Goal: Task Accomplishment & Management: Complete application form

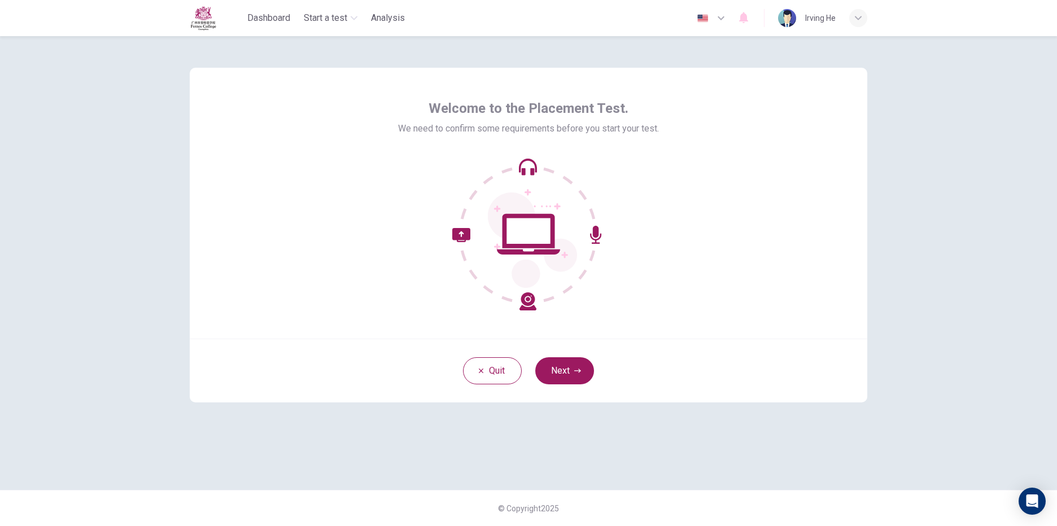
click at [544, 254] on icon at bounding box center [528, 234] width 63 height 41
click at [577, 375] on button "Next" at bounding box center [564, 370] width 59 height 27
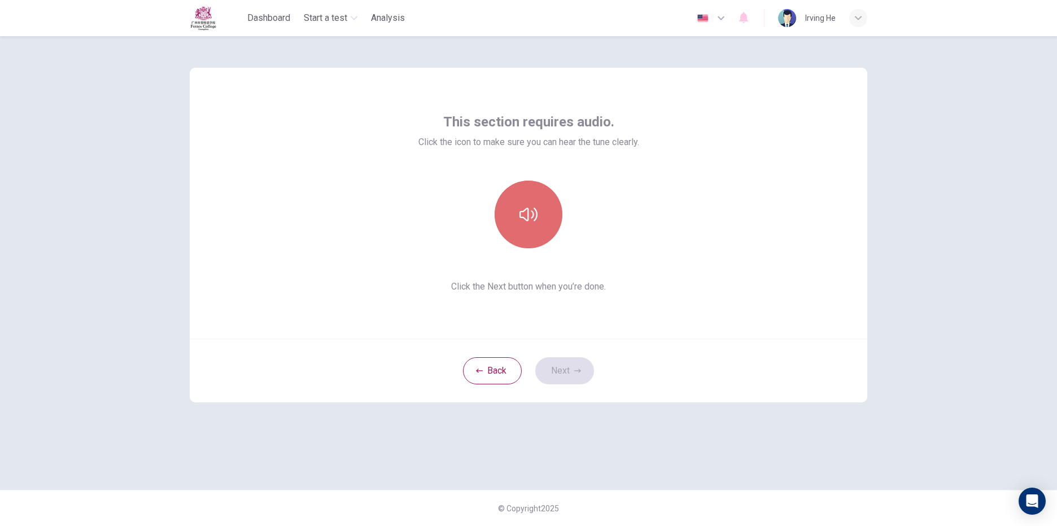
click at [535, 196] on button "button" at bounding box center [528, 215] width 68 height 68
click at [577, 369] on icon "button" at bounding box center [577, 370] width 7 height 7
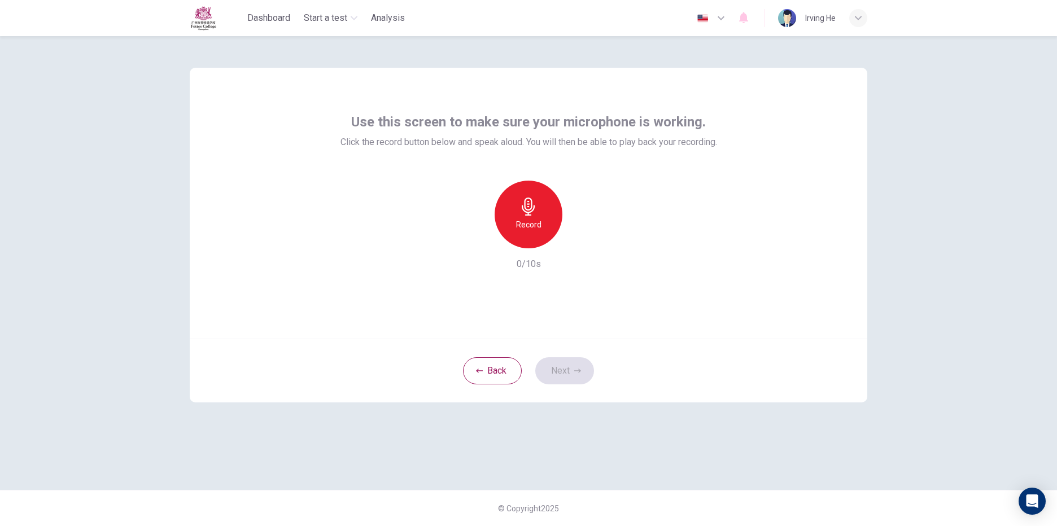
click at [527, 225] on h6 "Record" at bounding box center [528, 225] width 25 height 14
click at [537, 233] on div "Stop" at bounding box center [528, 215] width 68 height 68
click at [582, 243] on icon "button" at bounding box center [580, 239] width 11 height 11
click at [581, 378] on button "Next" at bounding box center [564, 370] width 59 height 27
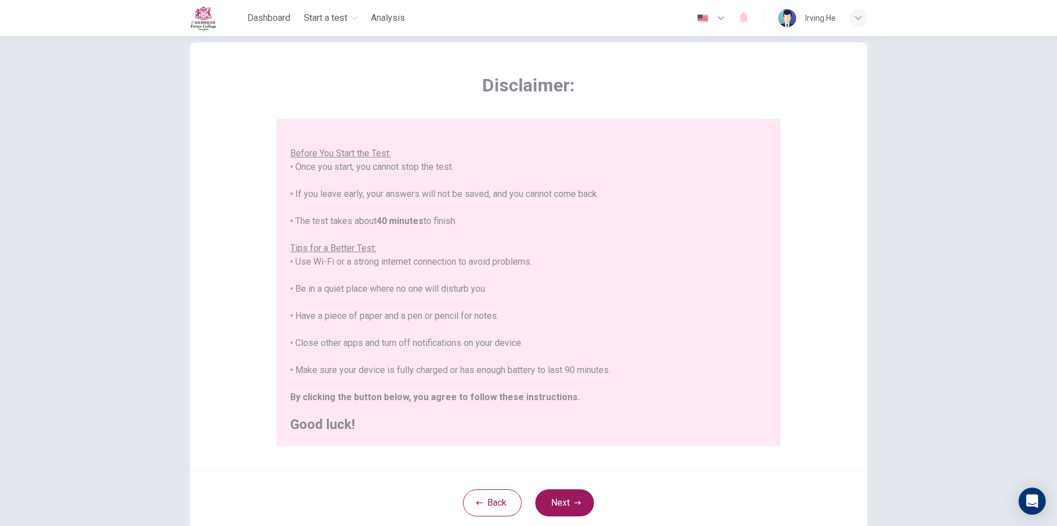
scroll to position [56, 0]
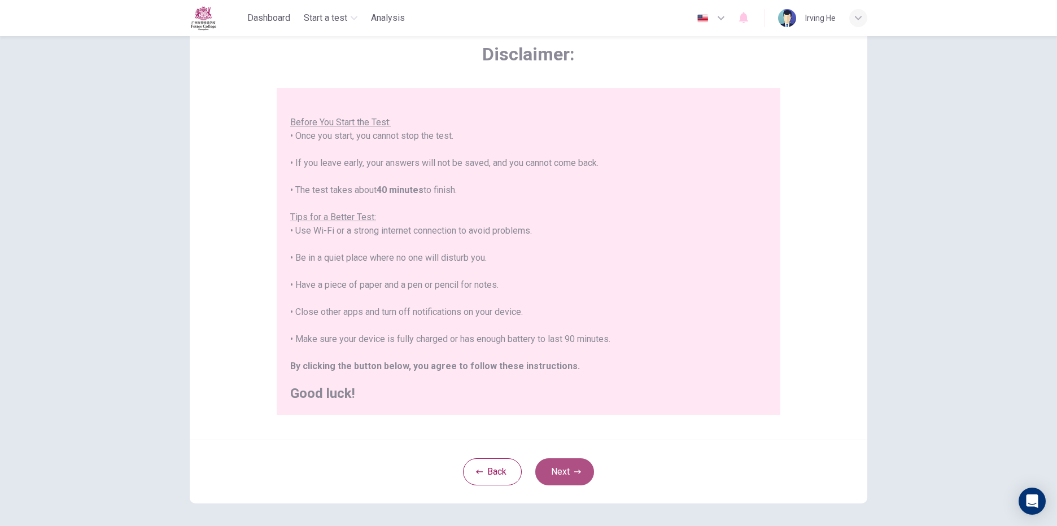
click at [580, 475] on button "Next" at bounding box center [564, 471] width 59 height 27
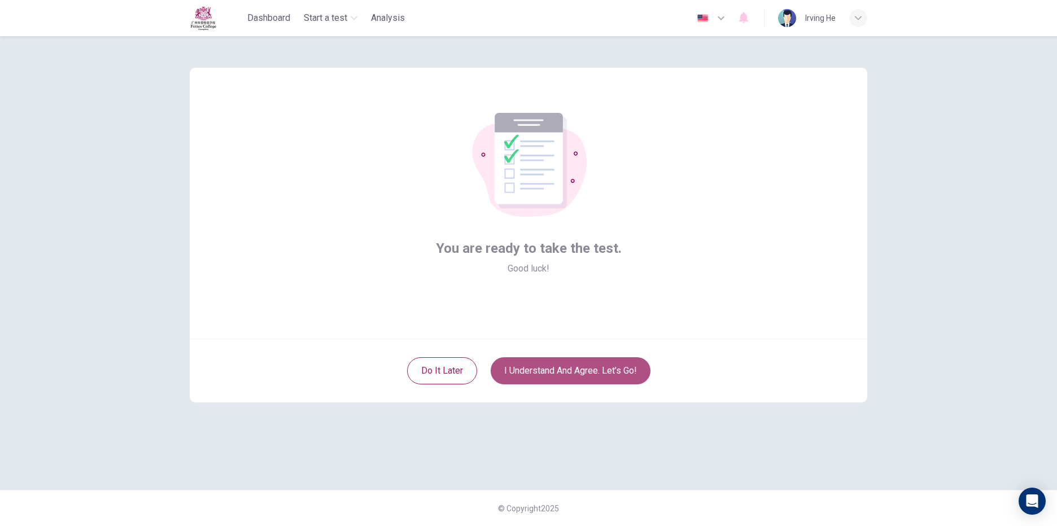
click at [564, 369] on button "I understand and agree. Let’s go!" at bounding box center [570, 370] width 160 height 27
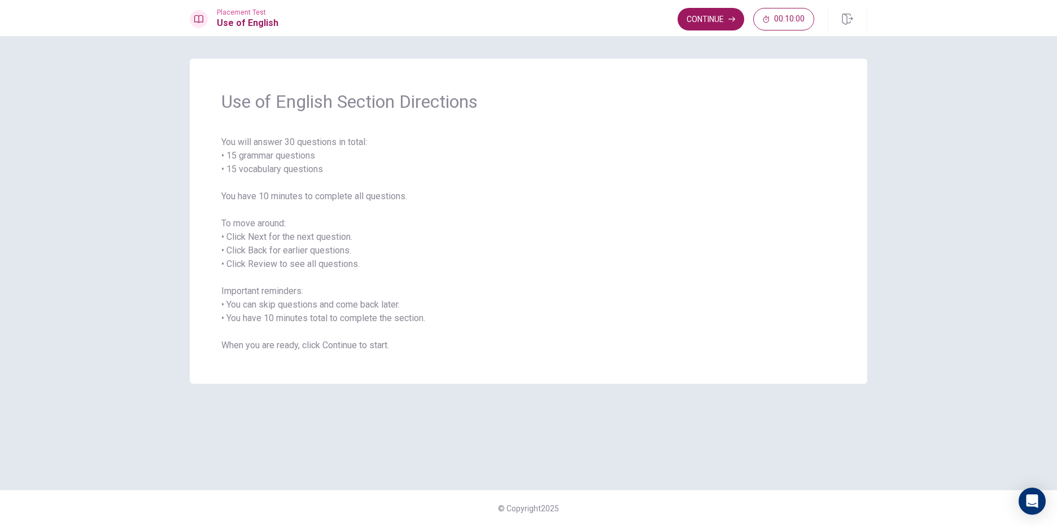
drag, startPoint x: 646, startPoint y: 296, endPoint x: 614, endPoint y: 288, distance: 33.3
click at [643, 297] on span "You will answer 30 questions in total: • 15 grammar questions • 15 vocabulary q…" at bounding box center [528, 243] width 614 height 217
click at [168, 230] on div "Use of English Section Directions You will answer 30 questions in total: • 15 g…" at bounding box center [528, 281] width 1057 height 490
click at [281, 225] on span "You will answer 30 questions in total: • 15 grammar questions • 15 vocabulary q…" at bounding box center [528, 243] width 614 height 217
click at [367, 248] on span "You will answer 30 questions in total: • 15 grammar questions • 15 vocabulary q…" at bounding box center [528, 243] width 614 height 217
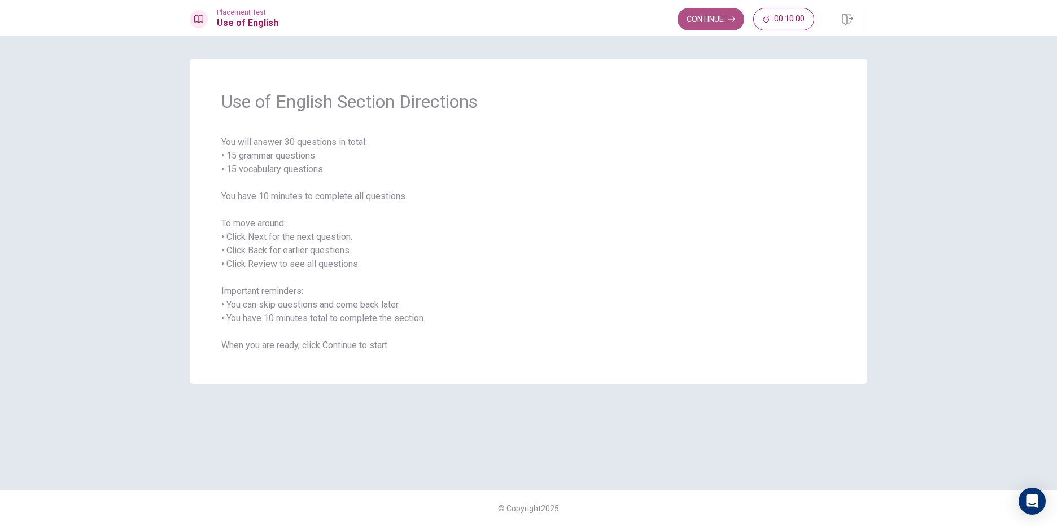
click at [709, 20] on button "Continue" at bounding box center [710, 19] width 67 height 23
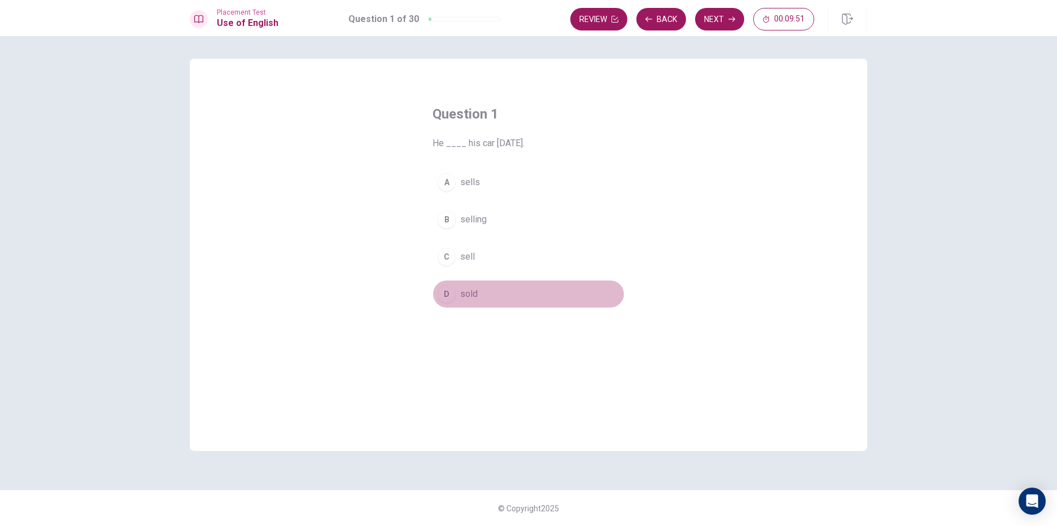
click at [452, 295] on div "D" at bounding box center [446, 294] width 18 height 18
click at [713, 21] on button "Next" at bounding box center [719, 19] width 49 height 23
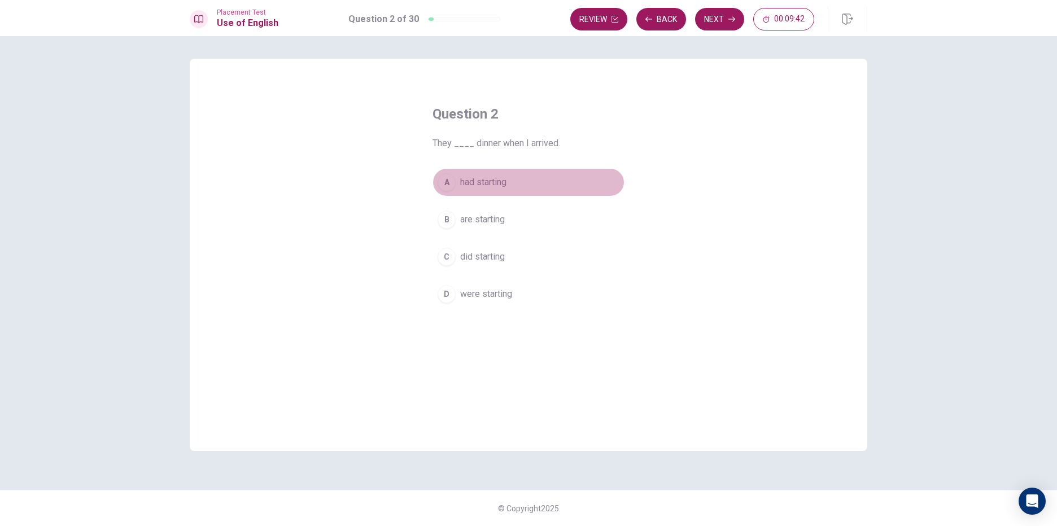
click at [456, 188] on button "A had starting" at bounding box center [528, 182] width 192 height 28
click at [724, 22] on button "Next" at bounding box center [719, 19] width 49 height 23
click at [467, 300] on span "take" at bounding box center [468, 294] width 17 height 14
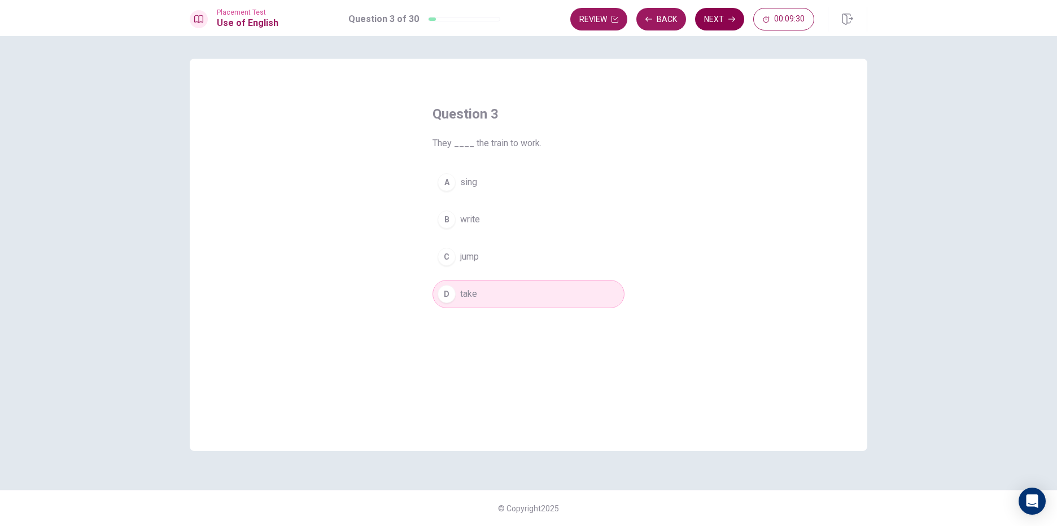
click at [716, 24] on button "Next" at bounding box center [719, 19] width 49 height 23
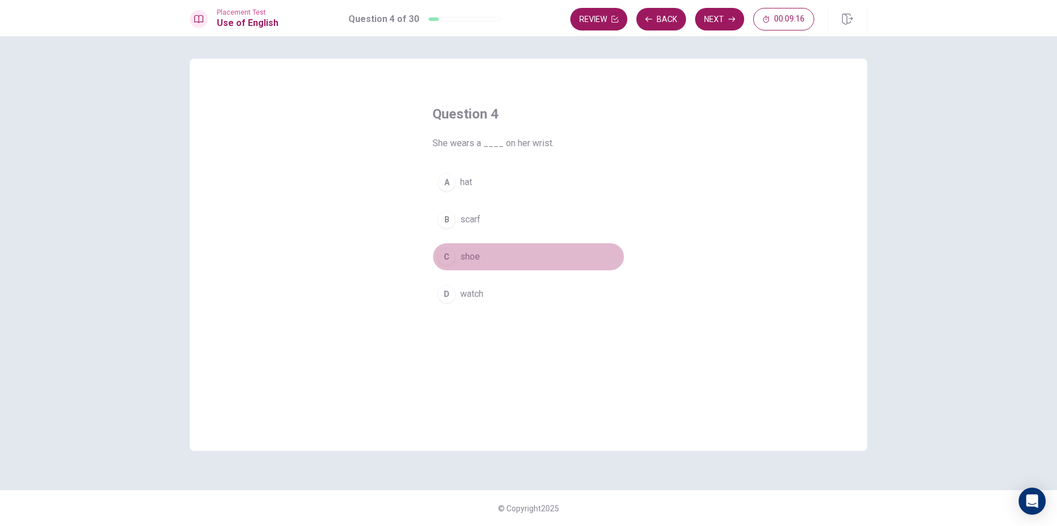
click at [465, 262] on span "shoe" at bounding box center [470, 257] width 20 height 14
click at [721, 27] on button "Next" at bounding box center [719, 19] width 49 height 23
click at [463, 263] on span "Do" at bounding box center [465, 257] width 11 height 14
click at [729, 21] on icon "button" at bounding box center [731, 19] width 7 height 7
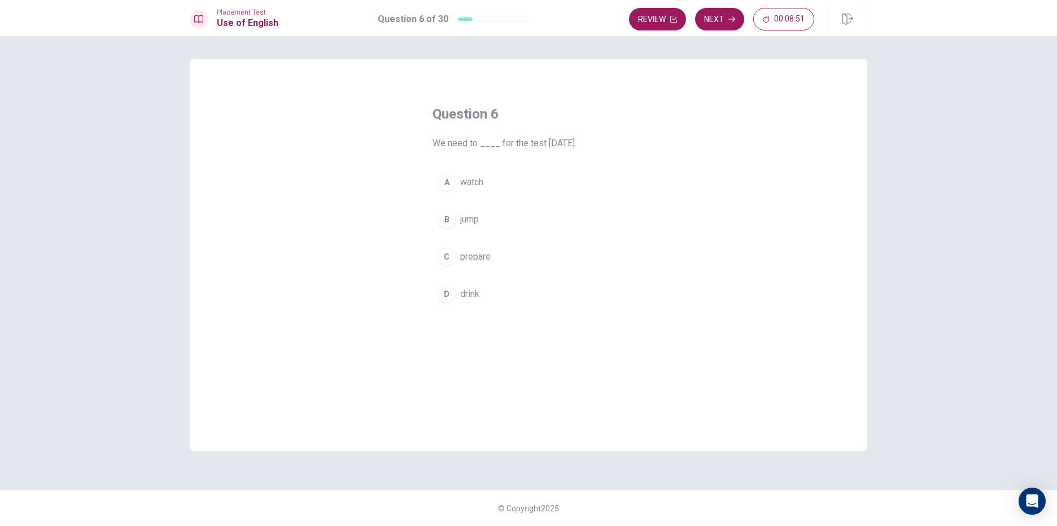
click at [451, 177] on div "A" at bounding box center [446, 182] width 18 height 18
click at [472, 225] on span "jump" at bounding box center [469, 220] width 19 height 14
click at [475, 263] on span "prepare" at bounding box center [475, 257] width 30 height 14
click at [723, 23] on button "Next" at bounding box center [719, 19] width 49 height 23
click at [460, 227] on button "B drinks" at bounding box center [528, 219] width 192 height 28
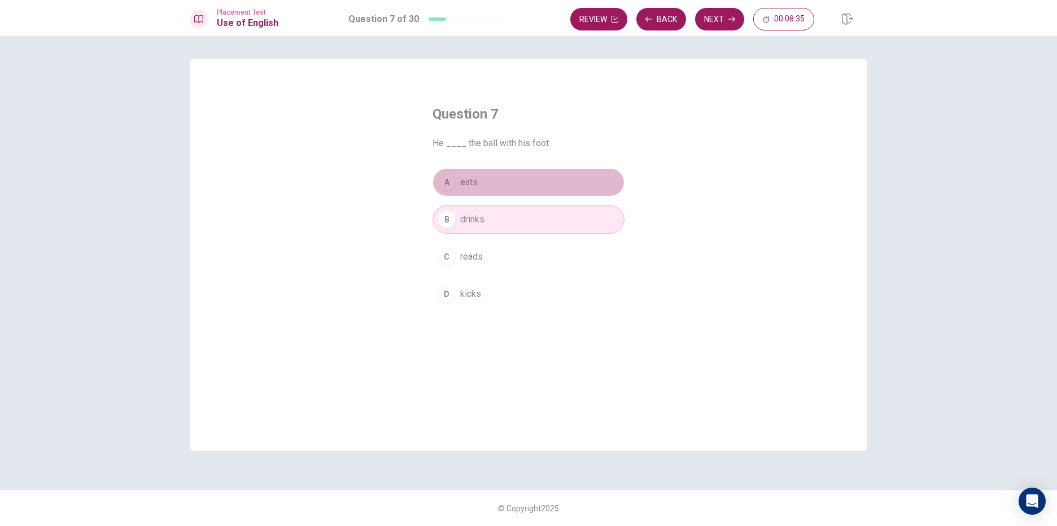
click at [475, 180] on span "eats" at bounding box center [468, 183] width 17 height 14
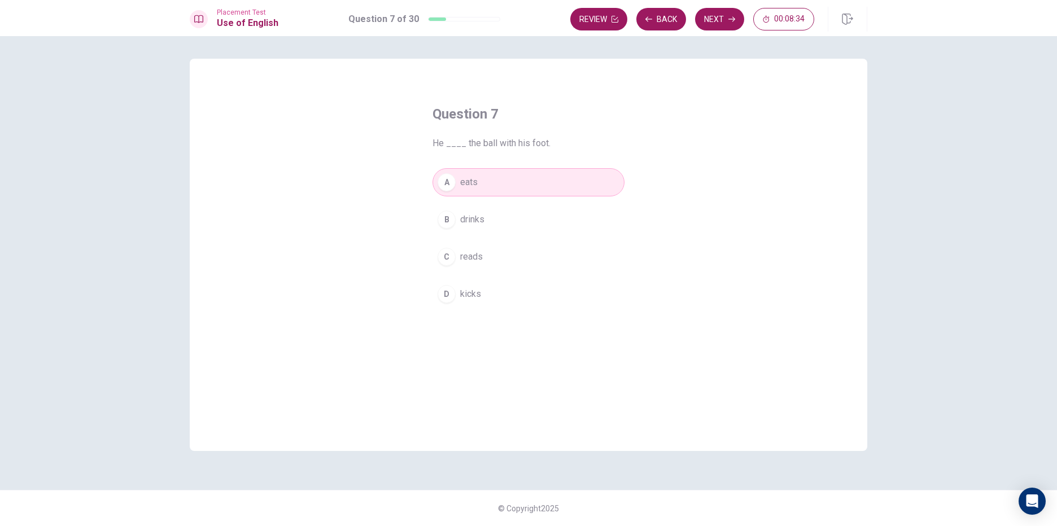
click at [479, 260] on span "reads" at bounding box center [471, 257] width 23 height 14
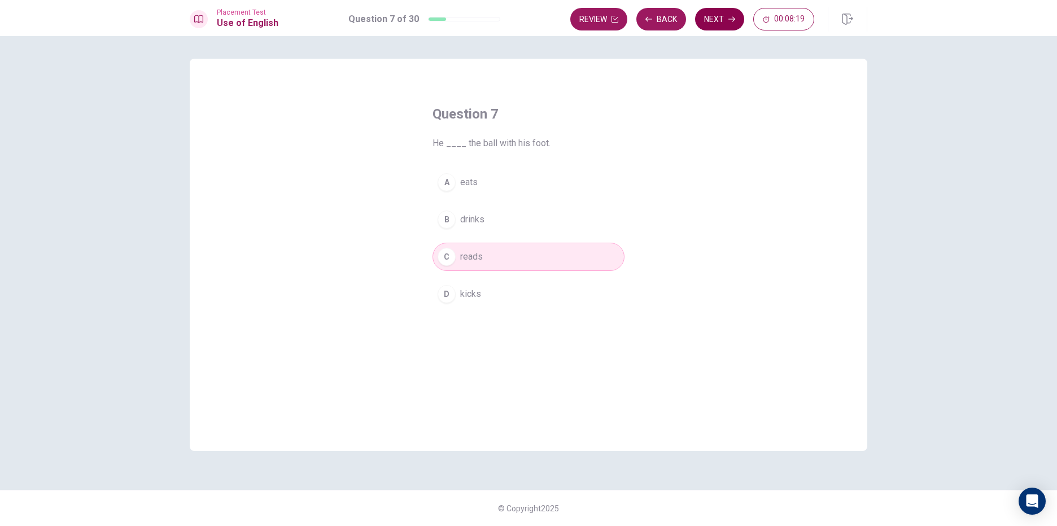
click at [723, 28] on button "Next" at bounding box center [719, 19] width 49 height 23
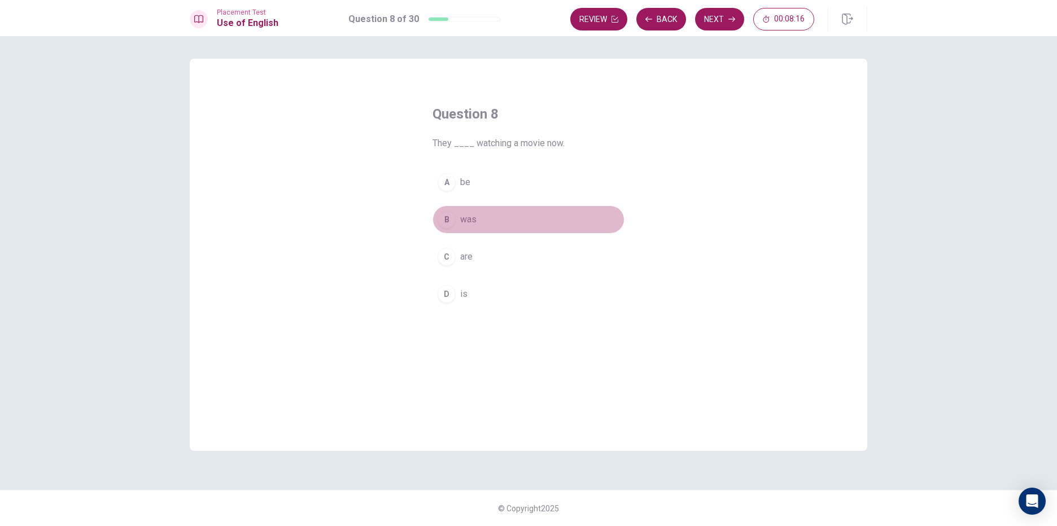
click at [451, 220] on div "B" at bounding box center [446, 220] width 18 height 18
click at [469, 262] on span "are" at bounding box center [466, 257] width 12 height 14
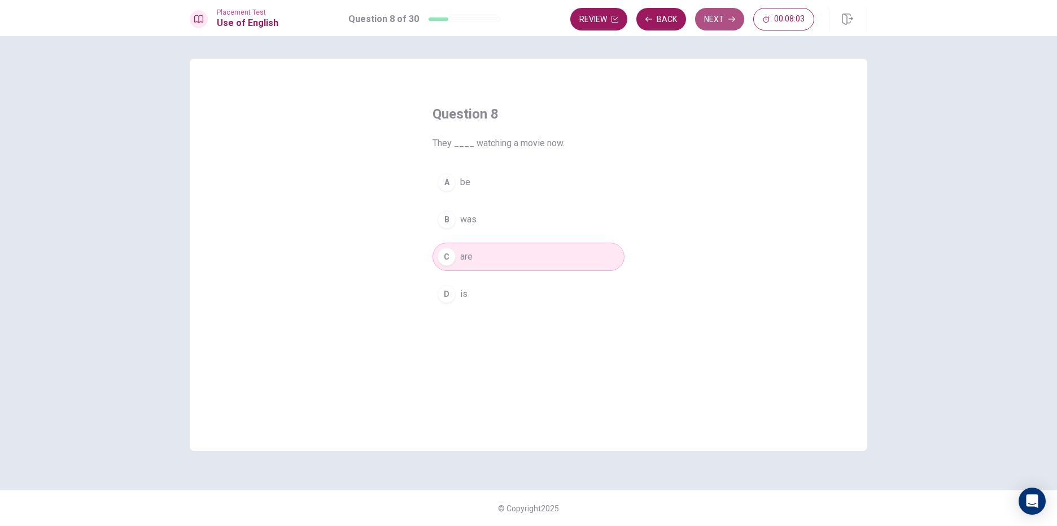
click at [725, 23] on button "Next" at bounding box center [719, 19] width 49 height 23
click at [454, 205] on button "B flower" at bounding box center [528, 219] width 192 height 28
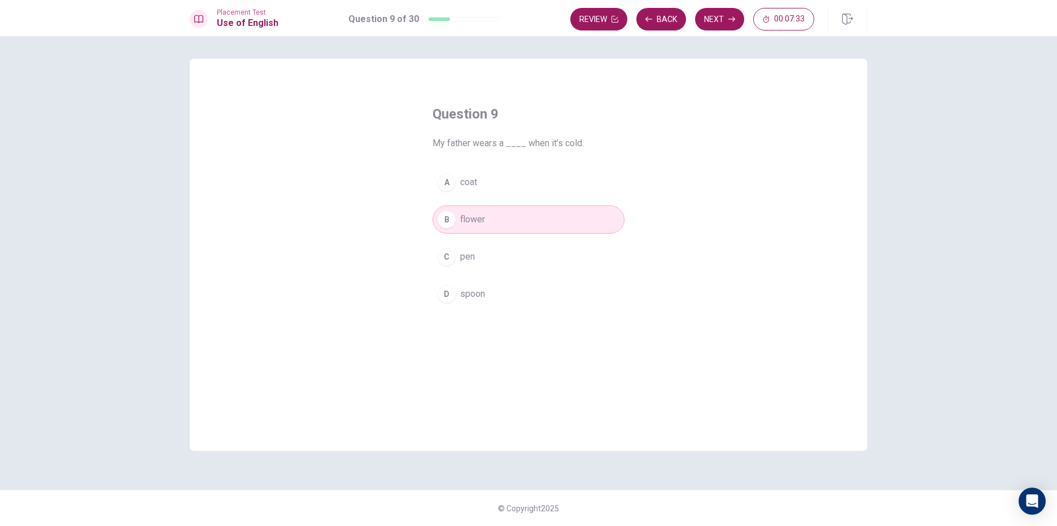
click at [453, 174] on button "A coat" at bounding box center [528, 182] width 192 height 28
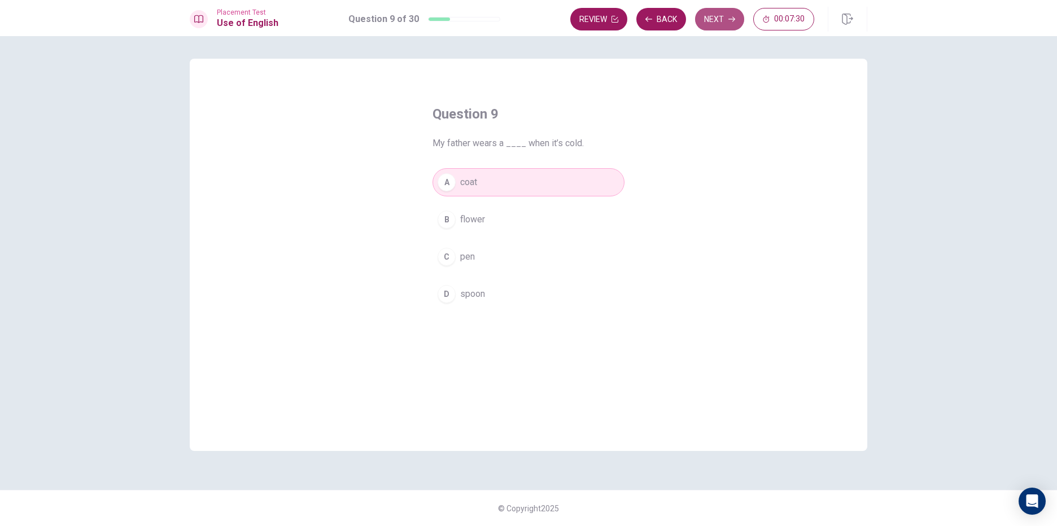
click at [701, 14] on button "Next" at bounding box center [719, 19] width 49 height 23
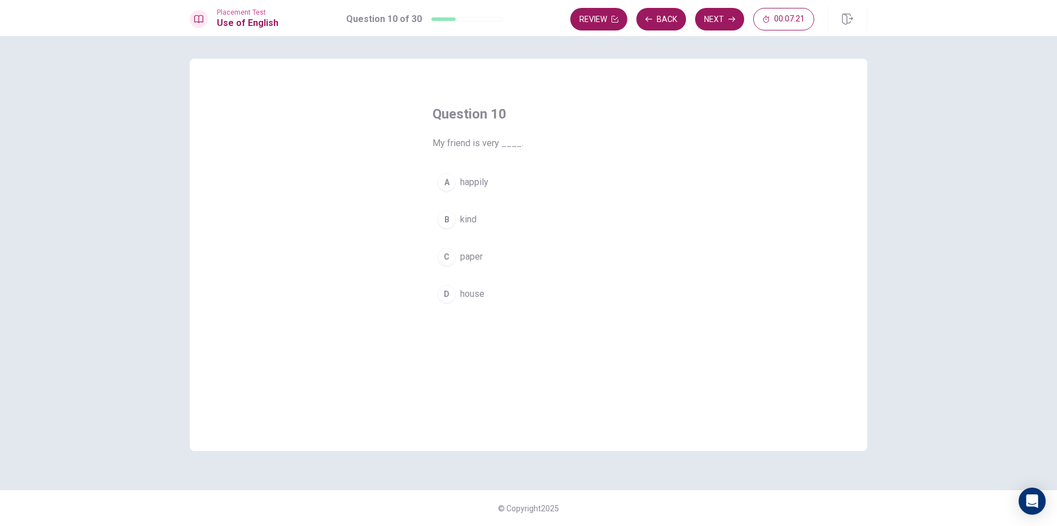
click at [483, 256] on span "paper" at bounding box center [471, 257] width 23 height 14
click at [463, 182] on span "happily" at bounding box center [474, 183] width 28 height 14
click at [716, 14] on button "Next" at bounding box center [719, 19] width 49 height 23
click at [474, 265] on button "C store" at bounding box center [528, 257] width 192 height 28
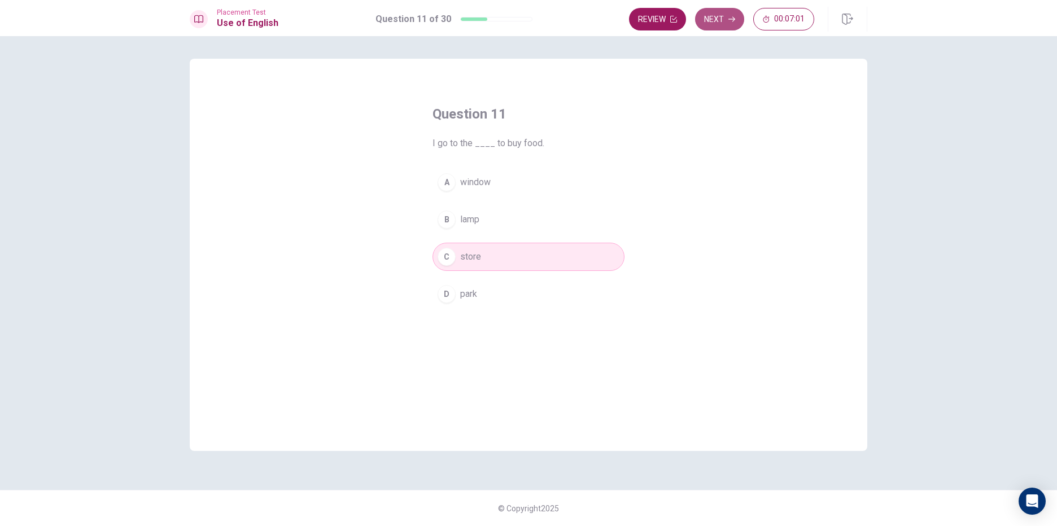
click at [717, 29] on button "Next" at bounding box center [719, 19] width 49 height 23
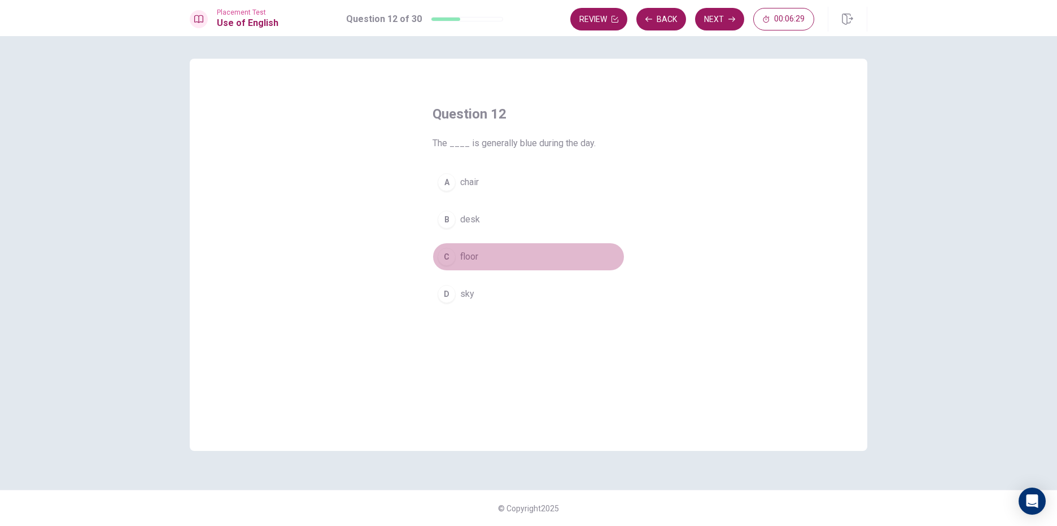
click at [461, 259] on span "floor" at bounding box center [469, 257] width 18 height 14
click at [716, 11] on button "Next" at bounding box center [719, 19] width 49 height 23
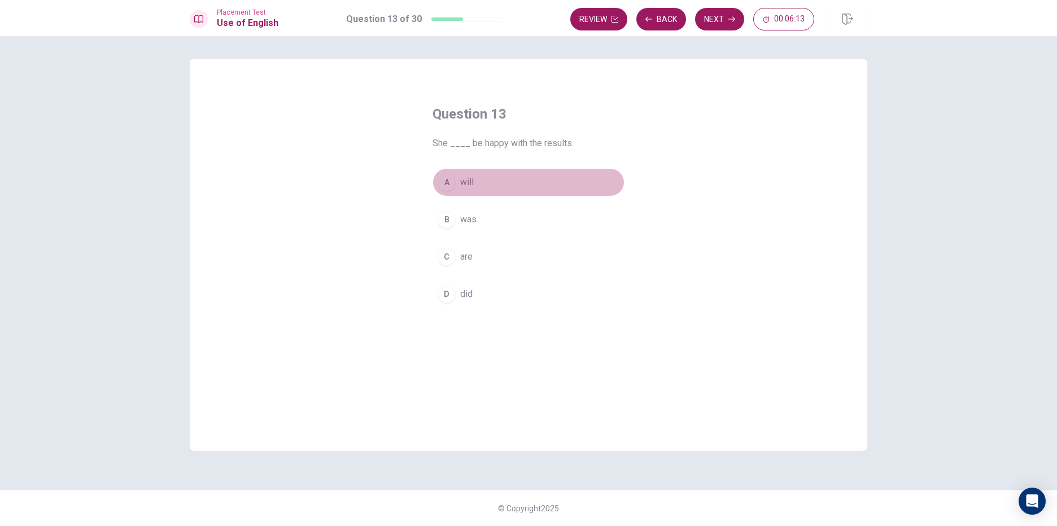
click at [459, 176] on button "A will" at bounding box center [528, 182] width 192 height 28
click at [718, 28] on button "Next" at bounding box center [719, 19] width 49 height 23
click at [481, 260] on span "engineer" at bounding box center [477, 257] width 34 height 14
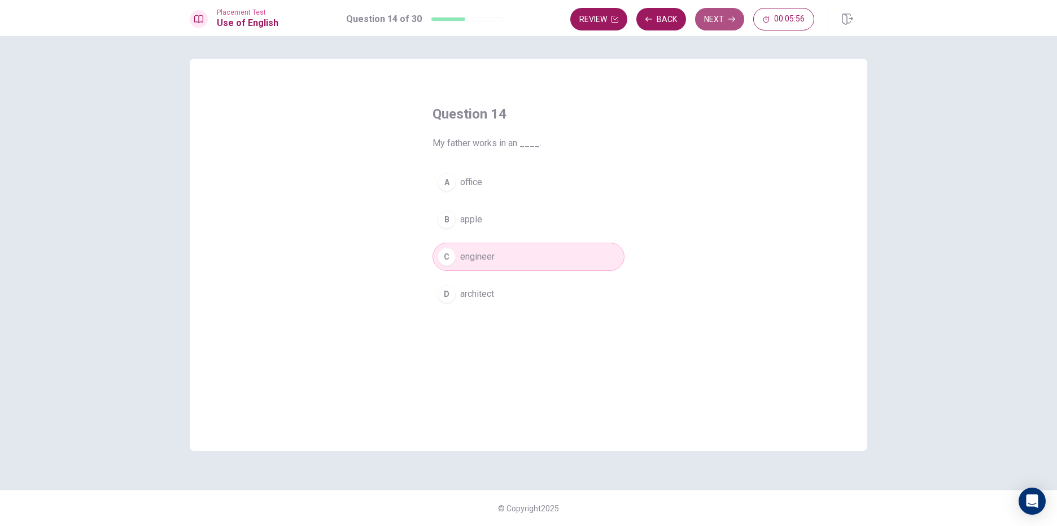
click at [716, 23] on button "Next" at bounding box center [719, 19] width 49 height 23
click at [466, 224] on span "clean" at bounding box center [470, 220] width 21 height 14
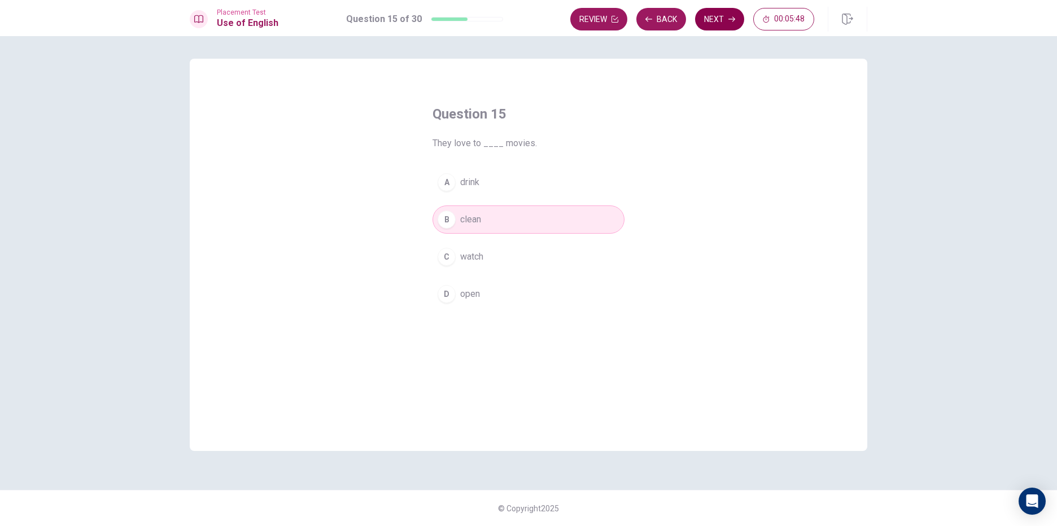
click at [713, 13] on button "Next" at bounding box center [719, 19] width 49 height 23
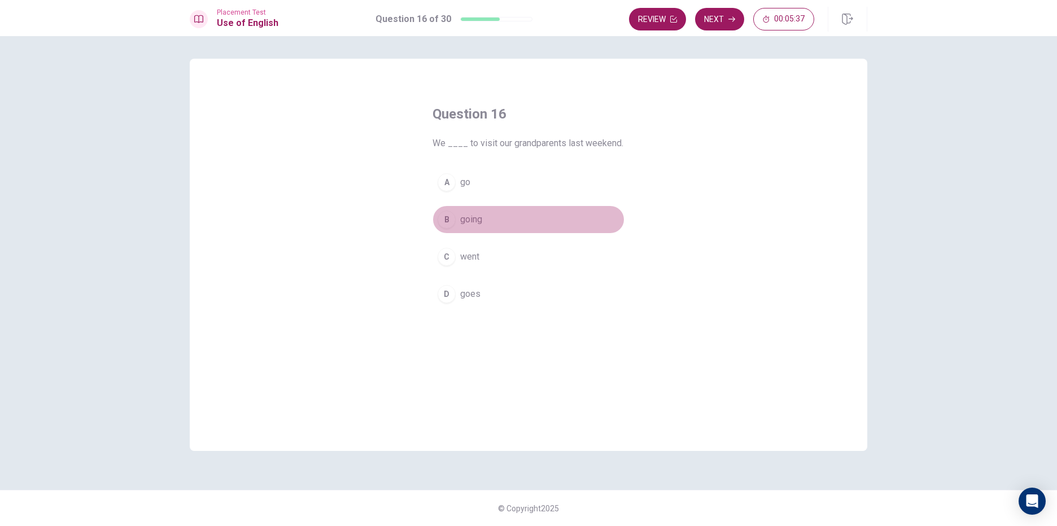
click at [444, 221] on div "B" at bounding box center [446, 220] width 18 height 18
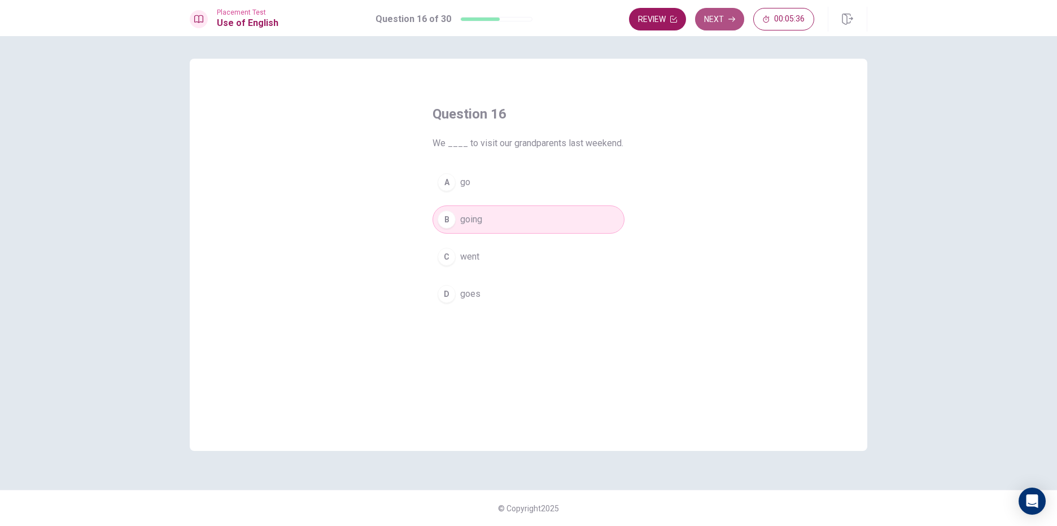
click at [726, 13] on button "Next" at bounding box center [719, 19] width 49 height 23
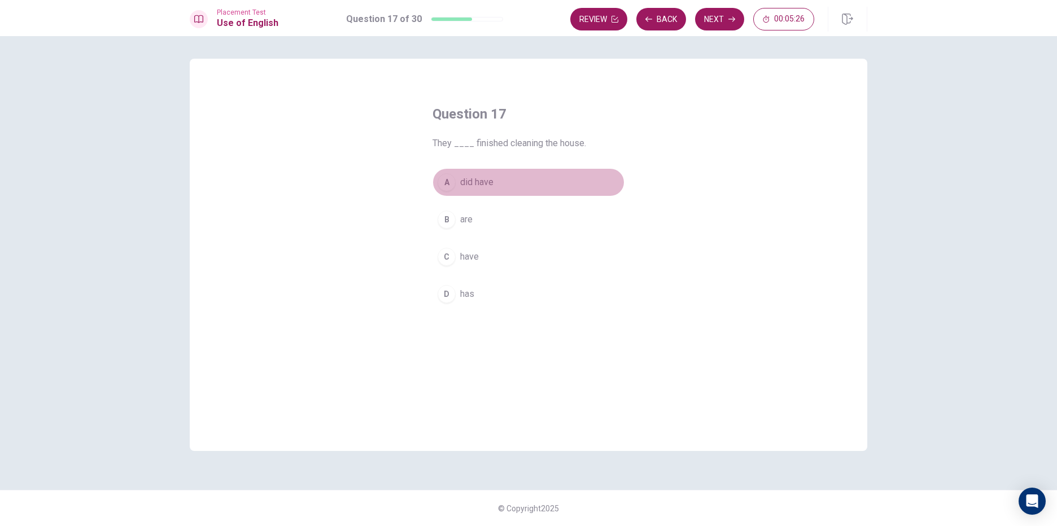
click at [448, 181] on div "A" at bounding box center [446, 182] width 18 height 18
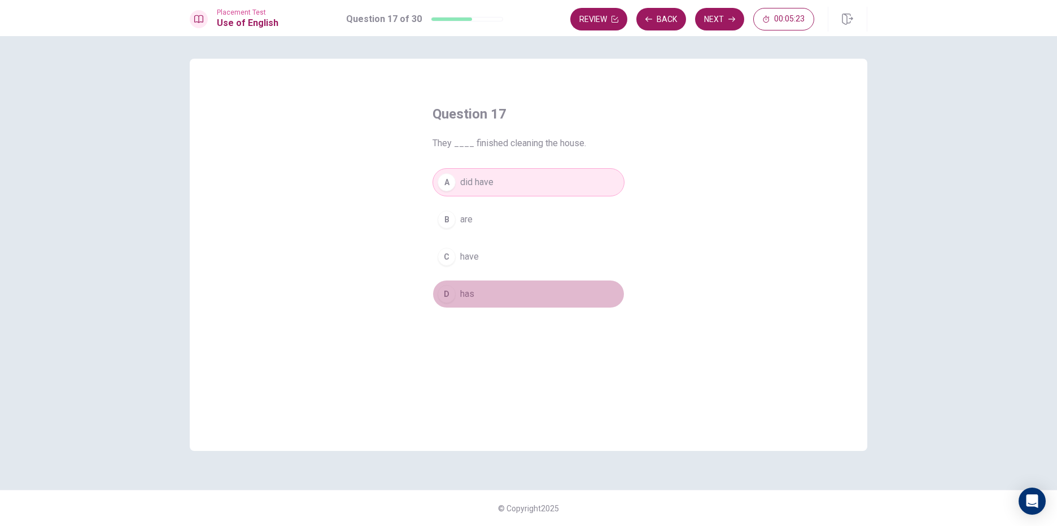
click at [462, 296] on span "has" at bounding box center [467, 294] width 14 height 14
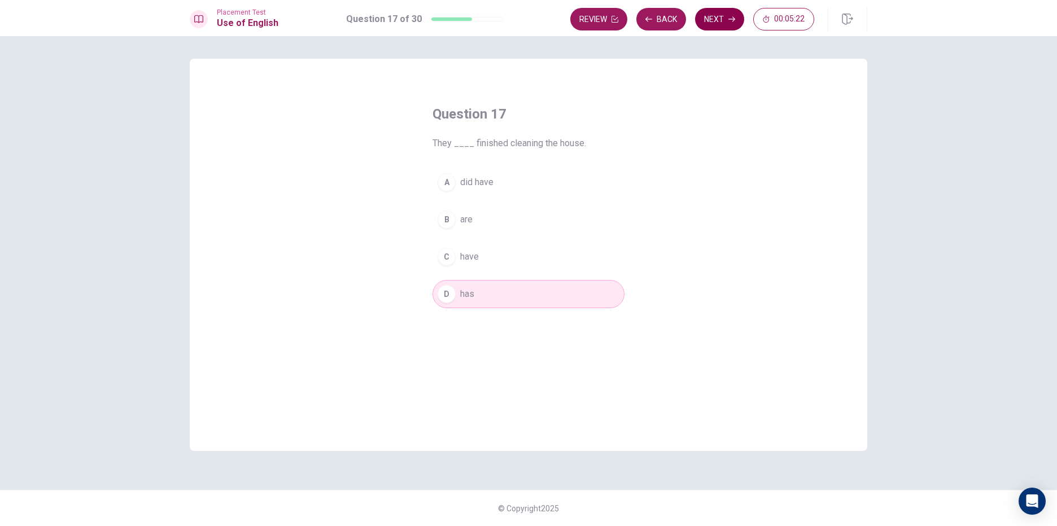
click at [717, 16] on button "Next" at bounding box center [719, 19] width 49 height 23
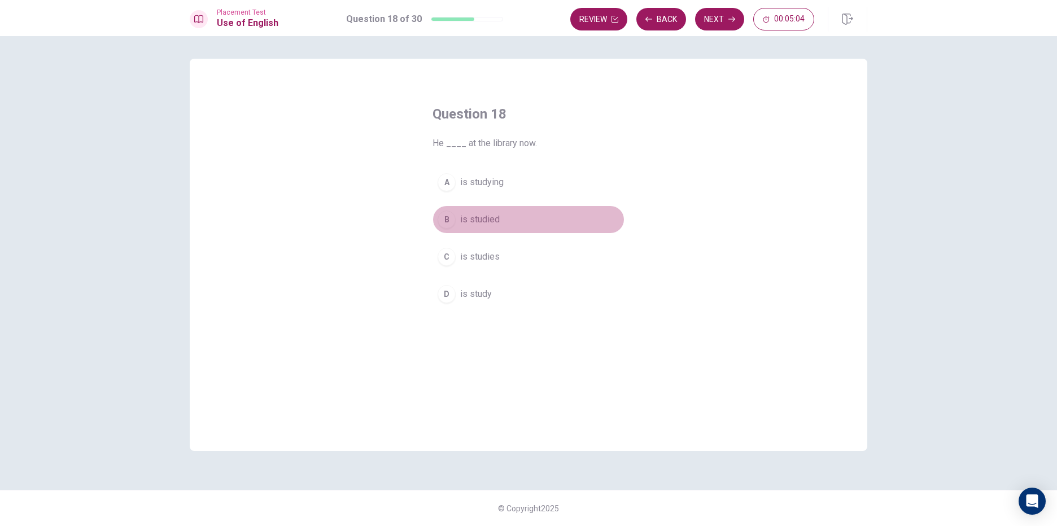
click at [485, 222] on span "is studied" at bounding box center [480, 220] width 40 height 14
click at [483, 187] on span "is studying" at bounding box center [481, 183] width 43 height 14
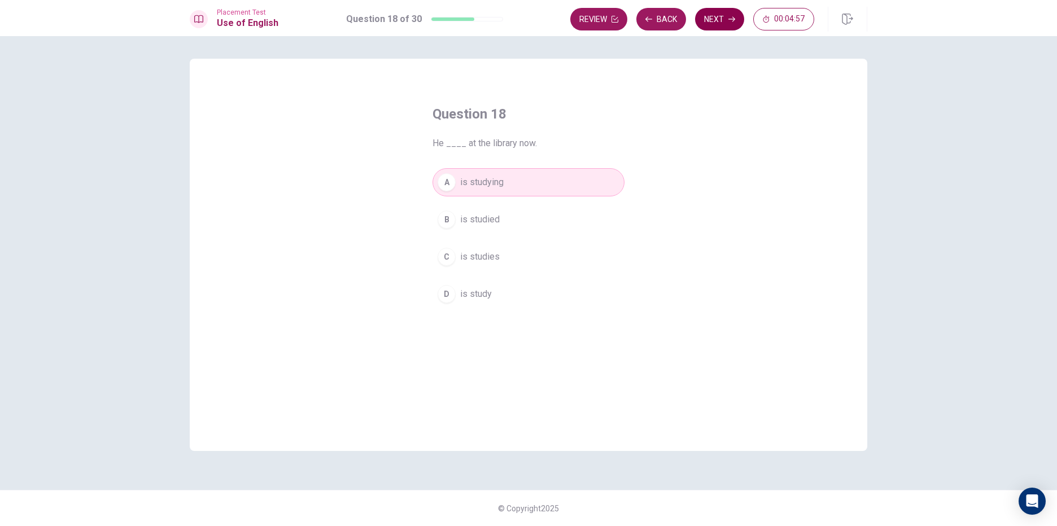
click at [718, 10] on button "Next" at bounding box center [719, 19] width 49 height 23
click at [490, 186] on span "finishes" at bounding box center [476, 183] width 32 height 14
click at [725, 15] on button "Next" at bounding box center [719, 19] width 49 height 23
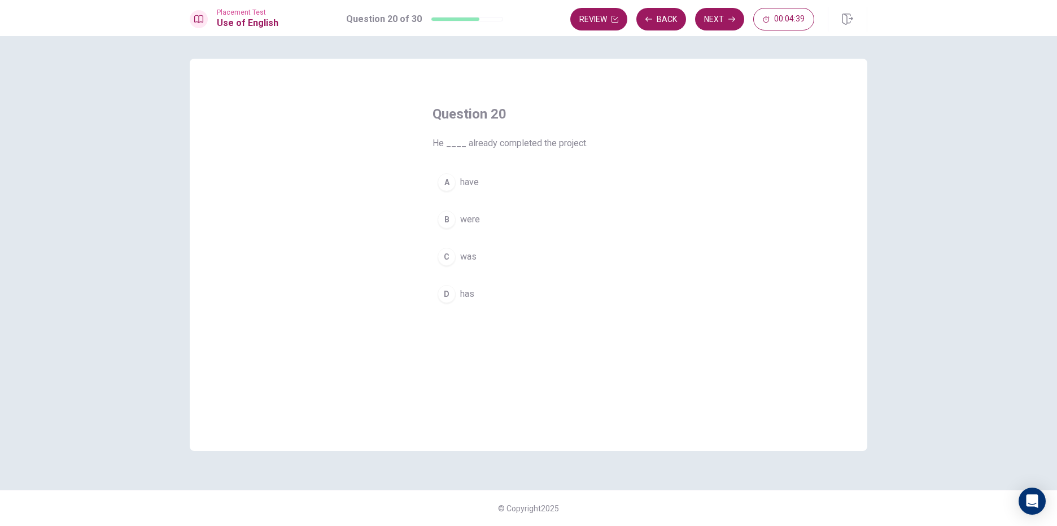
click at [457, 222] on button "B were" at bounding box center [528, 219] width 192 height 28
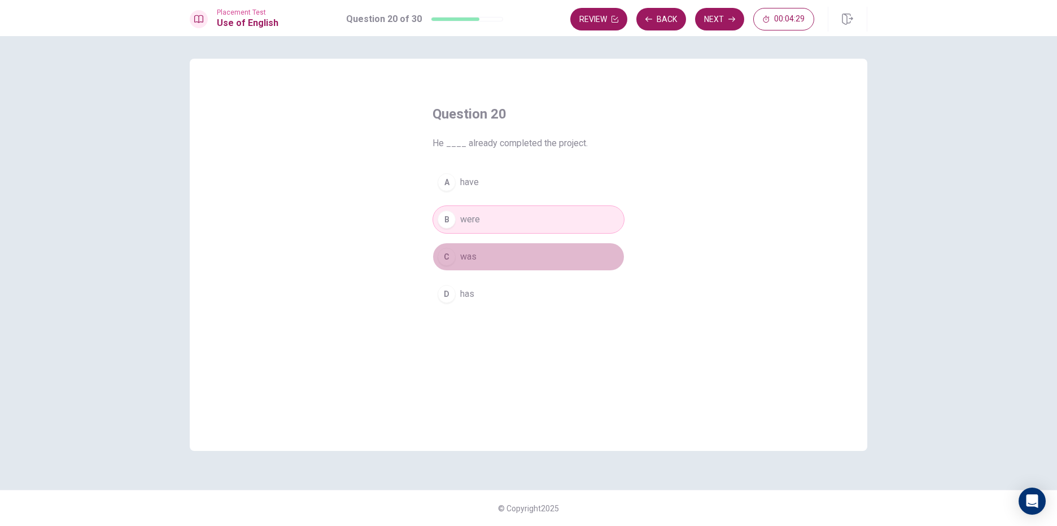
click at [483, 256] on button "C was" at bounding box center [528, 257] width 192 height 28
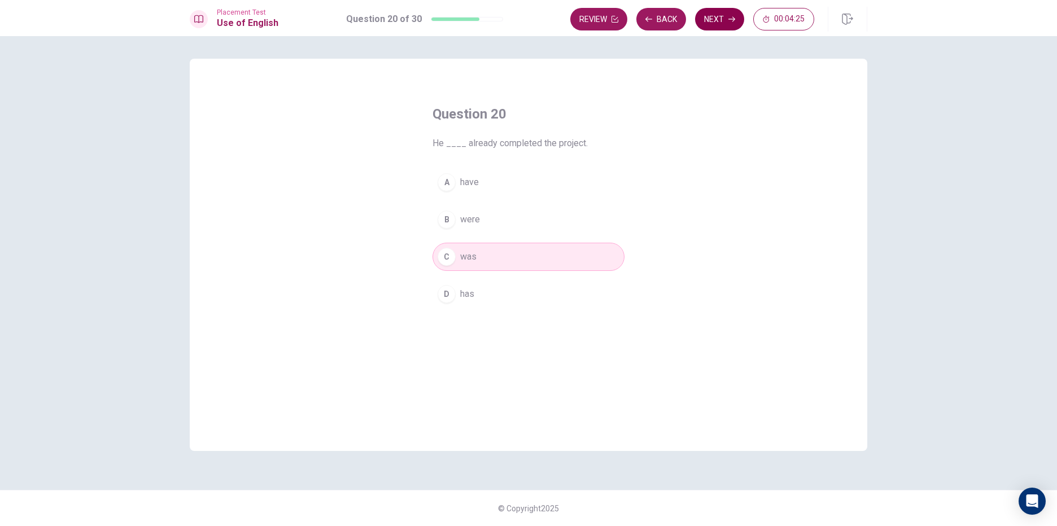
click at [736, 9] on button "Next" at bounding box center [719, 19] width 49 height 23
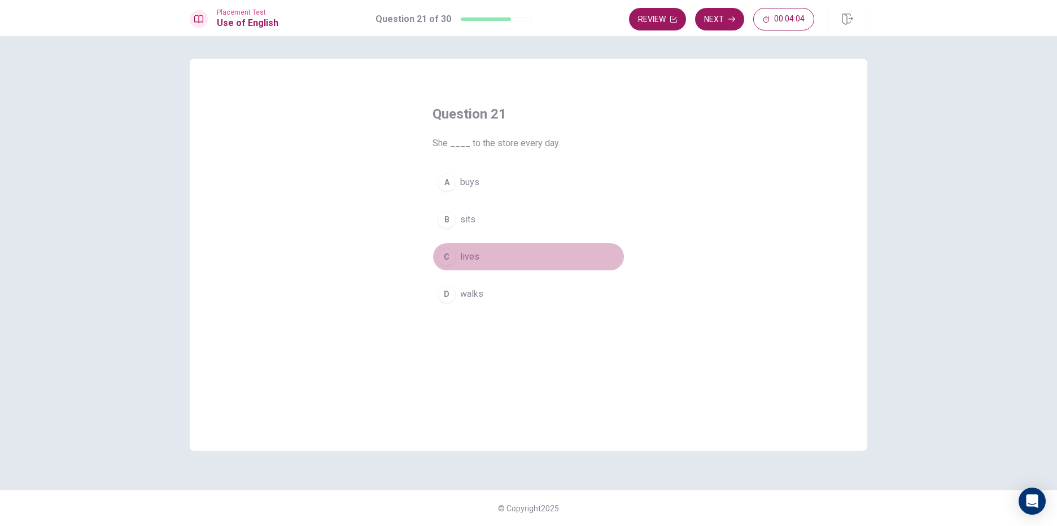
click at [474, 255] on span "lives" at bounding box center [469, 257] width 19 height 14
click at [477, 315] on div "Question 21 She ____ to the store every day. A buys B sits C lives D walks" at bounding box center [528, 206] width 237 height 239
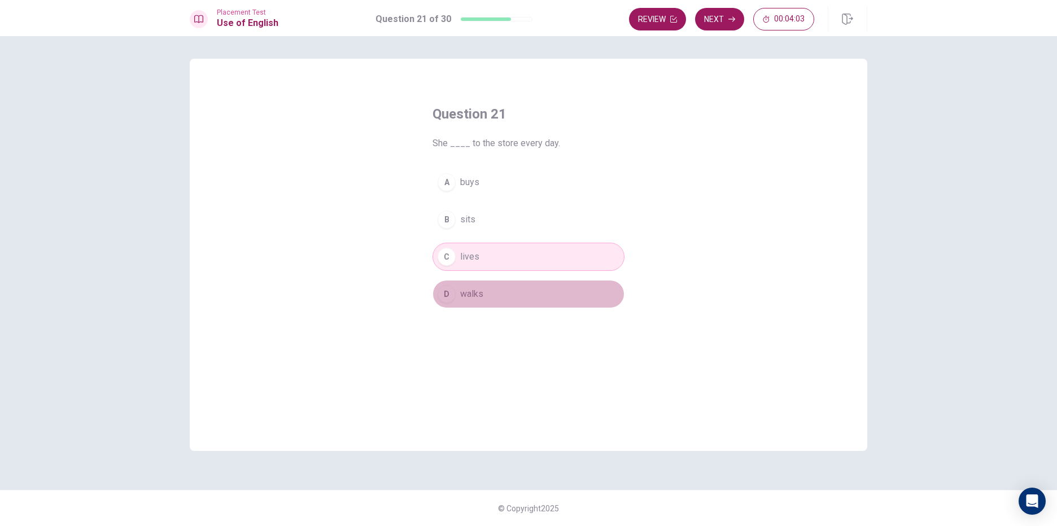
click at [477, 291] on span "walks" at bounding box center [471, 294] width 23 height 14
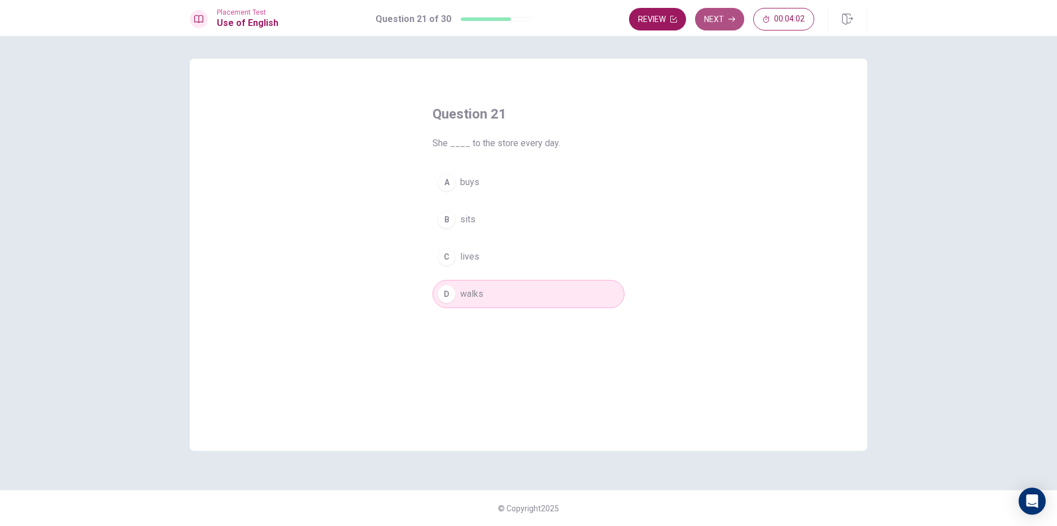
click at [725, 11] on button "Next" at bounding box center [719, 19] width 49 height 23
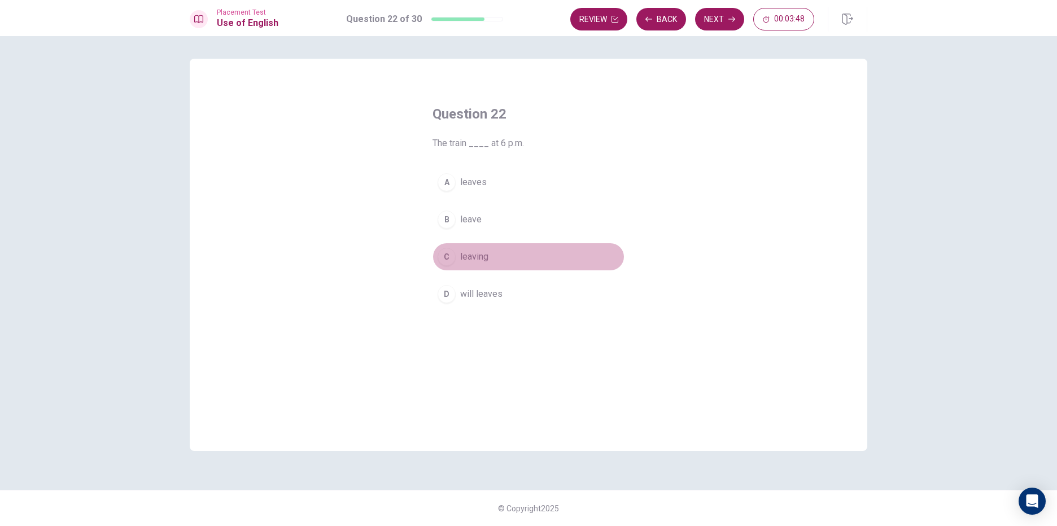
click at [471, 255] on span "leaving" at bounding box center [474, 257] width 28 height 14
click at [714, 15] on button "Next" at bounding box center [719, 19] width 49 height 23
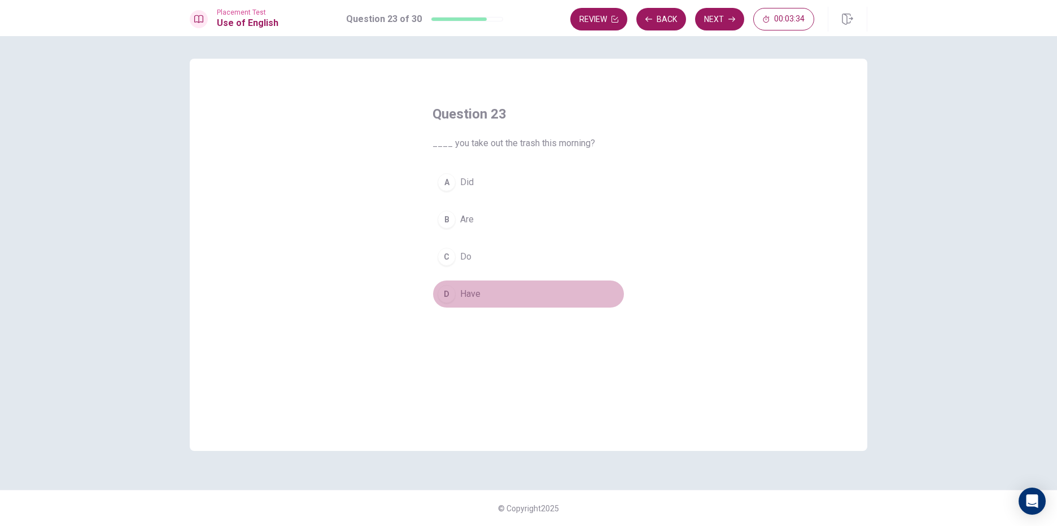
click at [465, 296] on span "Have" at bounding box center [470, 294] width 20 height 14
click at [470, 194] on button "A Did" at bounding box center [528, 182] width 192 height 28
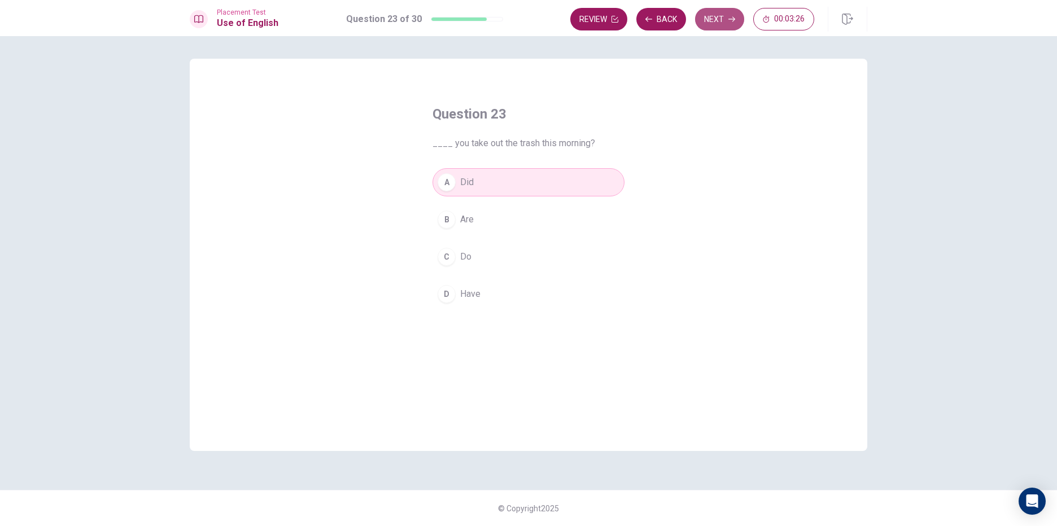
click at [734, 12] on button "Next" at bounding box center [719, 19] width 49 height 23
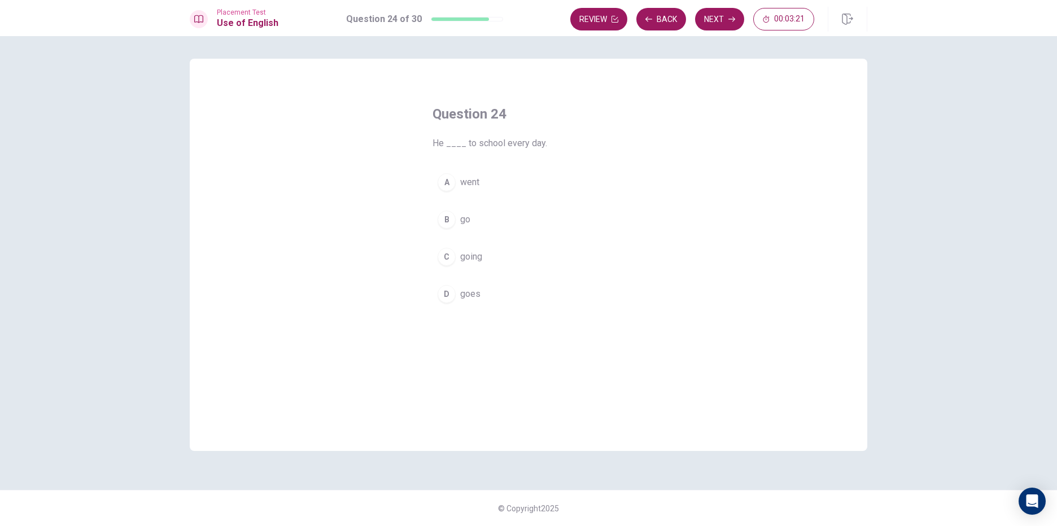
click at [464, 288] on span "goes" at bounding box center [470, 294] width 20 height 14
click at [466, 216] on span "go" at bounding box center [465, 220] width 10 height 14
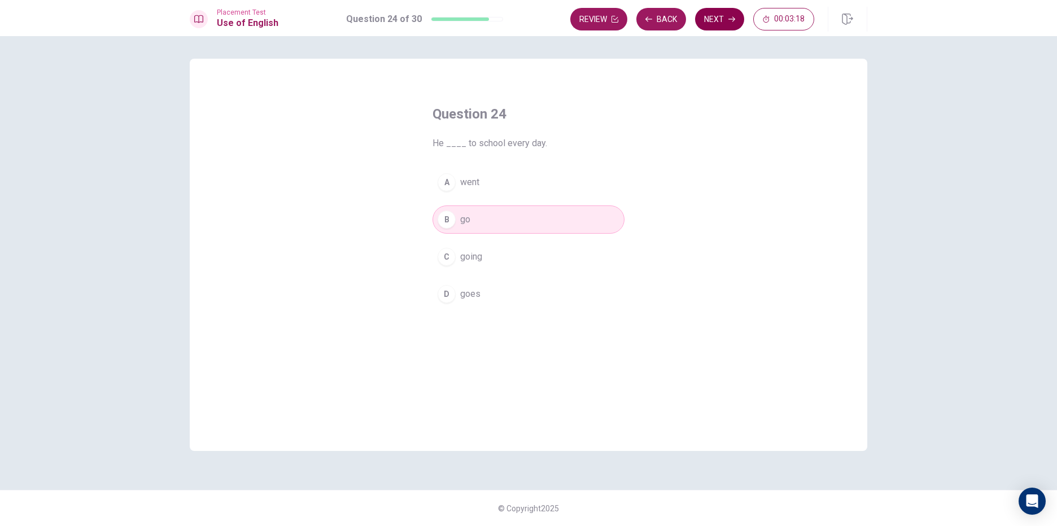
click at [731, 8] on button "Next" at bounding box center [719, 19] width 49 height 23
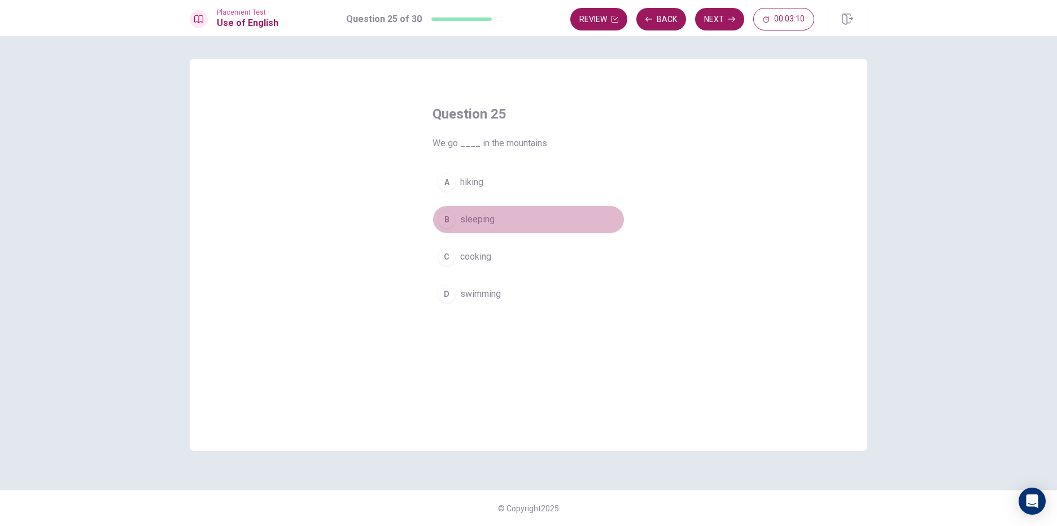
click at [463, 217] on span "sleeping" at bounding box center [477, 220] width 34 height 14
click at [504, 185] on button "A hiking" at bounding box center [528, 182] width 192 height 28
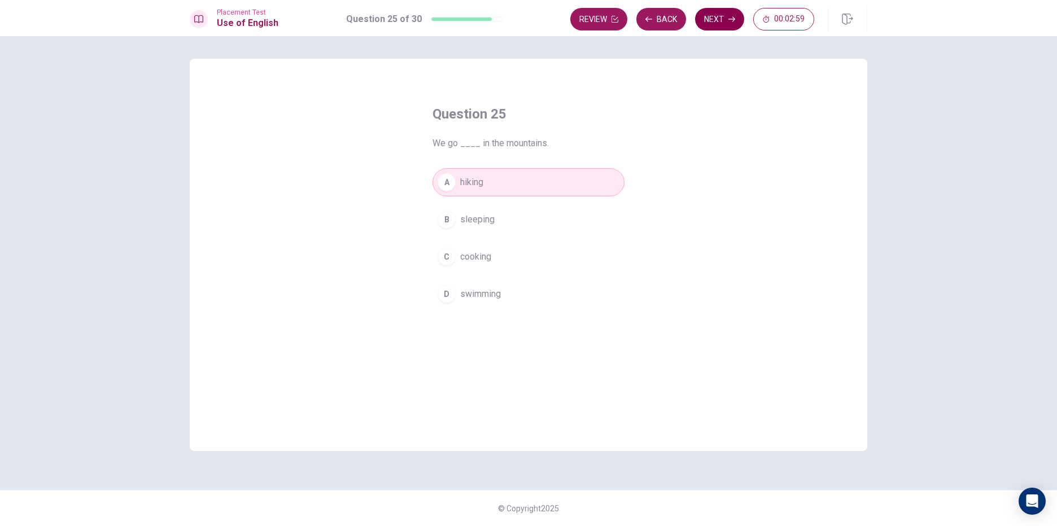
click at [704, 26] on button "Next" at bounding box center [719, 19] width 49 height 23
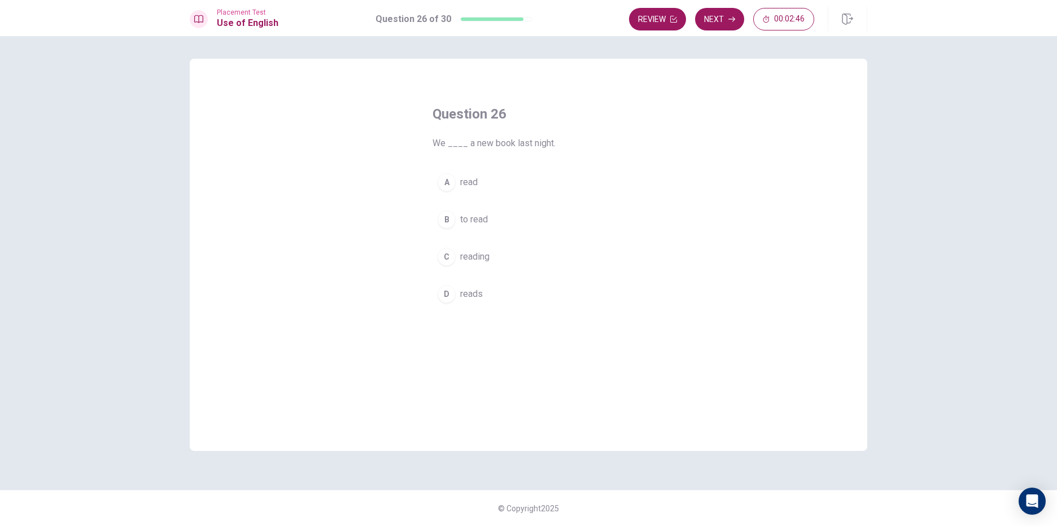
click at [470, 261] on span "reading" at bounding box center [474, 257] width 29 height 14
click at [470, 182] on span "read" at bounding box center [468, 183] width 17 height 14
click at [721, 14] on button "Next" at bounding box center [719, 19] width 49 height 23
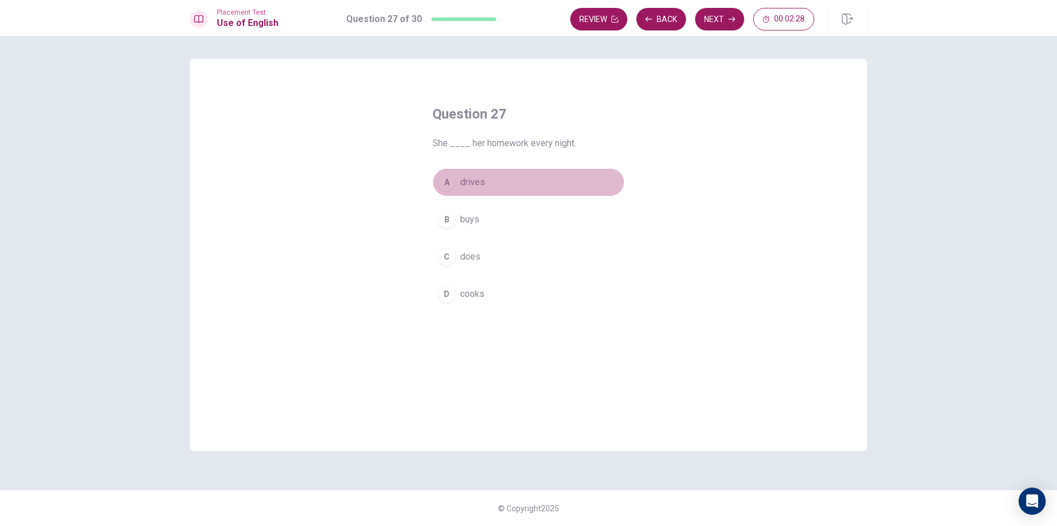
click at [470, 186] on span "drives" at bounding box center [472, 183] width 25 height 14
click at [498, 220] on button "B buys" at bounding box center [528, 219] width 192 height 28
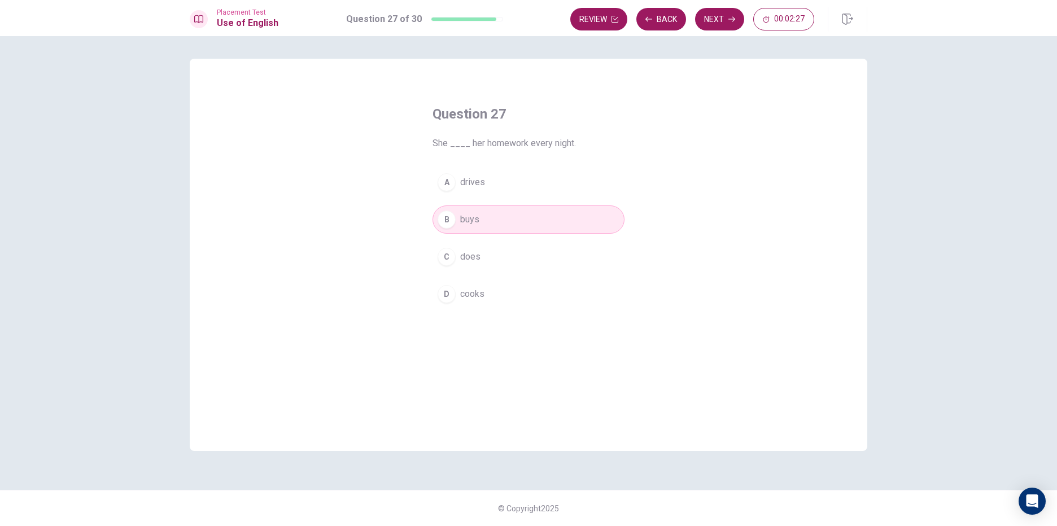
click at [497, 246] on button "C does" at bounding box center [528, 257] width 192 height 28
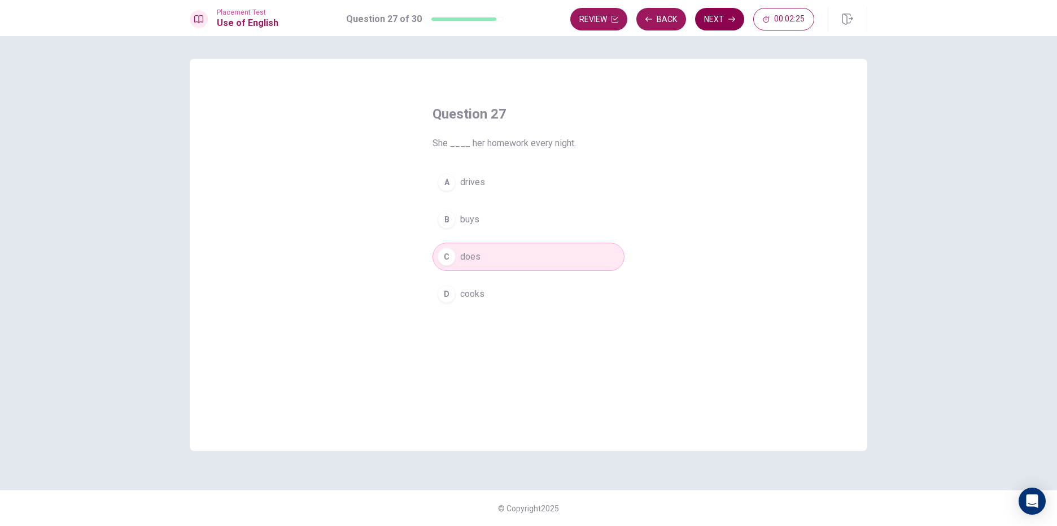
click at [721, 17] on button "Next" at bounding box center [719, 19] width 49 height 23
click at [457, 184] on button "A tall" at bounding box center [528, 182] width 192 height 28
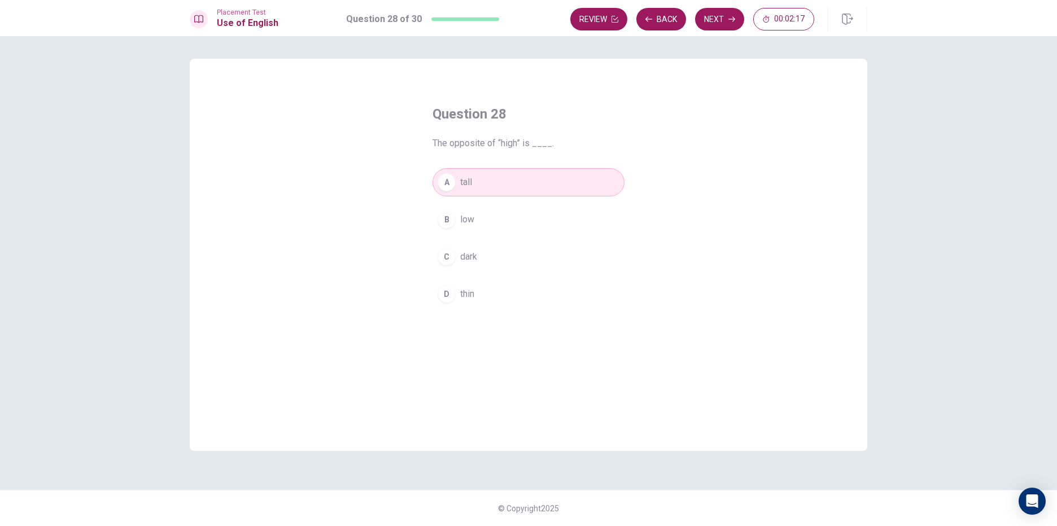
click at [493, 241] on div "A tall B low C dark D thin" at bounding box center [528, 238] width 192 height 140
click at [494, 198] on div "A tall B low C dark D thin" at bounding box center [528, 238] width 192 height 140
click at [488, 236] on div "A tall B low C dark D thin" at bounding box center [528, 238] width 192 height 140
click at [479, 260] on button "C dark" at bounding box center [528, 257] width 192 height 28
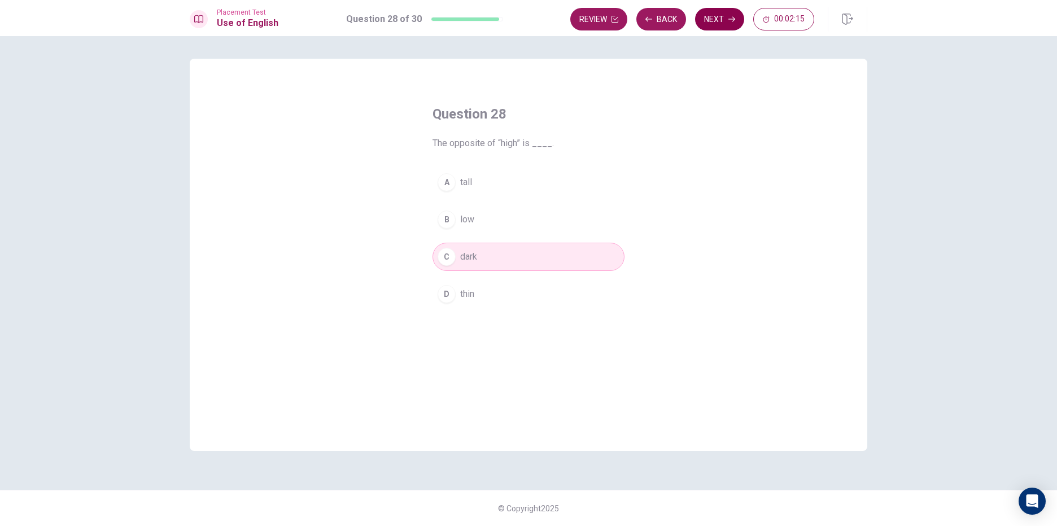
click at [708, 13] on button "Next" at bounding box center [719, 19] width 49 height 23
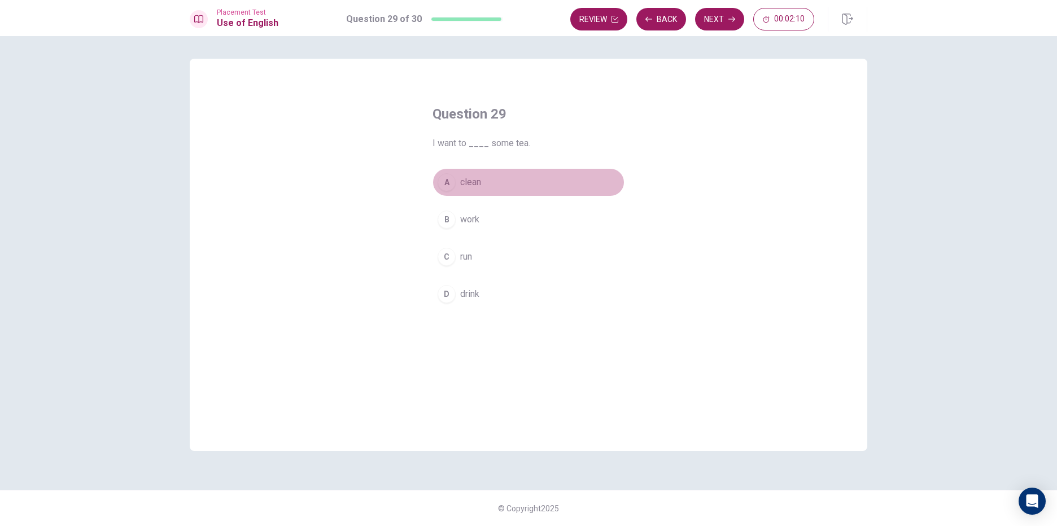
click at [467, 182] on span "clean" at bounding box center [470, 183] width 21 height 14
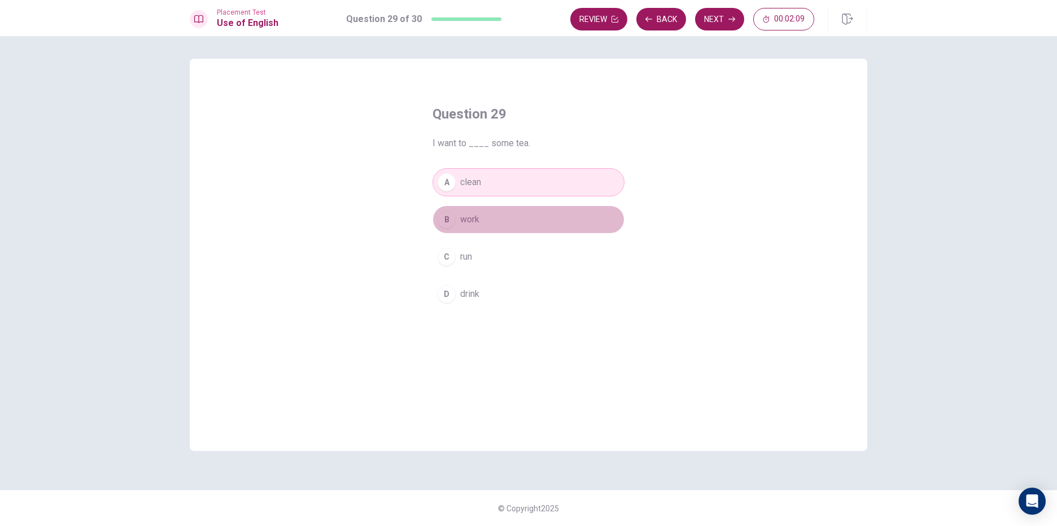
click at [478, 215] on span "work" at bounding box center [469, 220] width 19 height 14
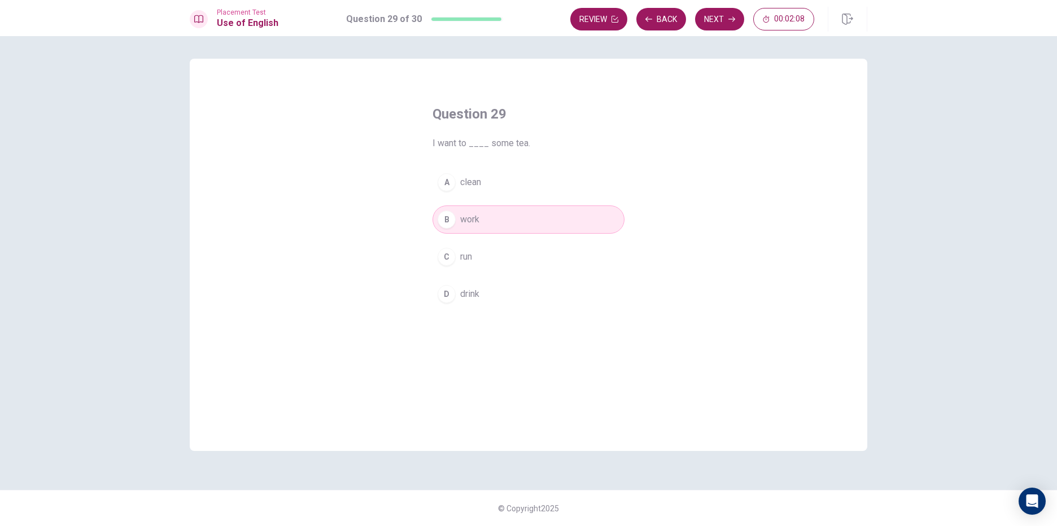
click at [479, 189] on span "clean" at bounding box center [470, 183] width 21 height 14
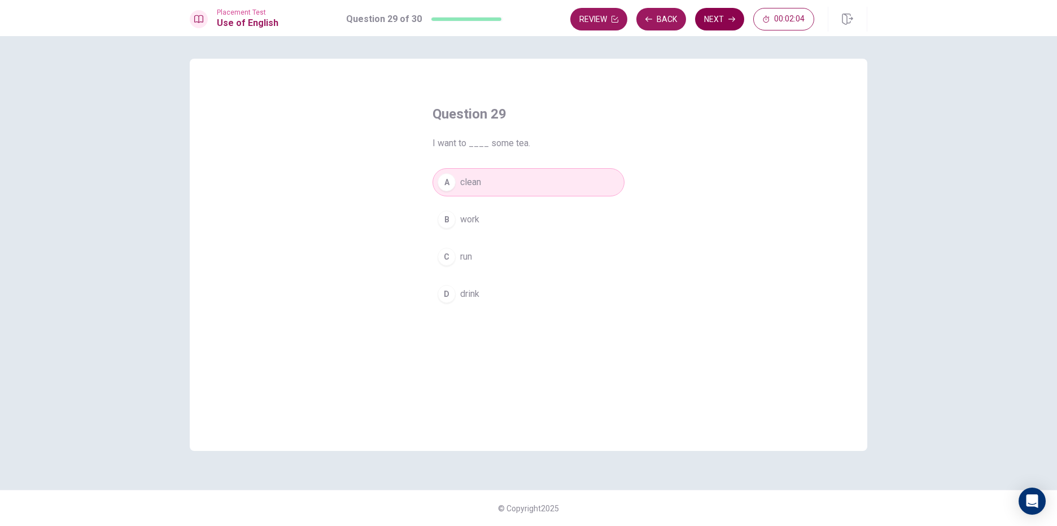
click at [720, 16] on button "Next" at bounding box center [719, 19] width 49 height 23
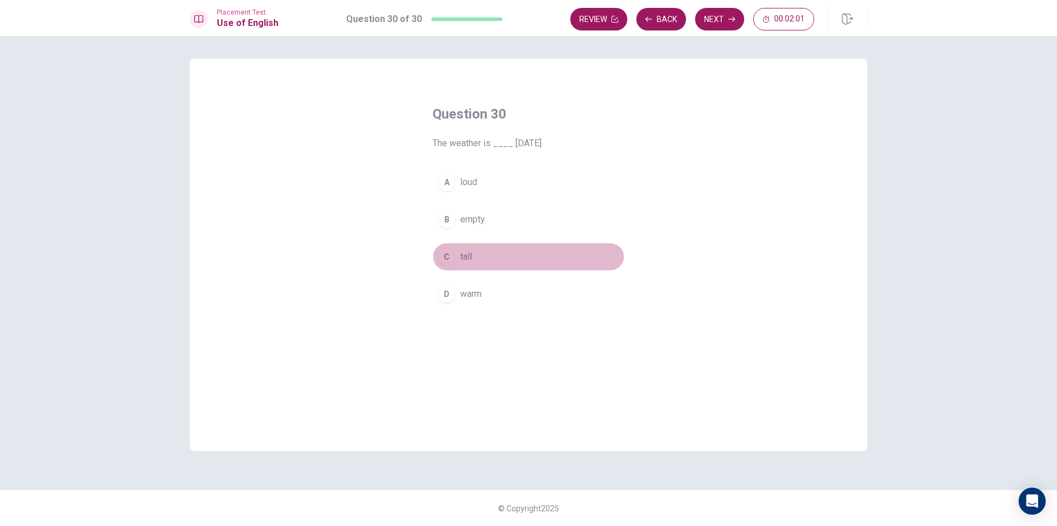
click at [450, 259] on div "C" at bounding box center [446, 257] width 18 height 18
click at [492, 230] on button "B empty" at bounding box center [528, 219] width 192 height 28
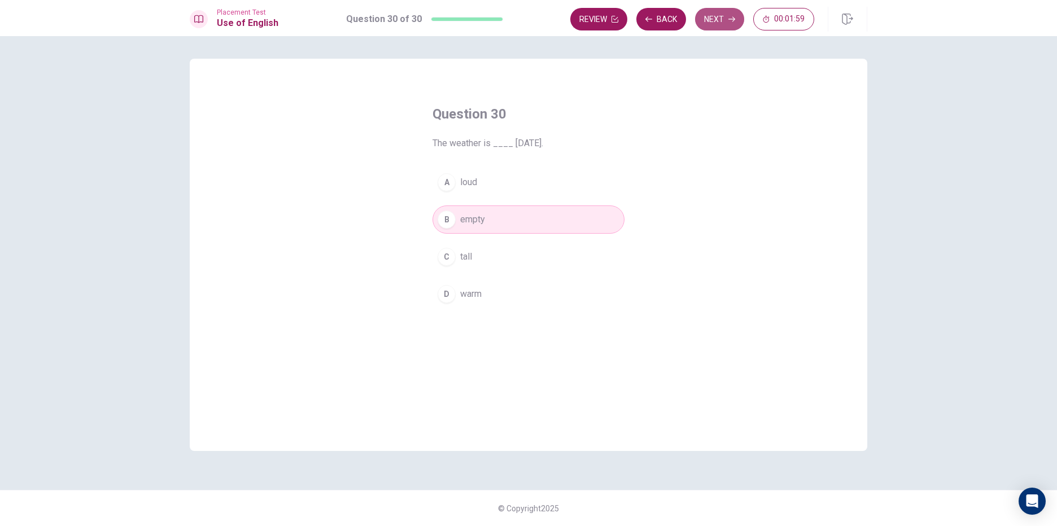
click at [724, 16] on button "Next" at bounding box center [719, 19] width 49 height 23
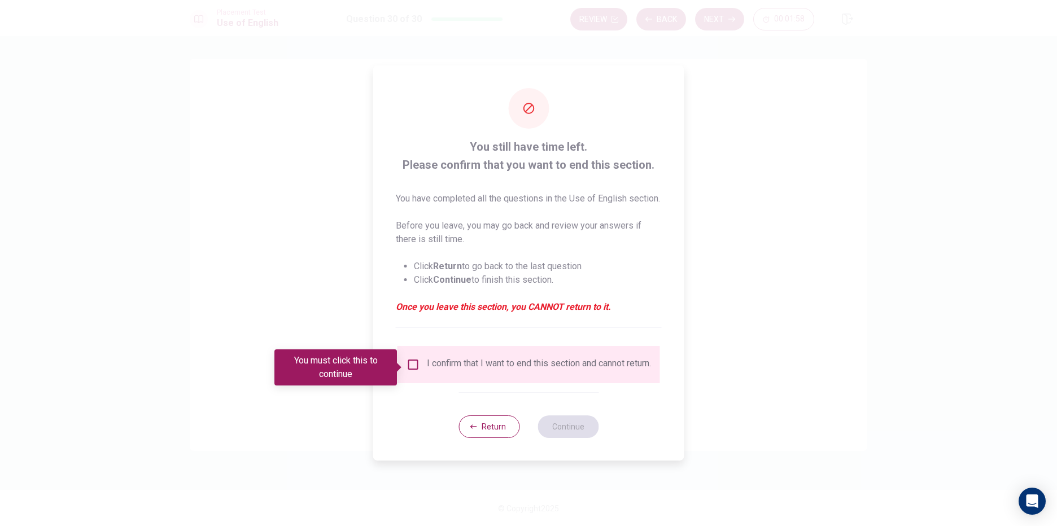
click at [419, 371] on div "I confirm that I want to end this section and cannot return." at bounding box center [528, 365] width 244 height 14
click at [417, 368] on input "You must click this to continue" at bounding box center [413, 365] width 14 height 14
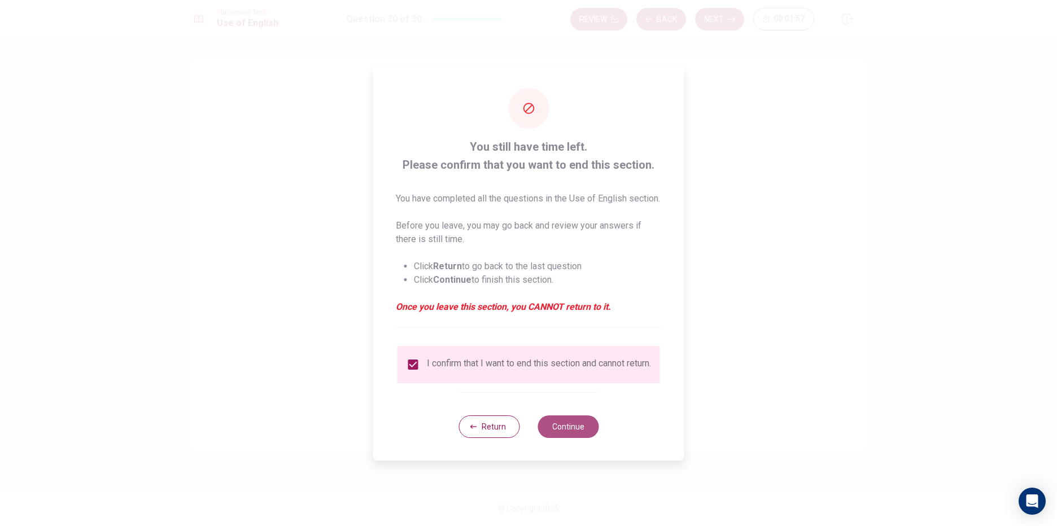
click at [565, 433] on button "Continue" at bounding box center [567, 426] width 61 height 23
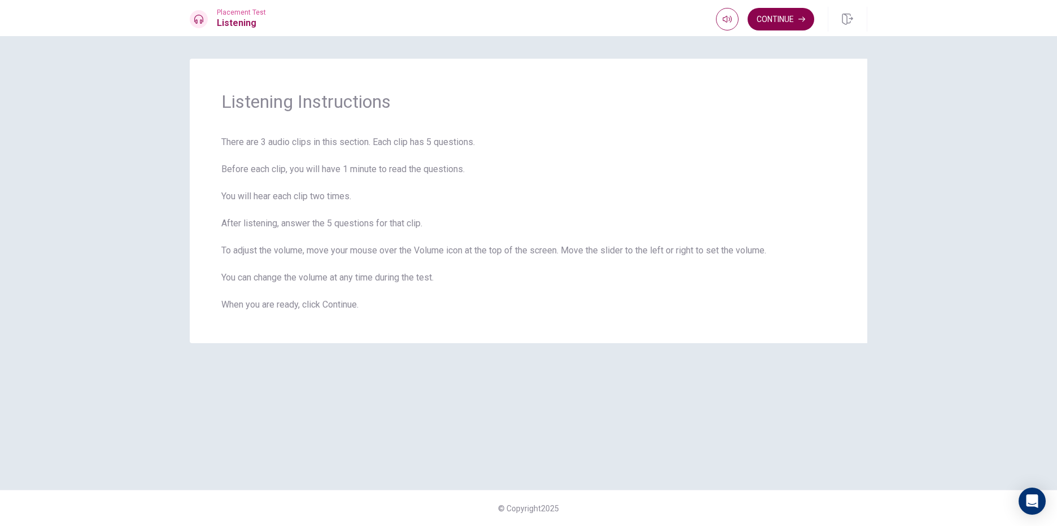
click at [789, 26] on button "Continue" at bounding box center [780, 19] width 67 height 23
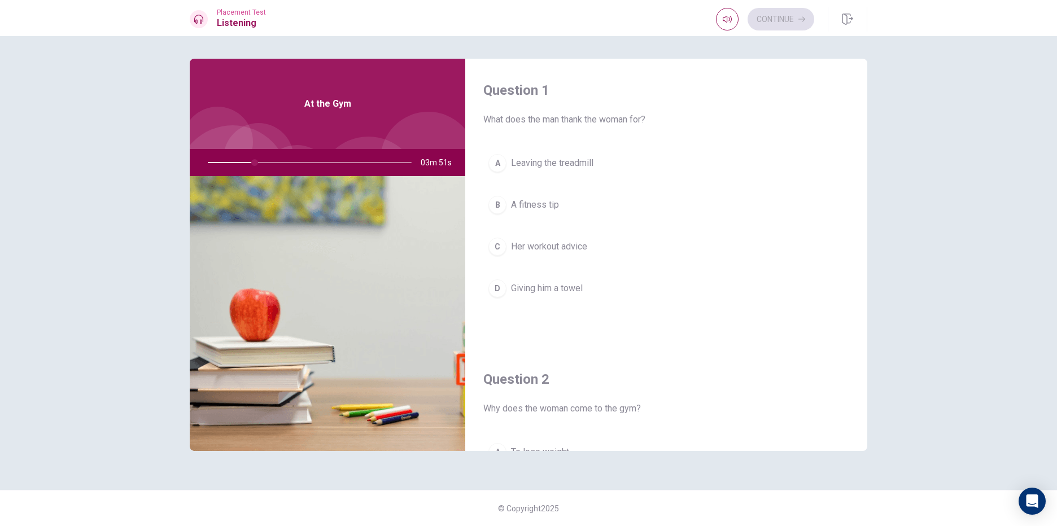
drag, startPoint x: 480, startPoint y: 231, endPoint x: 493, endPoint y: 212, distance: 22.4
click at [480, 231] on div "Question 1 What does the man thank the woman for? A Leaving the treadmill B A f…" at bounding box center [666, 203] width 402 height 289
click at [497, 208] on div "B" at bounding box center [497, 205] width 18 height 18
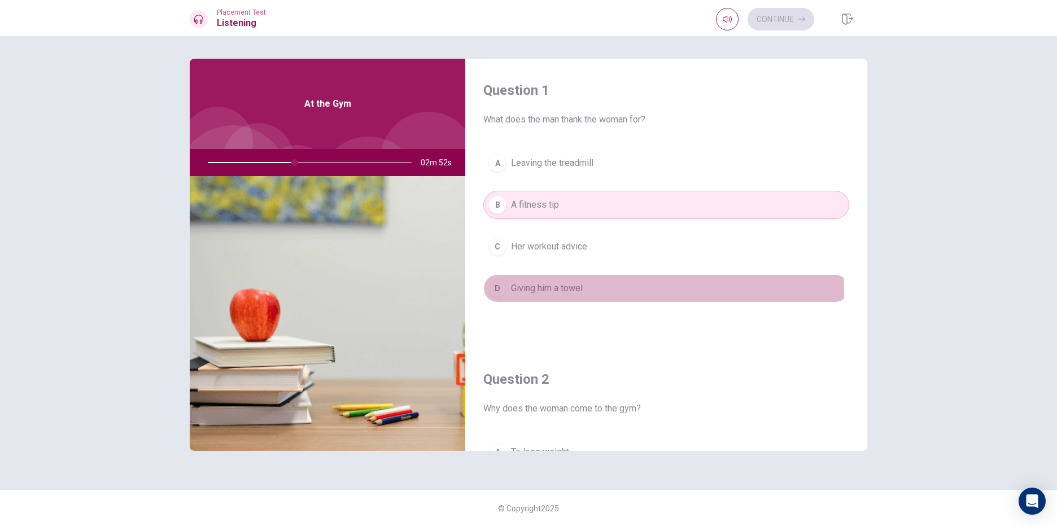
click at [557, 293] on span "Giving him a towel" at bounding box center [547, 289] width 72 height 14
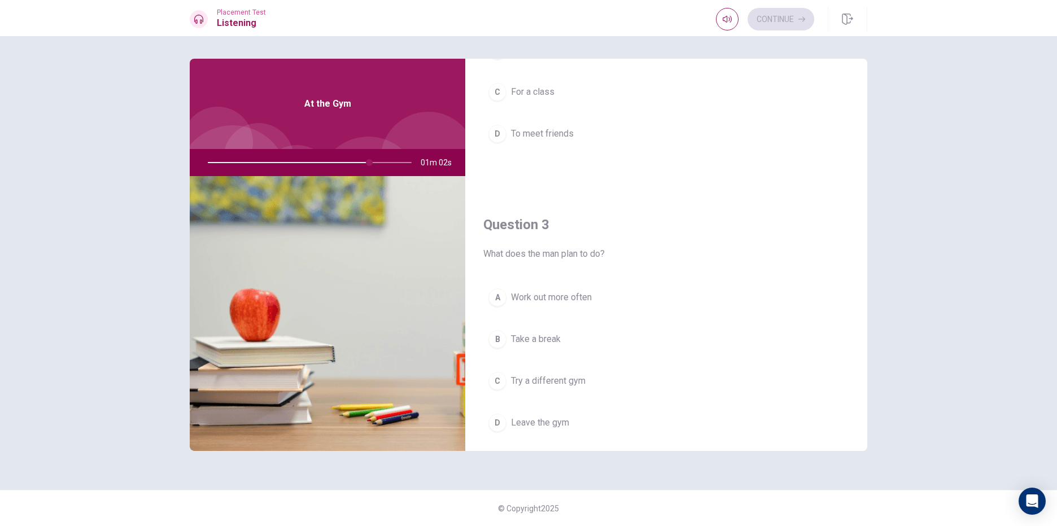
scroll to position [452, 0]
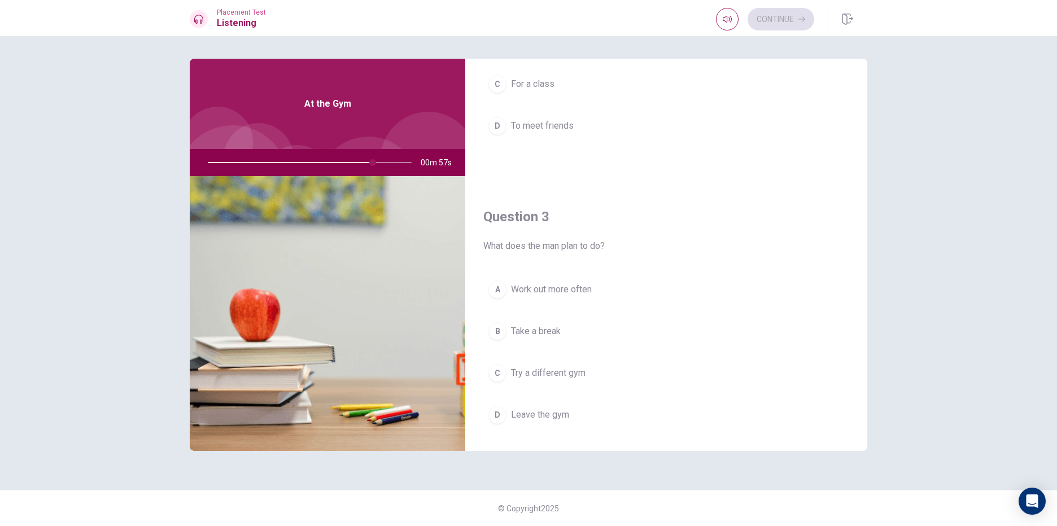
drag, startPoint x: 369, startPoint y: 161, endPoint x: 382, endPoint y: 161, distance: 12.4
click at [382, 161] on div at bounding box center [307, 162] width 226 height 27
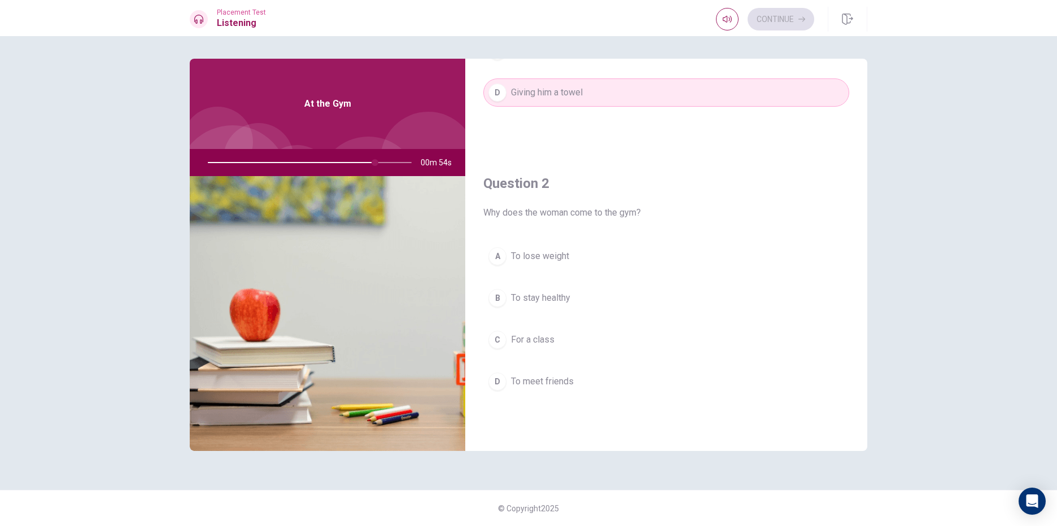
scroll to position [226, 0]
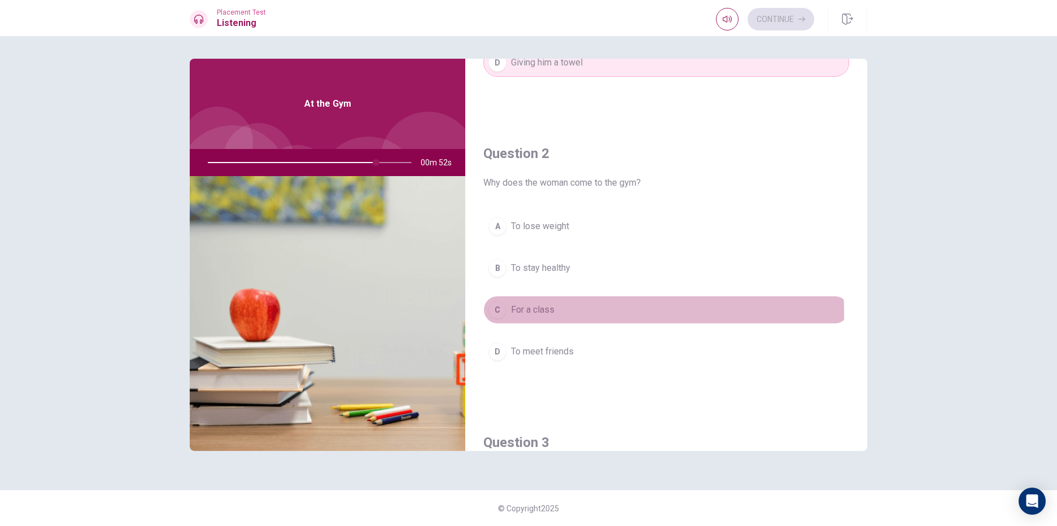
click at [531, 313] on span "For a class" at bounding box center [532, 310] width 43 height 14
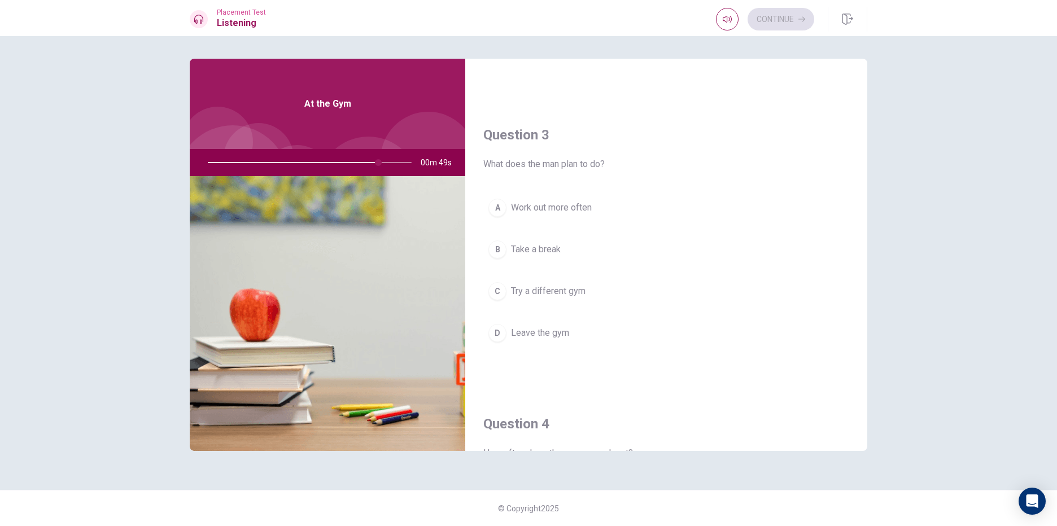
scroll to position [564, 0]
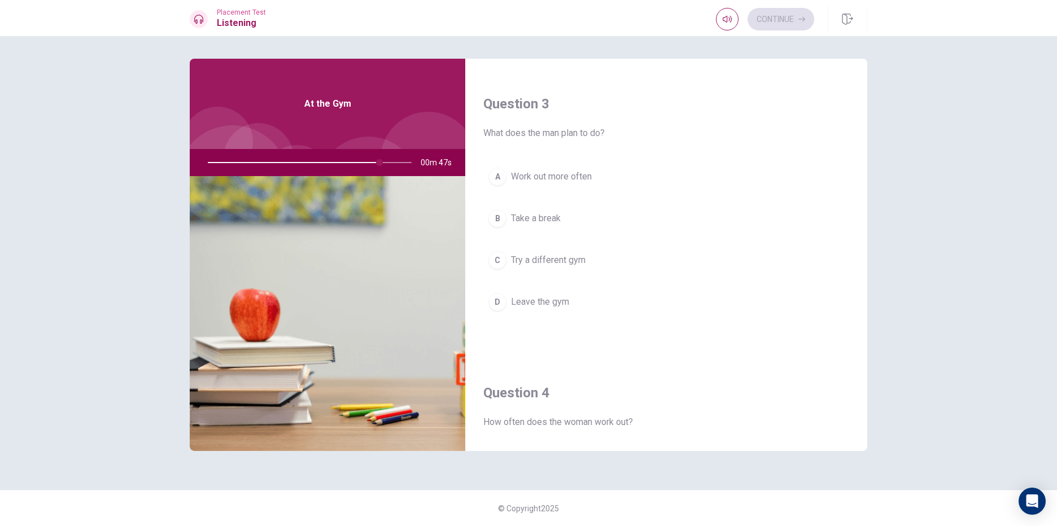
click at [529, 266] on span "Try a different gym" at bounding box center [548, 260] width 75 height 14
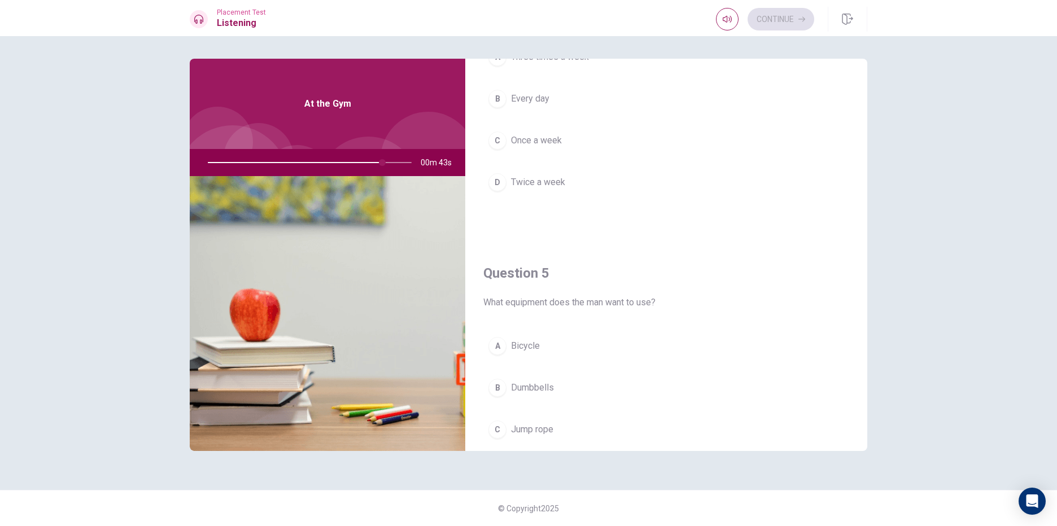
scroll to position [1053, 0]
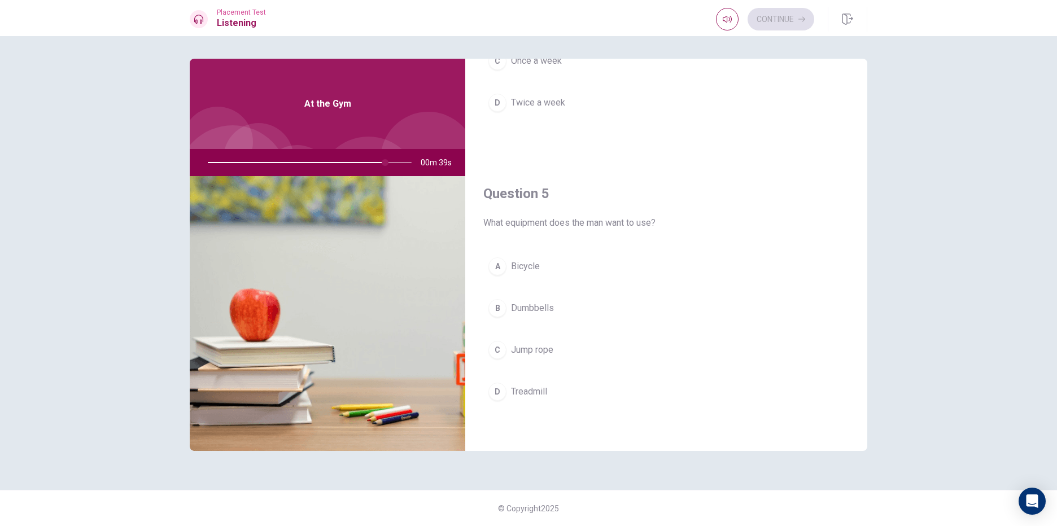
click at [525, 387] on span "Treadmill" at bounding box center [529, 392] width 36 height 14
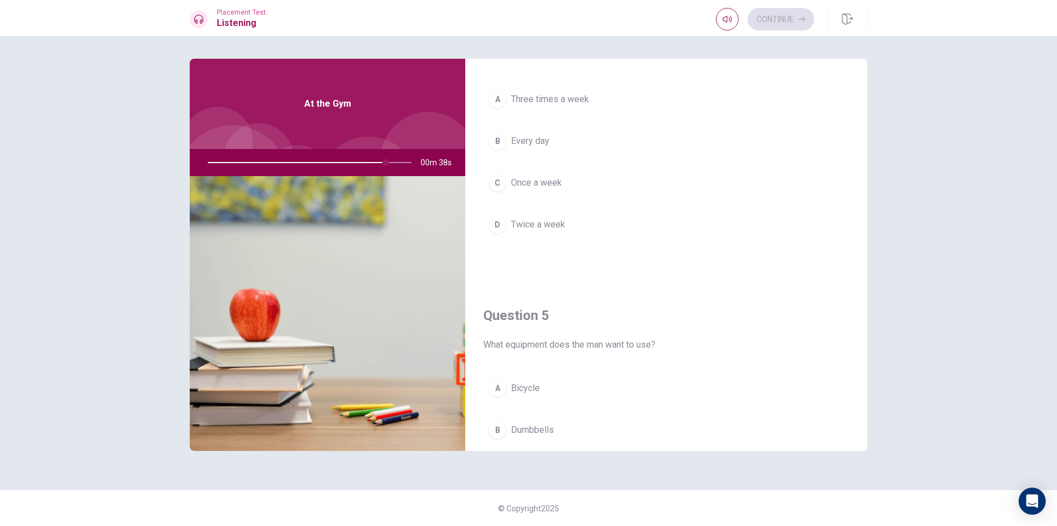
scroll to position [883, 0]
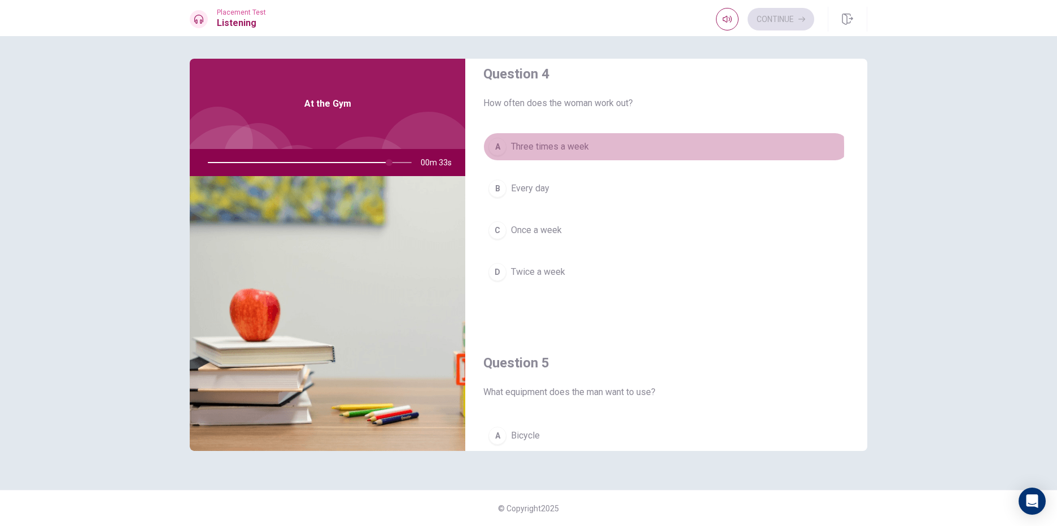
click at [556, 148] on span "Three times a week" at bounding box center [550, 147] width 78 height 14
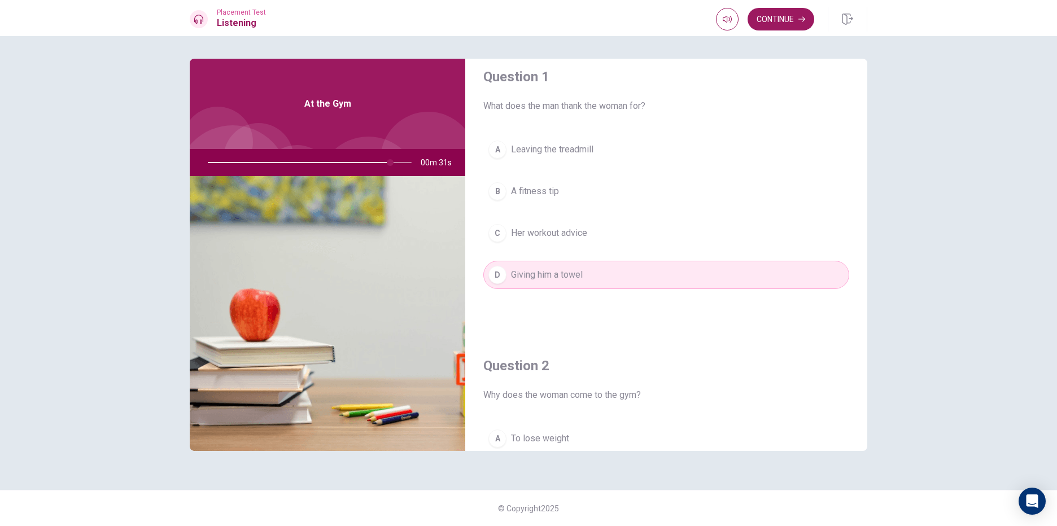
scroll to position [0, 0]
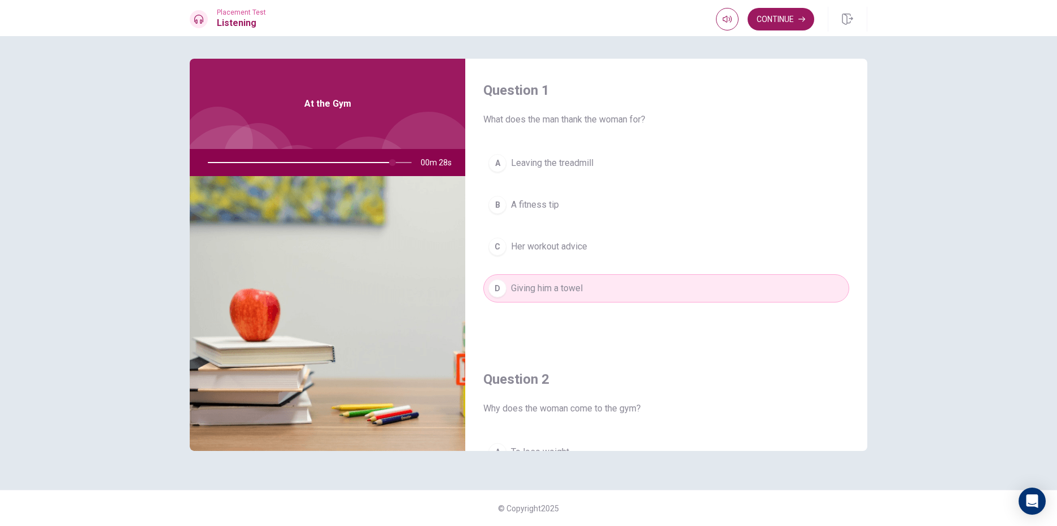
click at [590, 208] on button "B A fitness tip" at bounding box center [666, 205] width 366 height 28
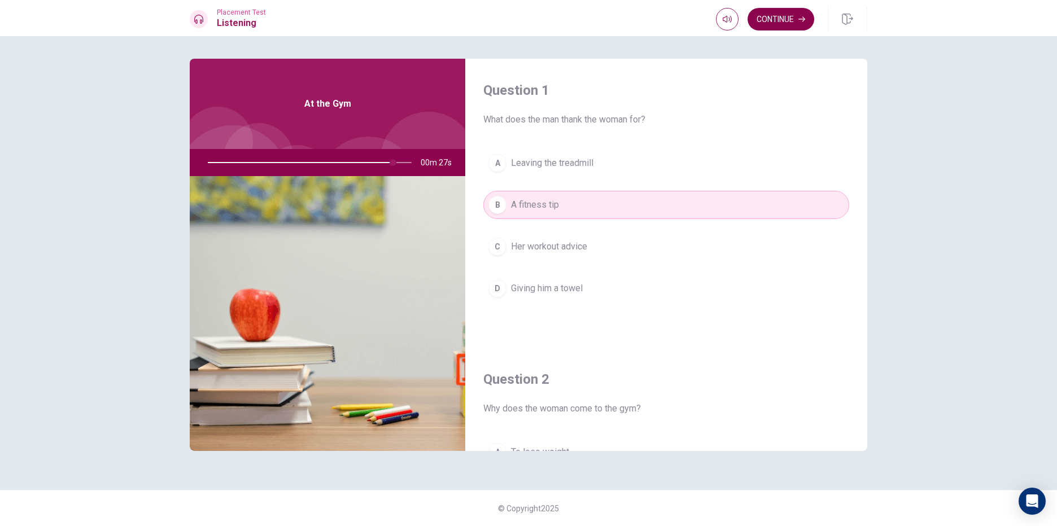
click at [786, 18] on button "Continue" at bounding box center [780, 19] width 67 height 23
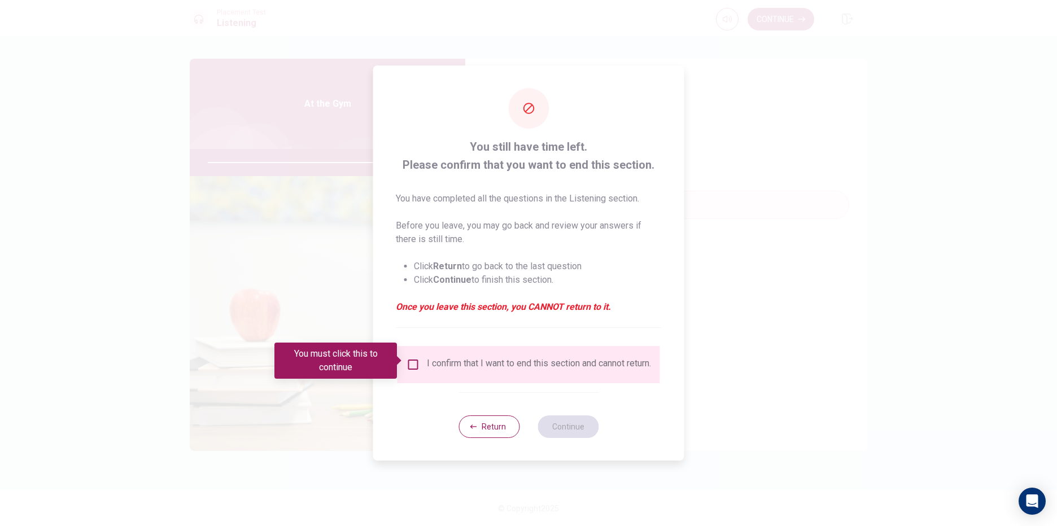
click at [417, 361] on input "You must click this to continue" at bounding box center [413, 365] width 14 height 14
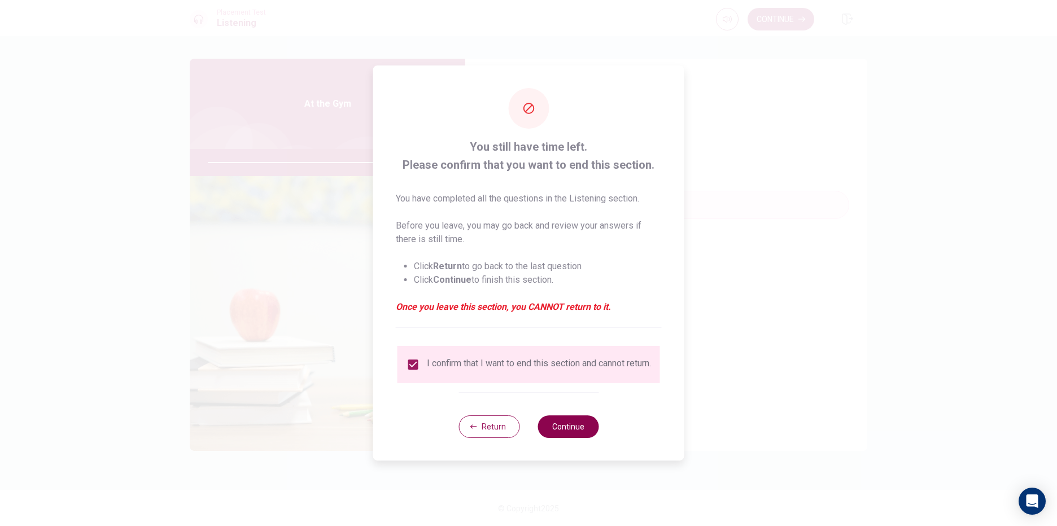
click at [579, 431] on button "Continue" at bounding box center [567, 426] width 61 height 23
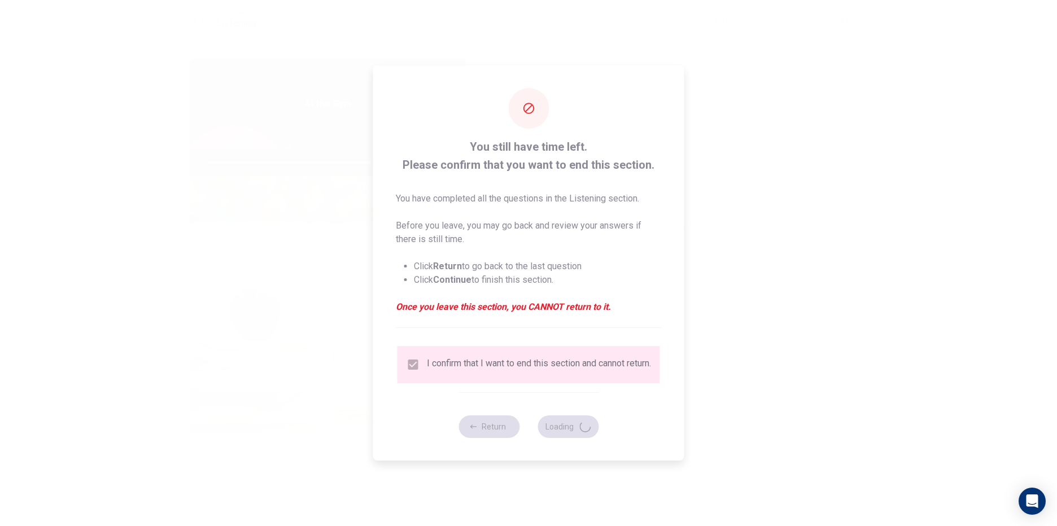
type input "93"
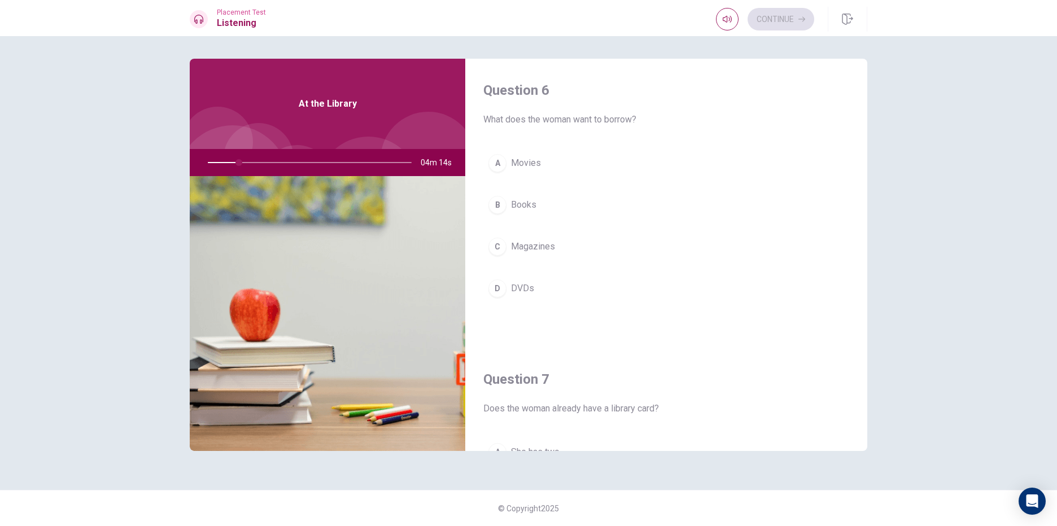
drag, startPoint x: 235, startPoint y: 163, endPoint x: 243, endPoint y: 164, distance: 7.4
click at [239, 163] on div at bounding box center [307, 162] width 226 height 27
click at [248, 164] on div at bounding box center [307, 162] width 226 height 27
click at [252, 162] on div at bounding box center [307, 162] width 226 height 27
click at [256, 161] on div at bounding box center [307, 162] width 226 height 27
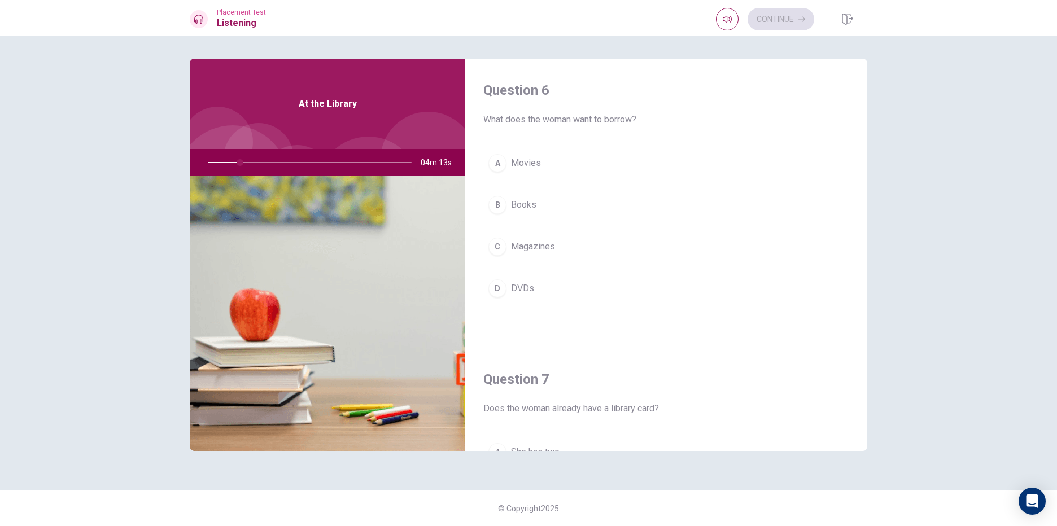
click at [257, 161] on div at bounding box center [307, 162] width 226 height 27
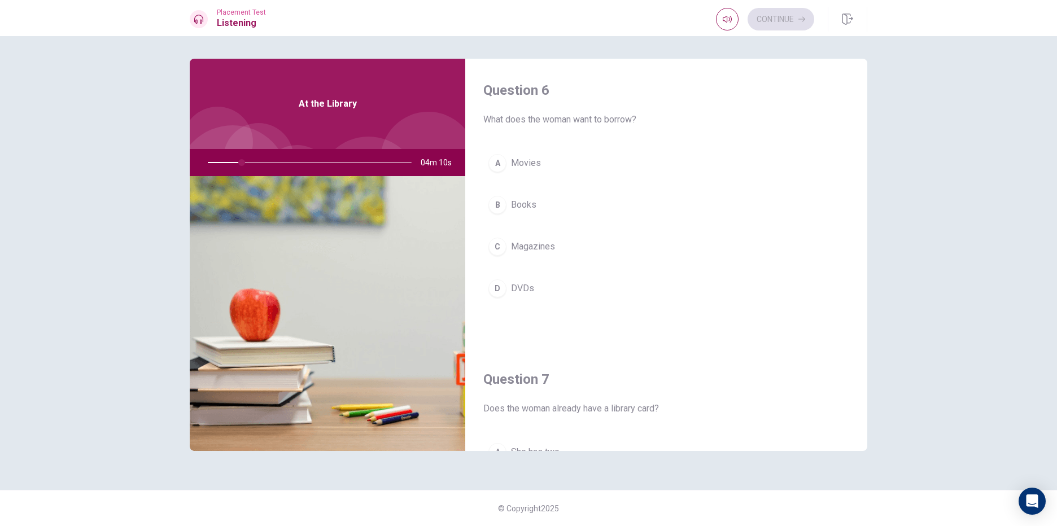
click at [257, 161] on div at bounding box center [307, 162] width 226 height 27
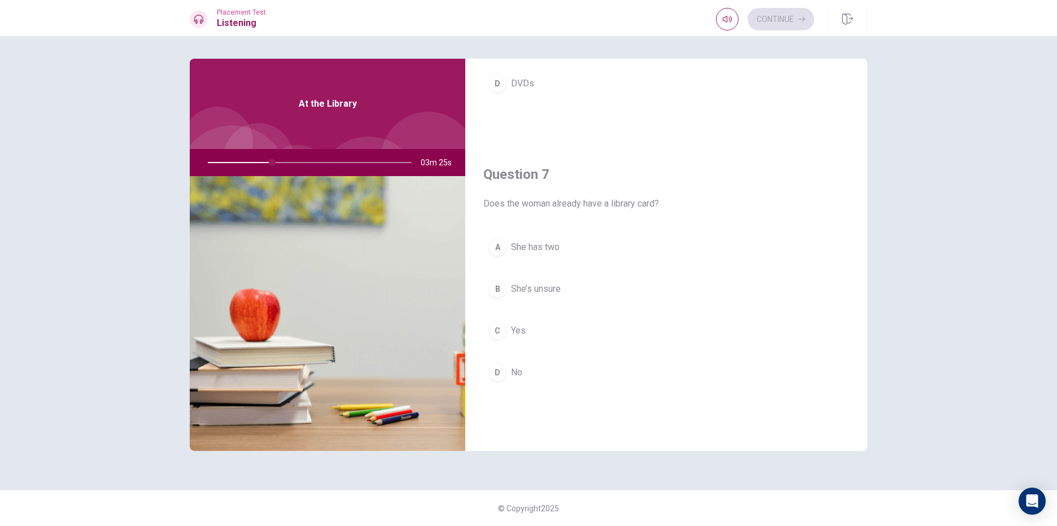
scroll to position [226, 0]
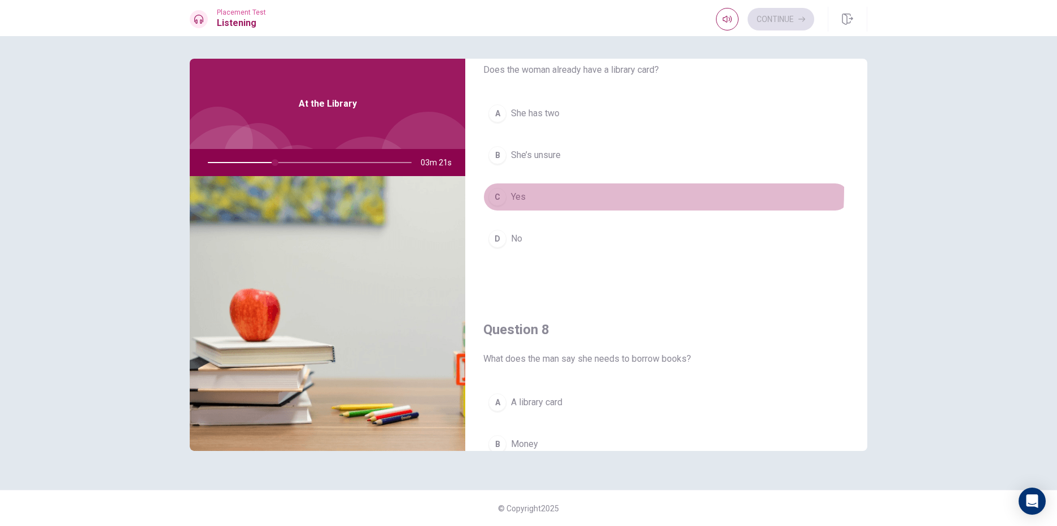
click at [488, 189] on button "C Yes" at bounding box center [666, 197] width 366 height 28
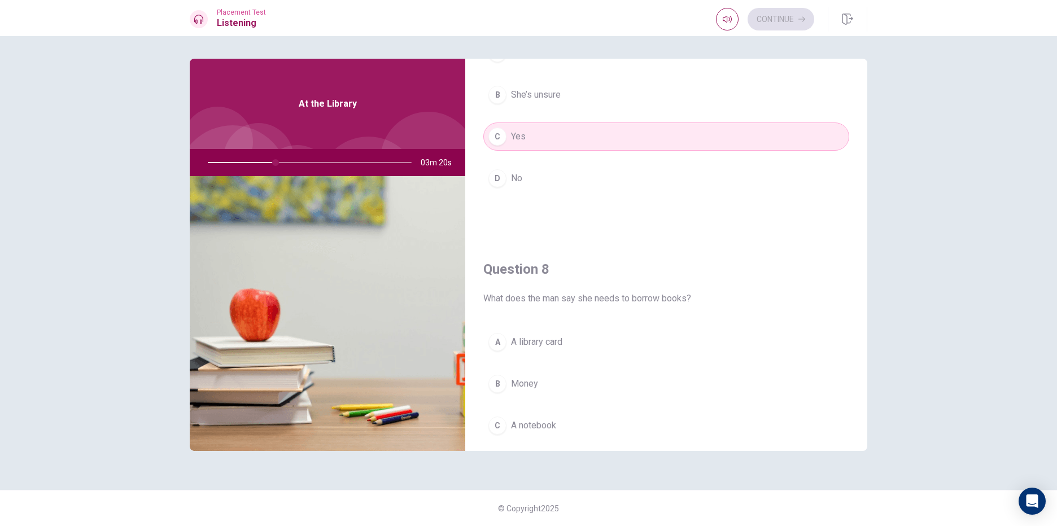
scroll to position [508, 0]
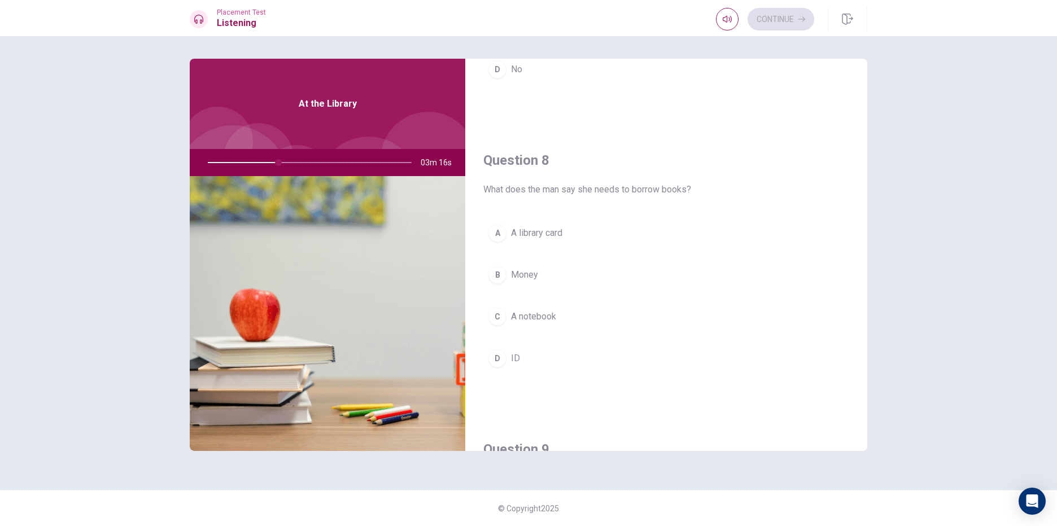
click at [523, 243] on button "A A library card" at bounding box center [666, 233] width 366 height 28
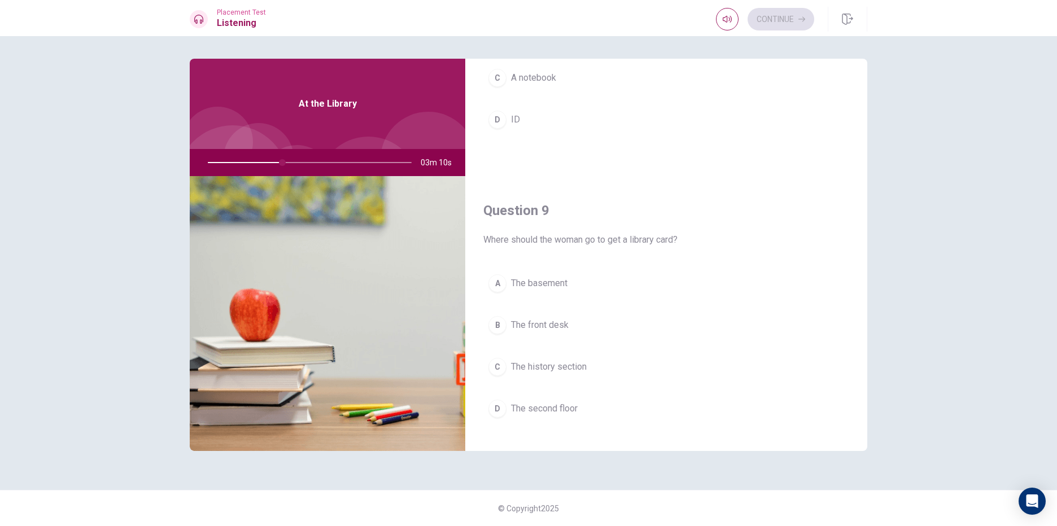
scroll to position [770, 0]
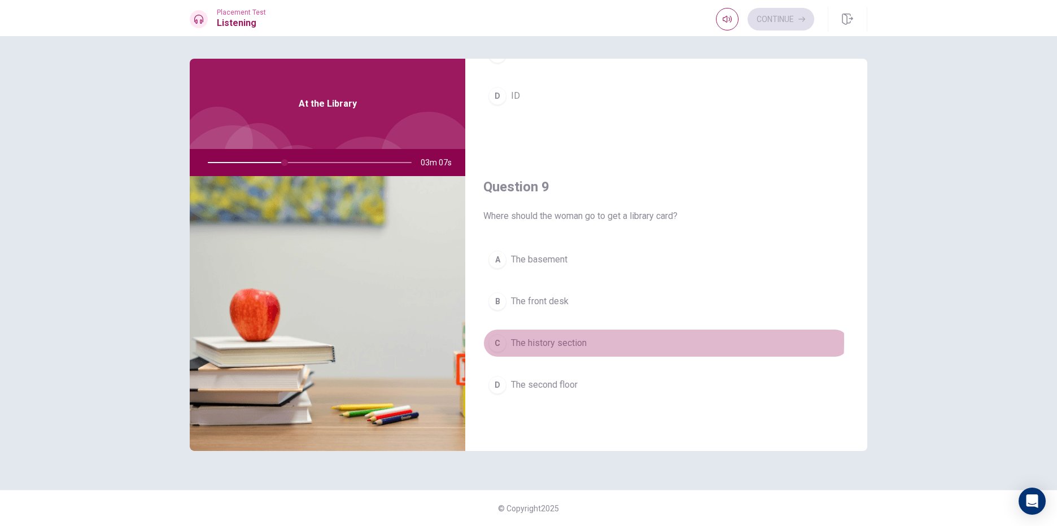
click at [572, 341] on span "The history section" at bounding box center [549, 343] width 76 height 14
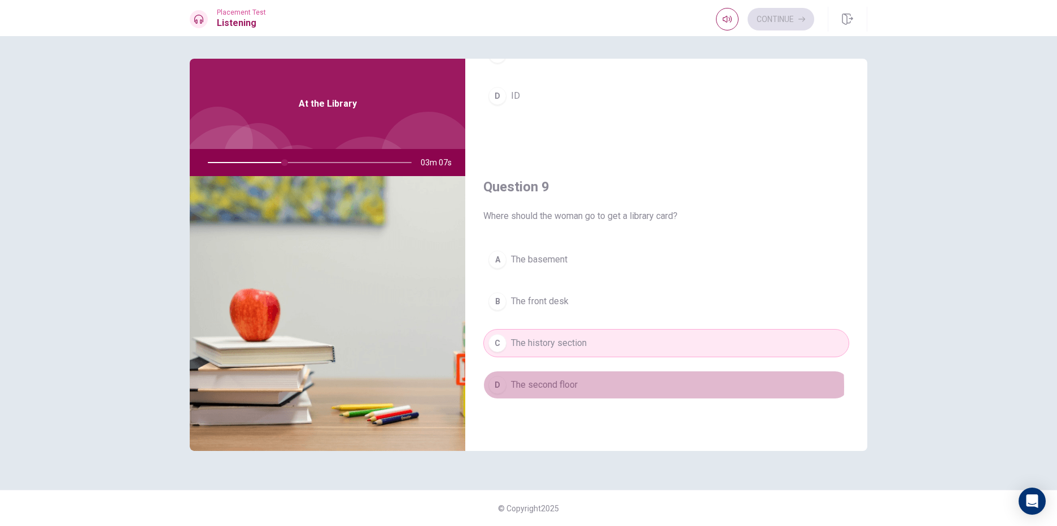
click at [587, 387] on button "D The second floor" at bounding box center [666, 385] width 366 height 28
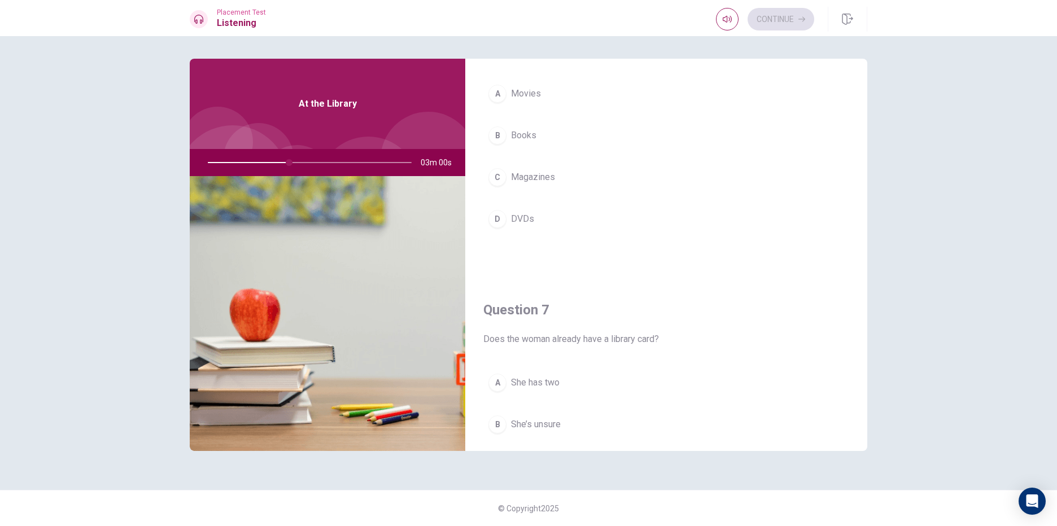
scroll to position [0, 0]
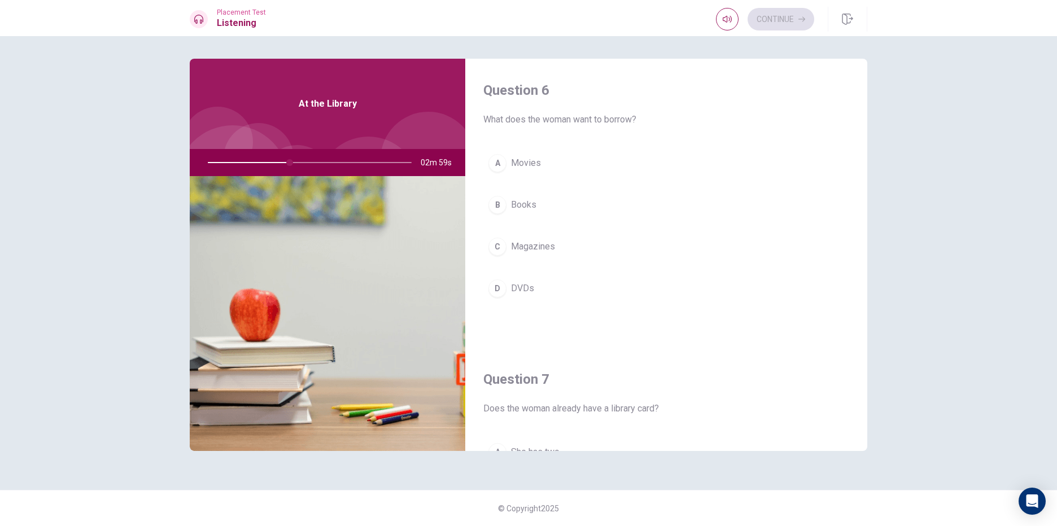
click at [514, 166] on span "Movies" at bounding box center [526, 163] width 30 height 14
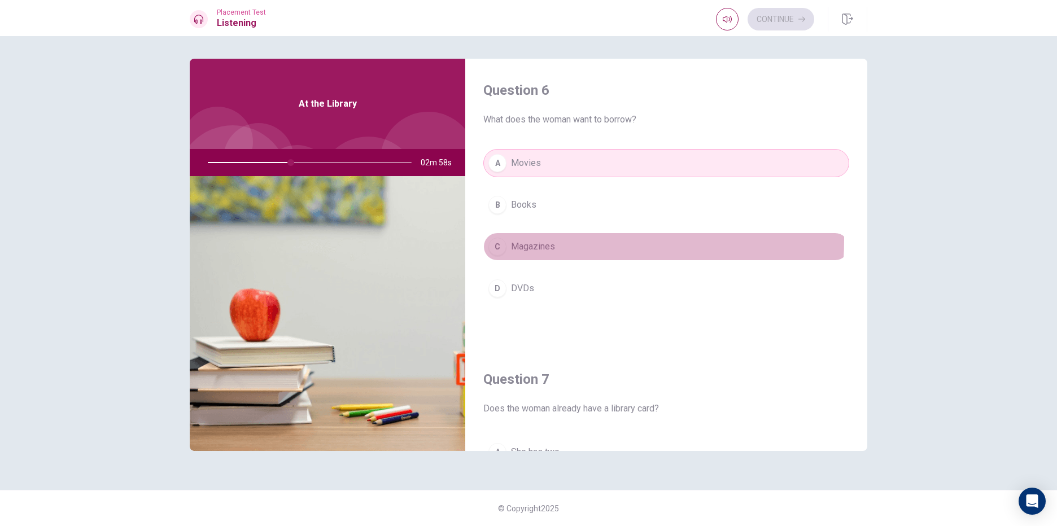
click at [532, 240] on span "Magazines" at bounding box center [533, 247] width 44 height 14
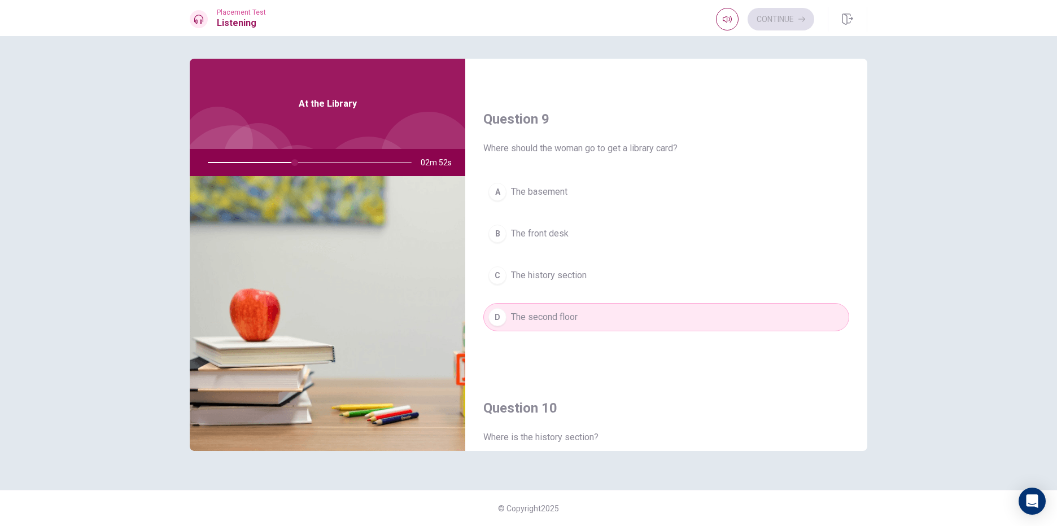
scroll to position [847, 0]
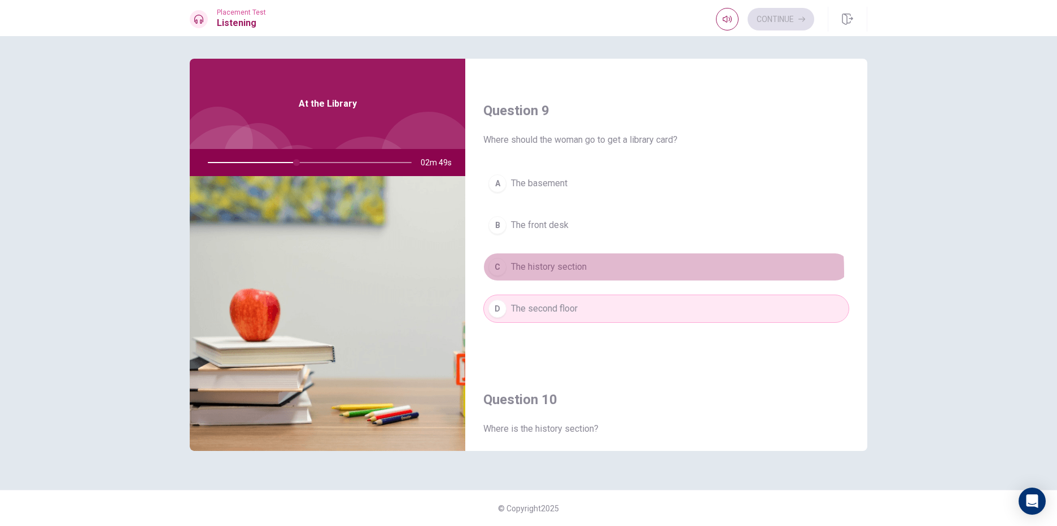
click at [584, 272] on span "The history section" at bounding box center [549, 267] width 76 height 14
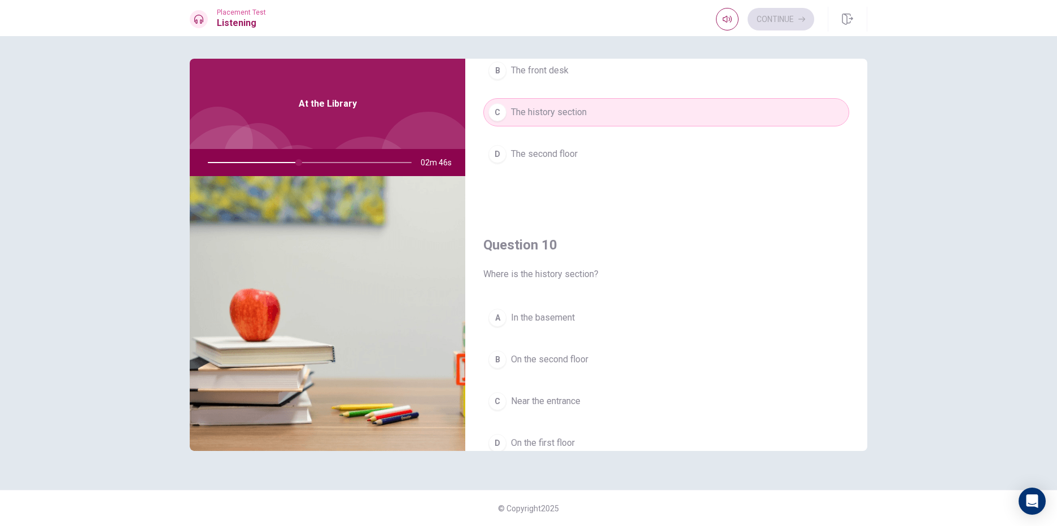
scroll to position [1053, 0]
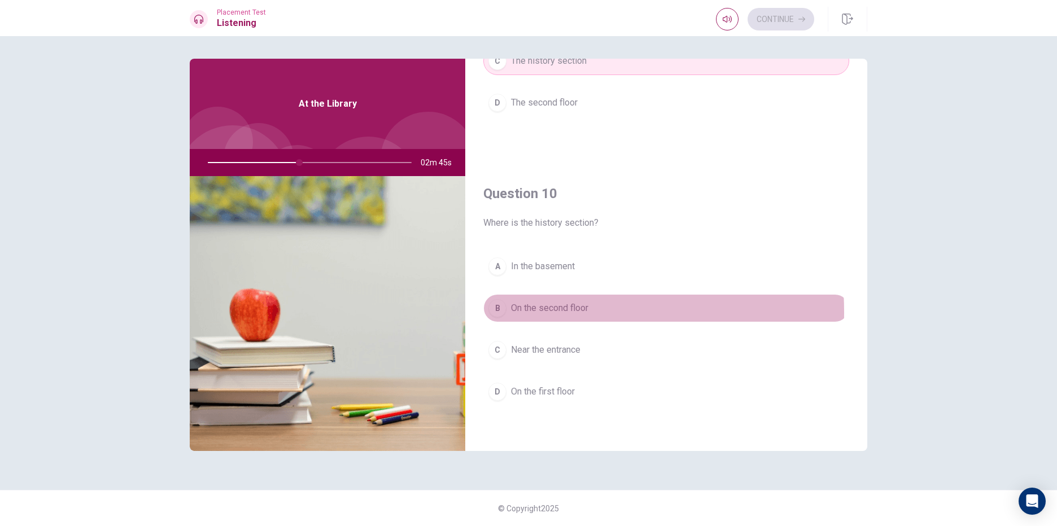
click at [516, 312] on span "On the second floor" at bounding box center [549, 308] width 77 height 14
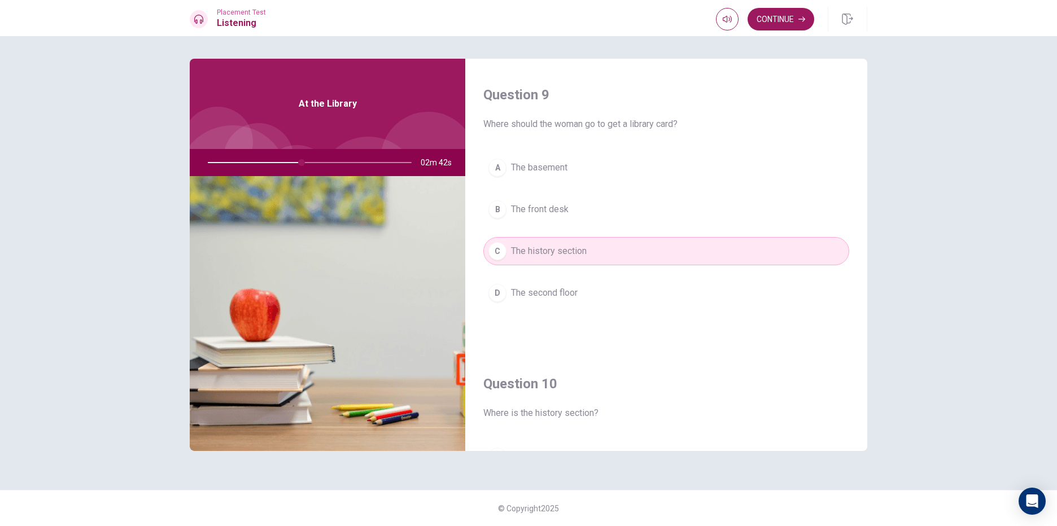
scroll to position [770, 0]
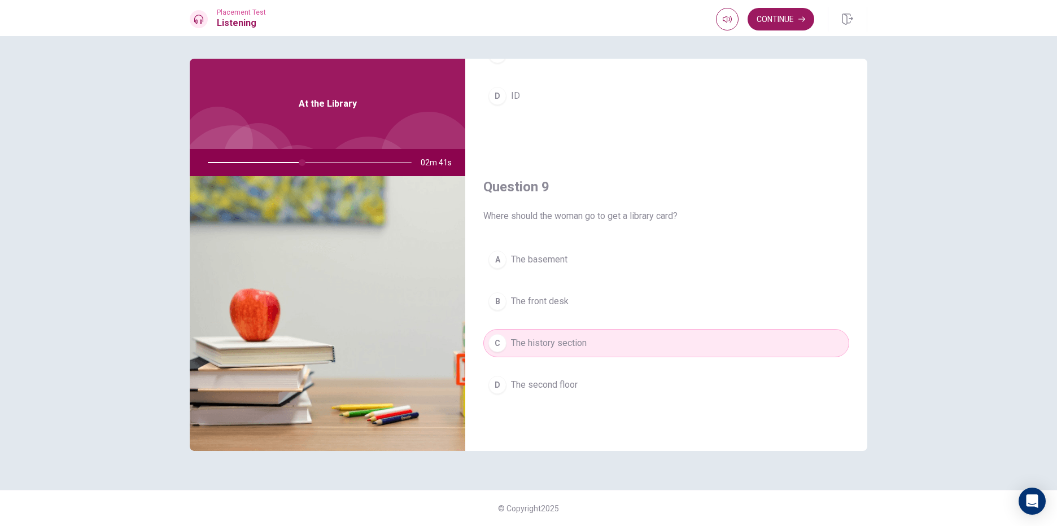
click at [554, 261] on span "The basement" at bounding box center [539, 260] width 56 height 14
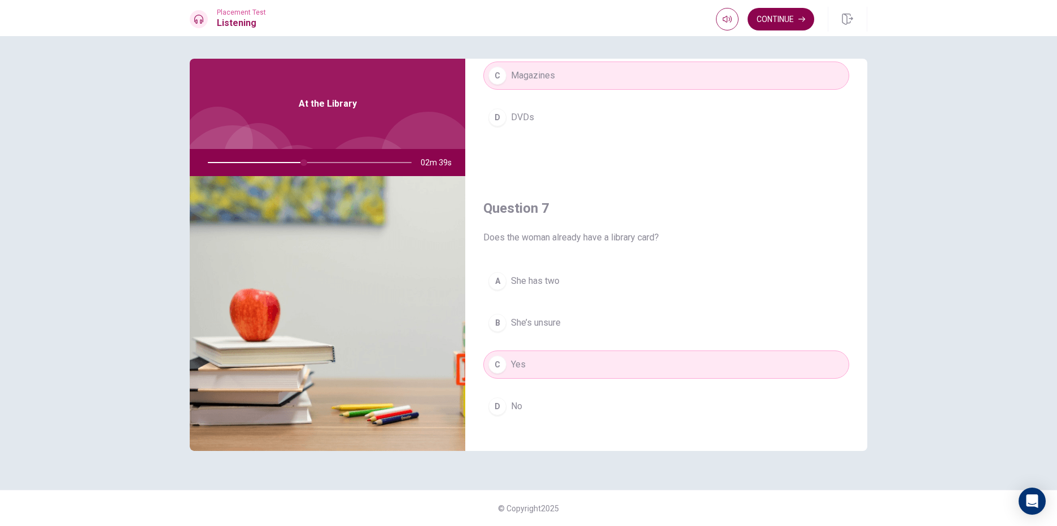
scroll to position [150, 0]
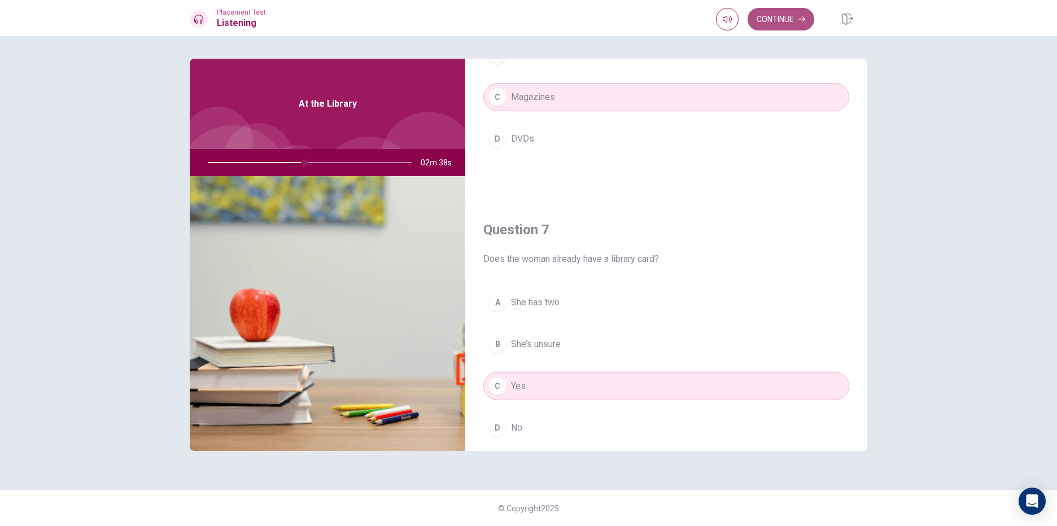
click at [786, 25] on button "Continue" at bounding box center [780, 19] width 67 height 23
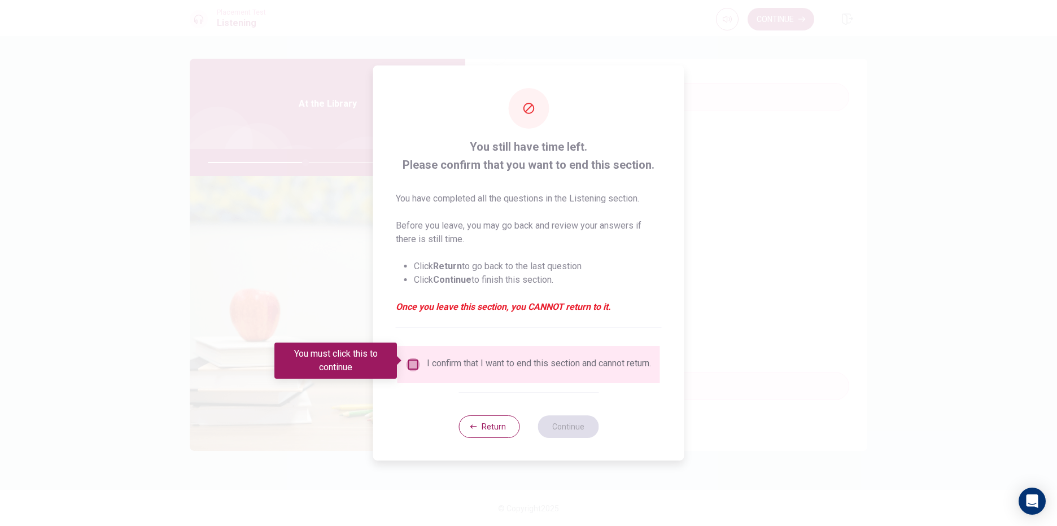
click at [410, 363] on input "You must click this to continue" at bounding box center [413, 365] width 14 height 14
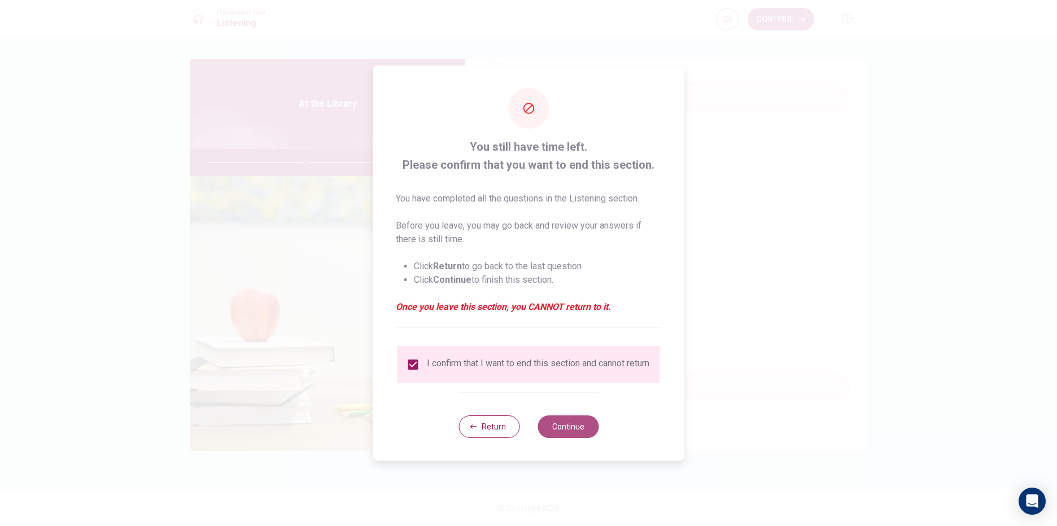
click at [569, 430] on button "Continue" at bounding box center [567, 426] width 61 height 23
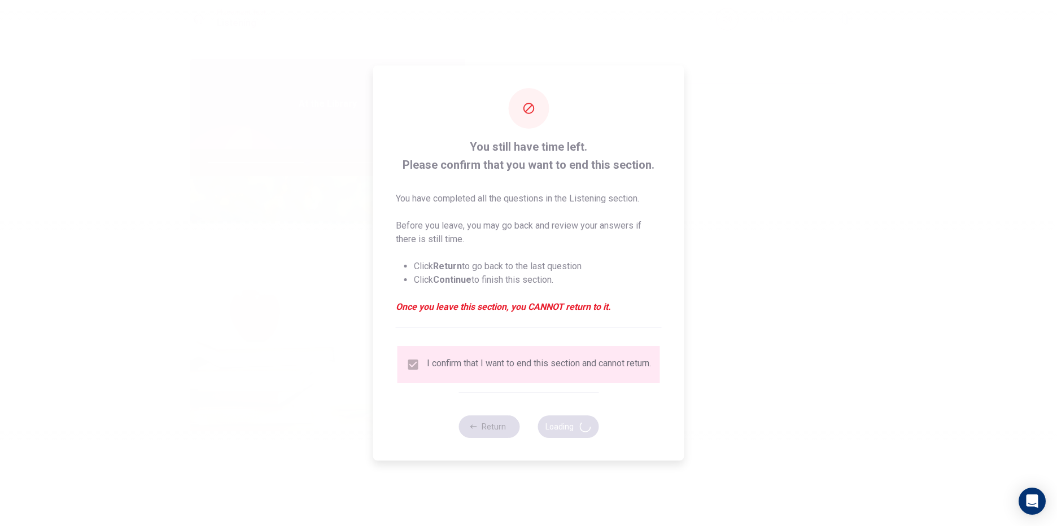
type input "49"
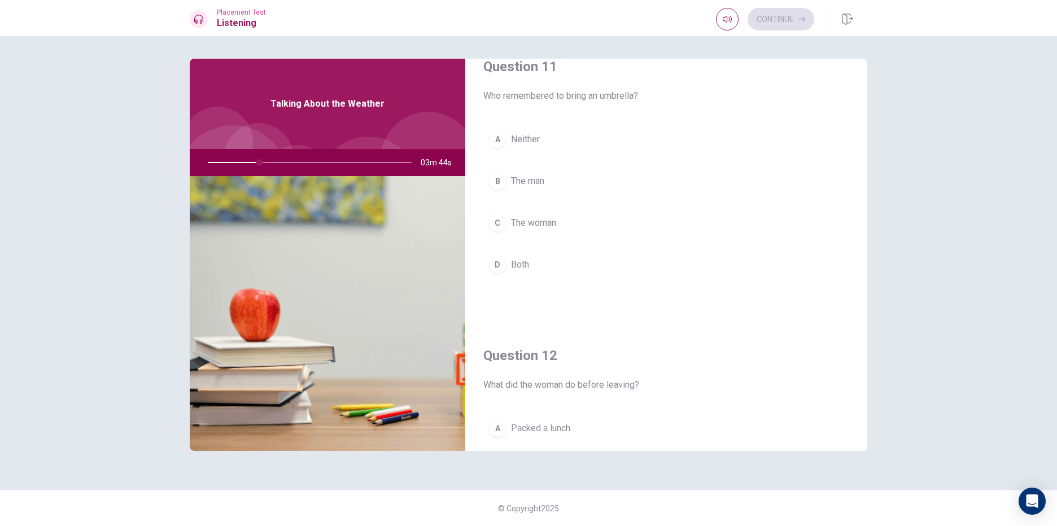
scroll to position [0, 0]
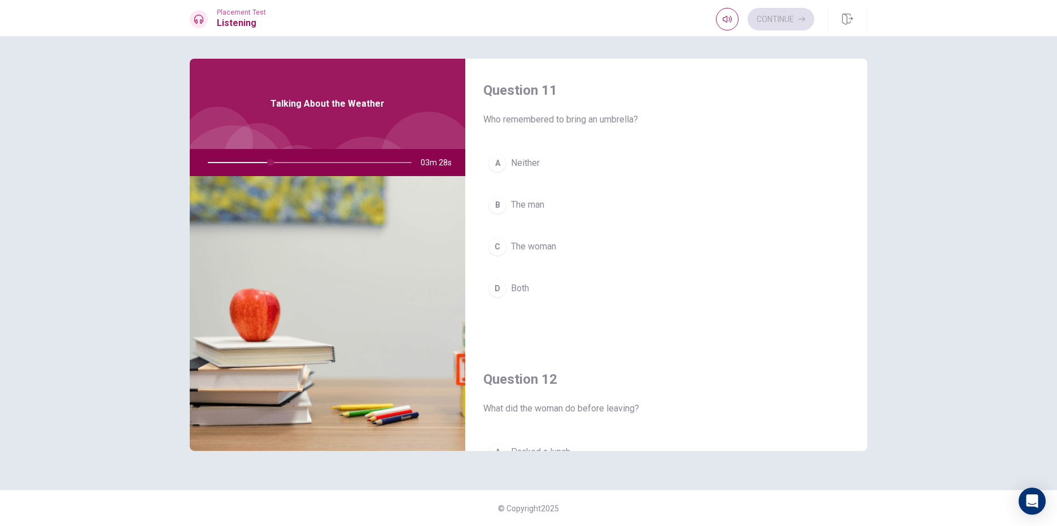
click at [554, 246] on span "The woman" at bounding box center [533, 247] width 45 height 14
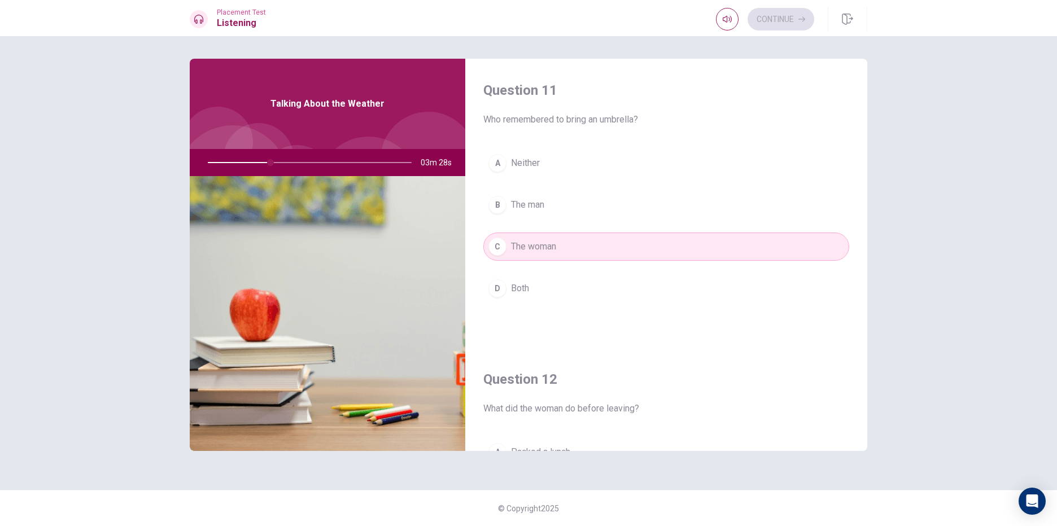
scroll to position [226, 0]
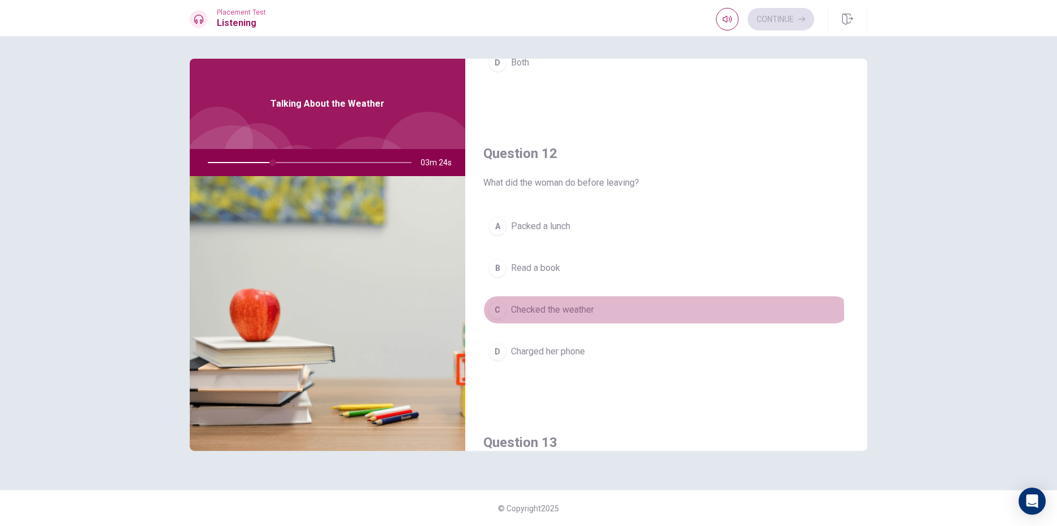
click at [553, 314] on span "Checked the weather" at bounding box center [552, 310] width 83 height 14
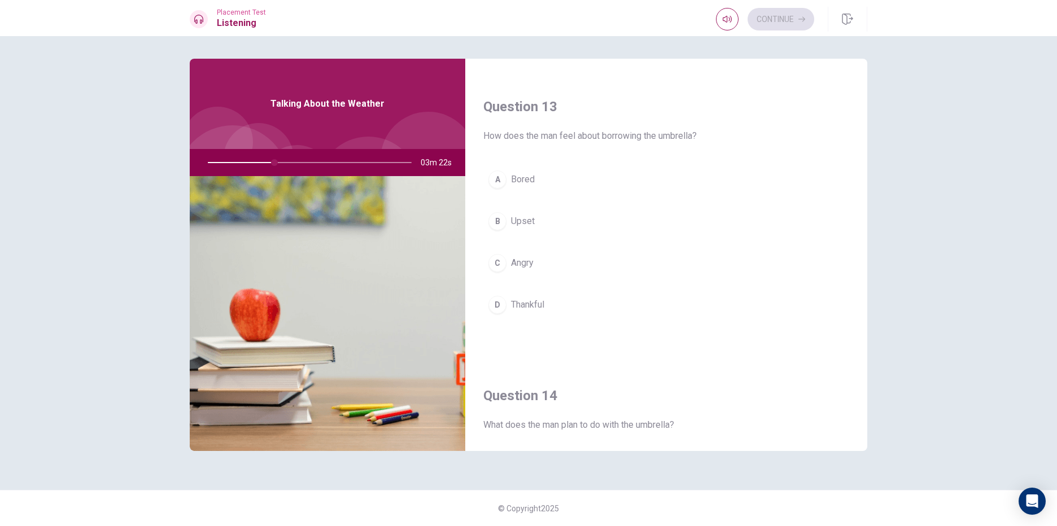
scroll to position [564, 0]
click at [519, 172] on span "Bored" at bounding box center [523, 177] width 24 height 14
click at [531, 298] on button "D Keep it" at bounding box center [666, 309] width 366 height 28
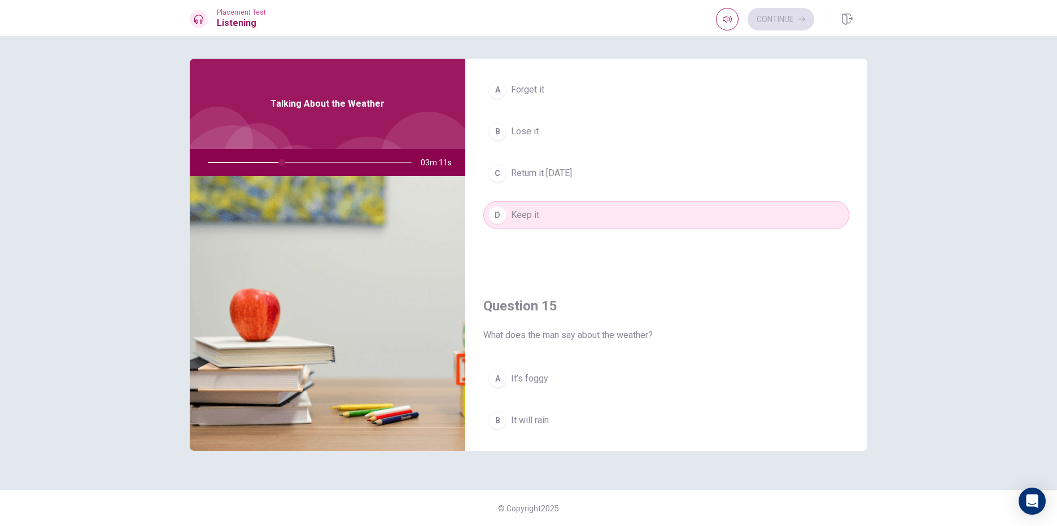
scroll to position [1053, 0]
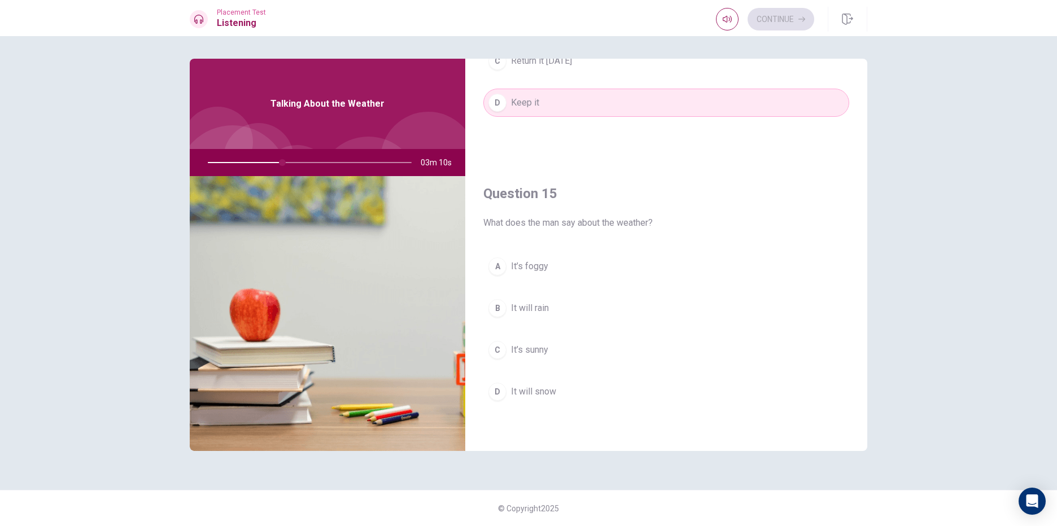
click at [541, 310] on span "It will rain" at bounding box center [530, 308] width 38 height 14
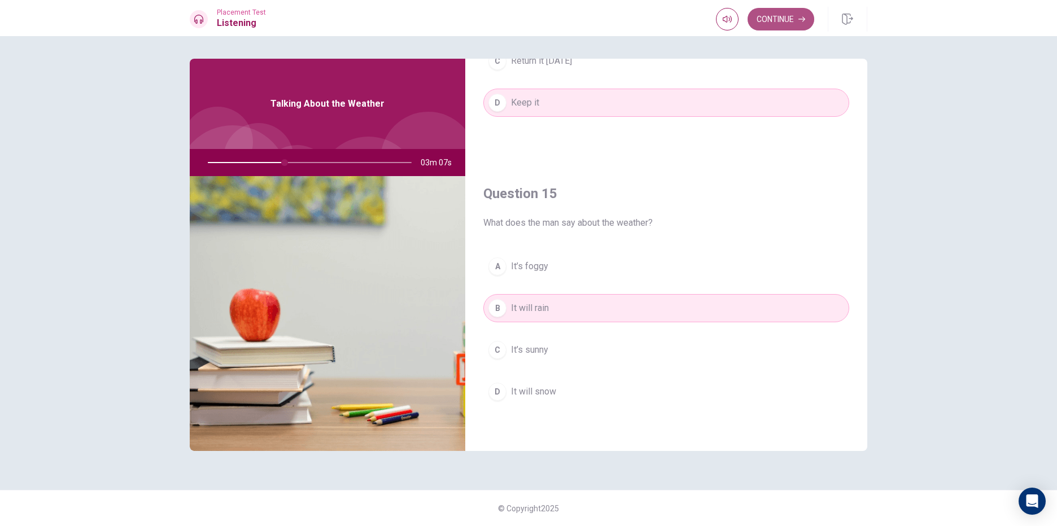
click at [786, 27] on button "Continue" at bounding box center [780, 19] width 67 height 23
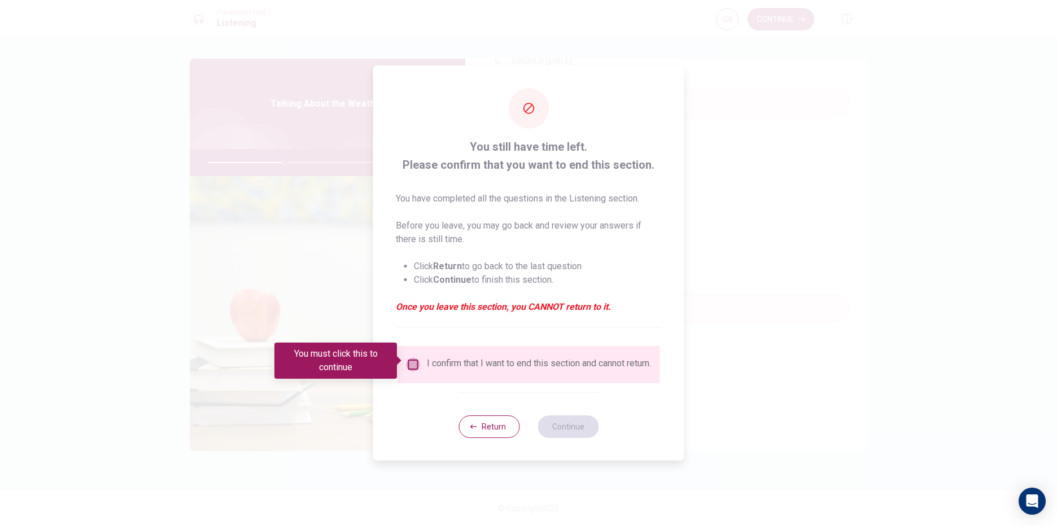
click at [406, 361] on input "You must click this to continue" at bounding box center [413, 365] width 14 height 14
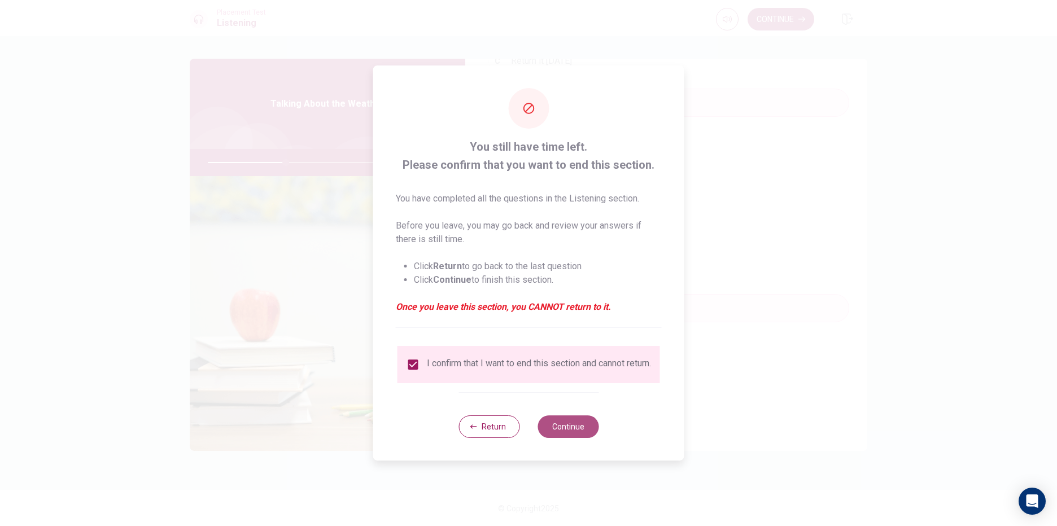
click at [577, 425] on button "Continue" at bounding box center [567, 426] width 61 height 23
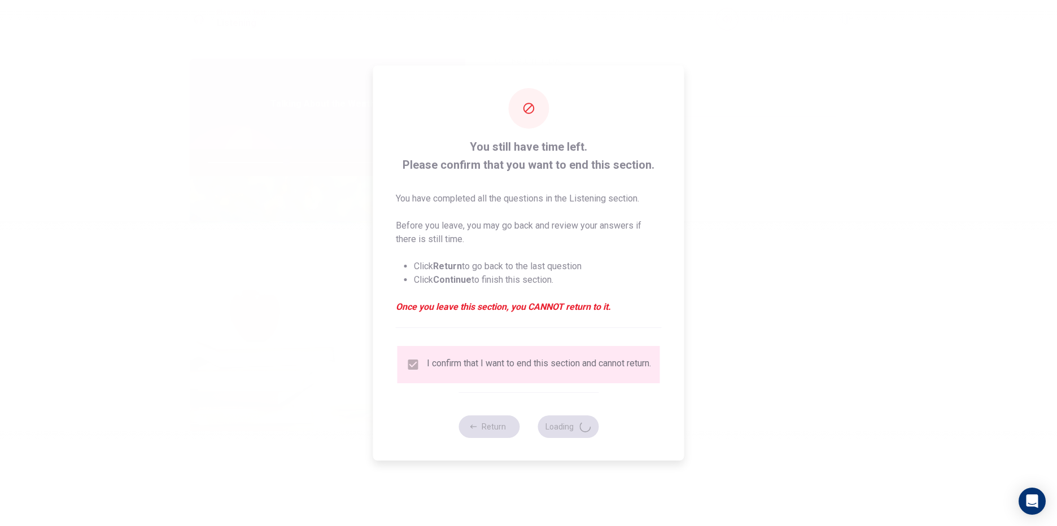
type input "39"
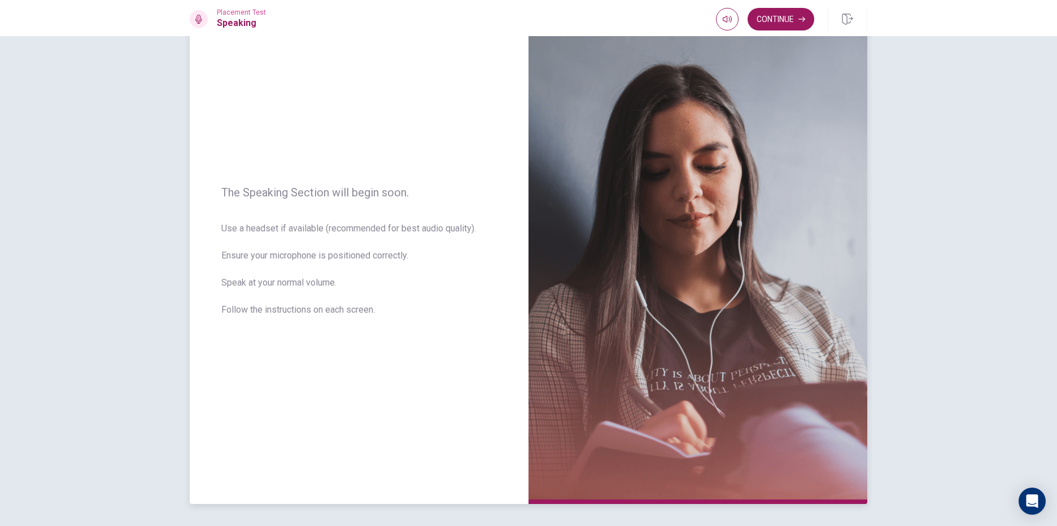
scroll to position [0, 0]
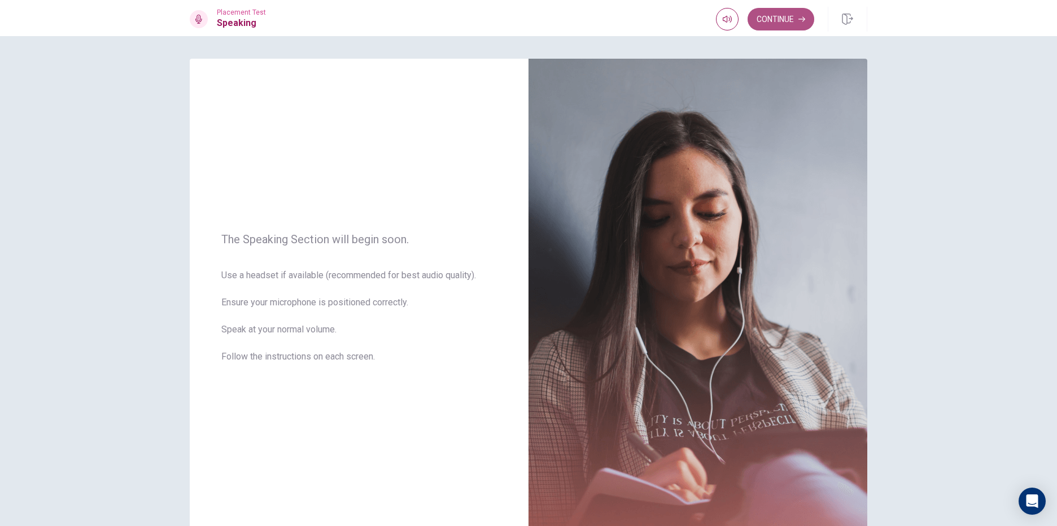
click at [784, 20] on button "Continue" at bounding box center [780, 19] width 67 height 23
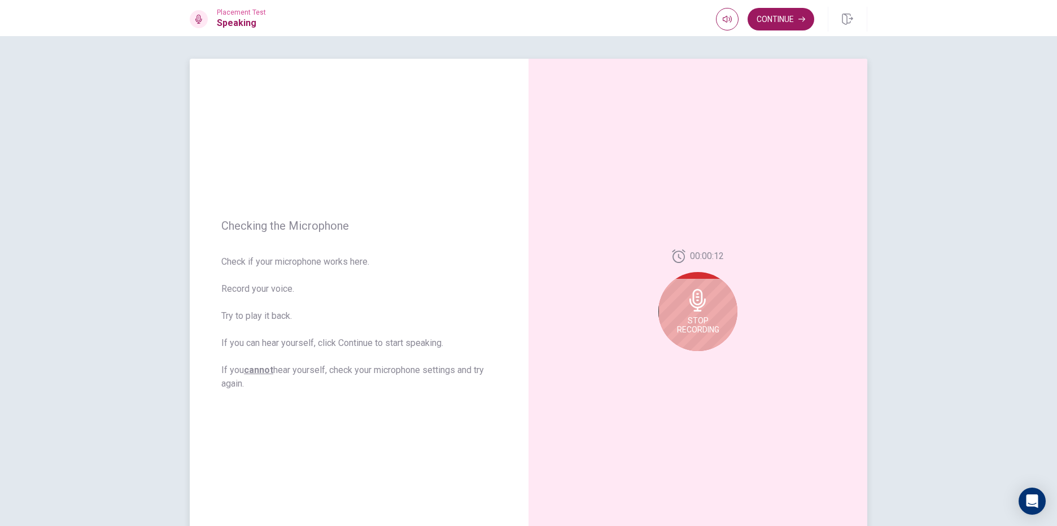
click at [693, 304] on icon at bounding box center [697, 300] width 16 height 23
click at [705, 356] on button "Play Audio" at bounding box center [710, 360] width 16 height 16
click at [682, 362] on icon "Record Again" at bounding box center [685, 360] width 7 height 7
click at [697, 303] on icon at bounding box center [697, 300] width 16 height 23
click at [712, 367] on div at bounding box center [697, 360] width 41 height 16
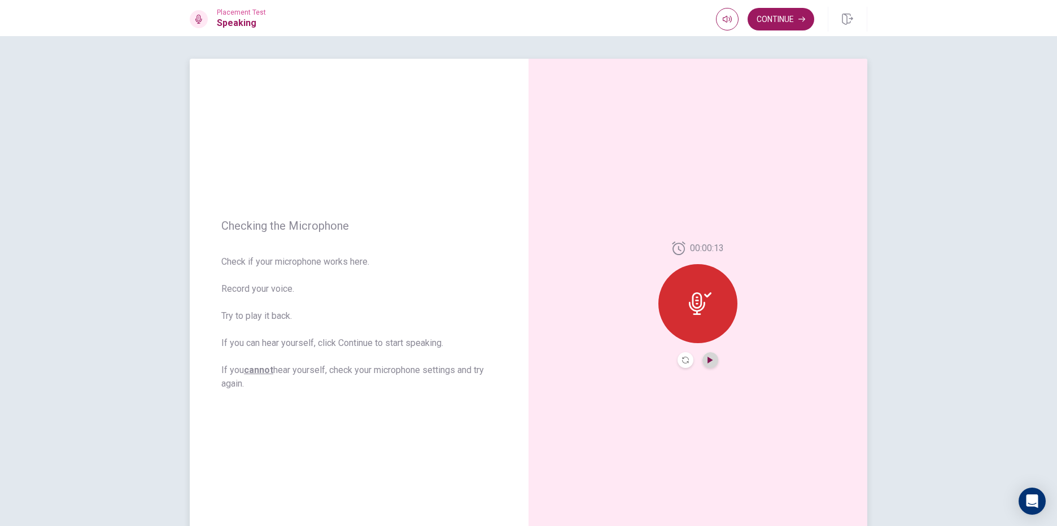
click at [708, 359] on icon "Play Audio" at bounding box center [709, 360] width 5 height 7
click at [785, 21] on button "Continue" at bounding box center [780, 19] width 67 height 23
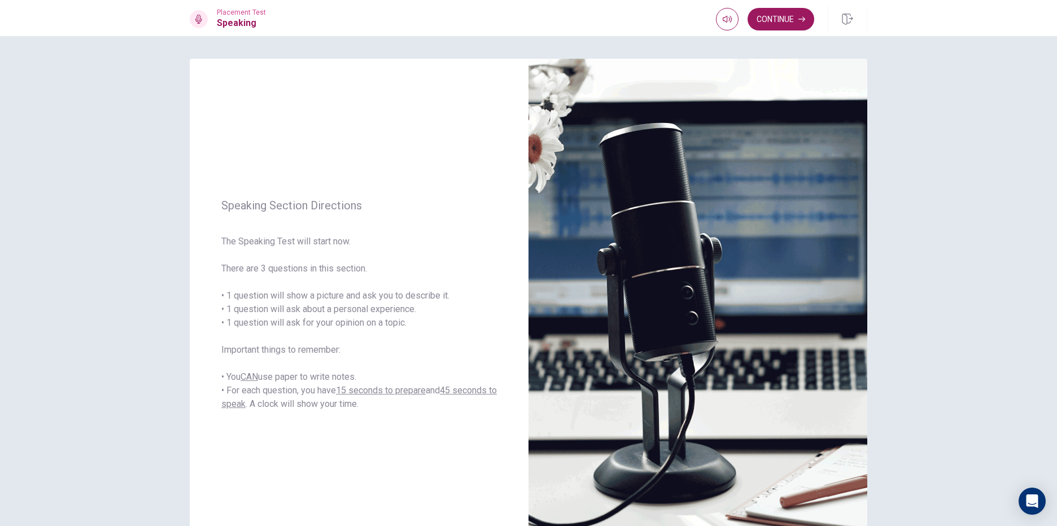
click at [791, 25] on button "Continue" at bounding box center [780, 19] width 67 height 23
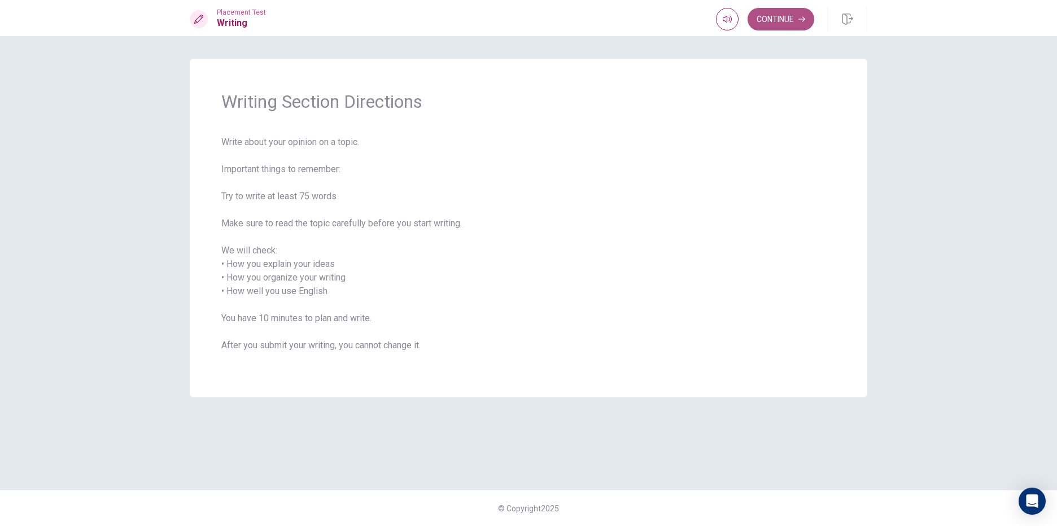
click at [779, 9] on button "Continue" at bounding box center [780, 19] width 67 height 23
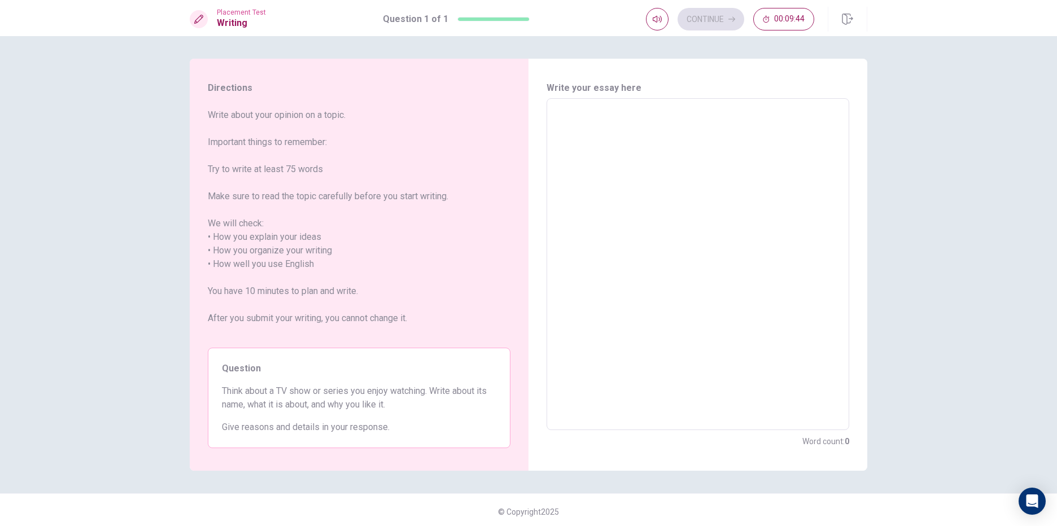
drag, startPoint x: 241, startPoint y: 392, endPoint x: 306, endPoint y: 390, distance: 64.9
click at [305, 391] on span "Think about a TV show or series you enjoy watching. Write about its name, what …" at bounding box center [359, 397] width 274 height 27
click at [571, 117] on textarea at bounding box center [697, 264] width 287 height 313
type textarea "I"
type textarea "x"
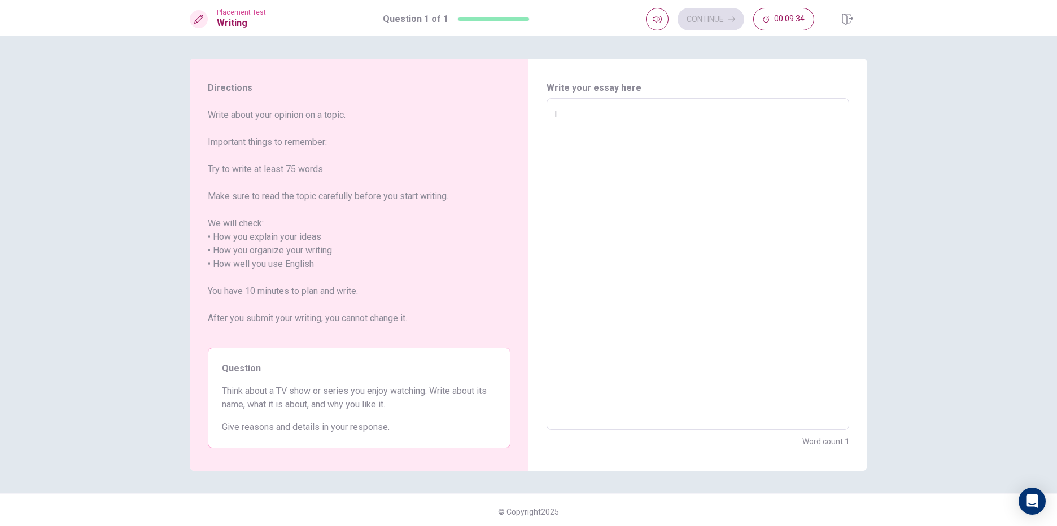
type textarea "Is"
type textarea "x"
type textarea "I"
type textarea "x"
type textarea "I"
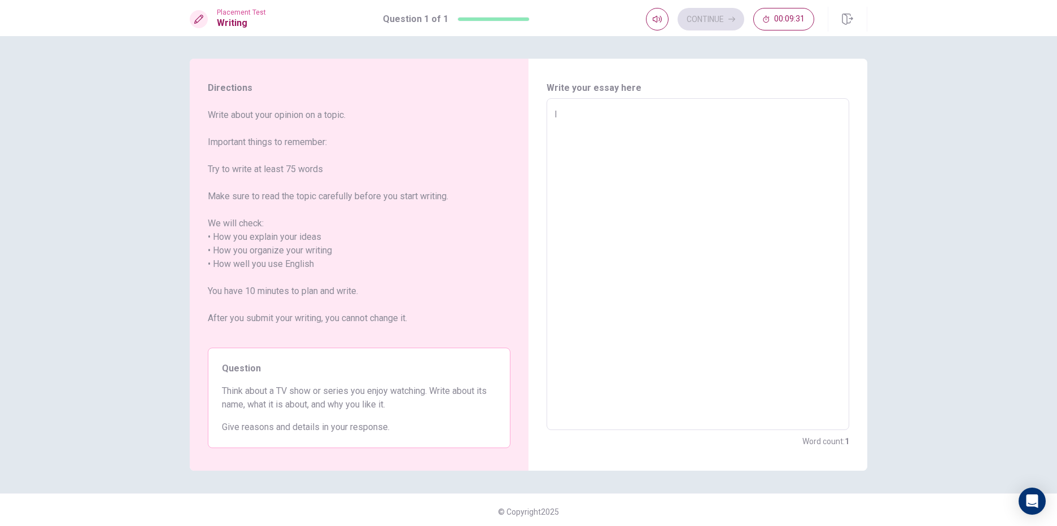
type textarea "x"
type textarea "I t"
type textarea "x"
type textarea "I th"
type textarea "x"
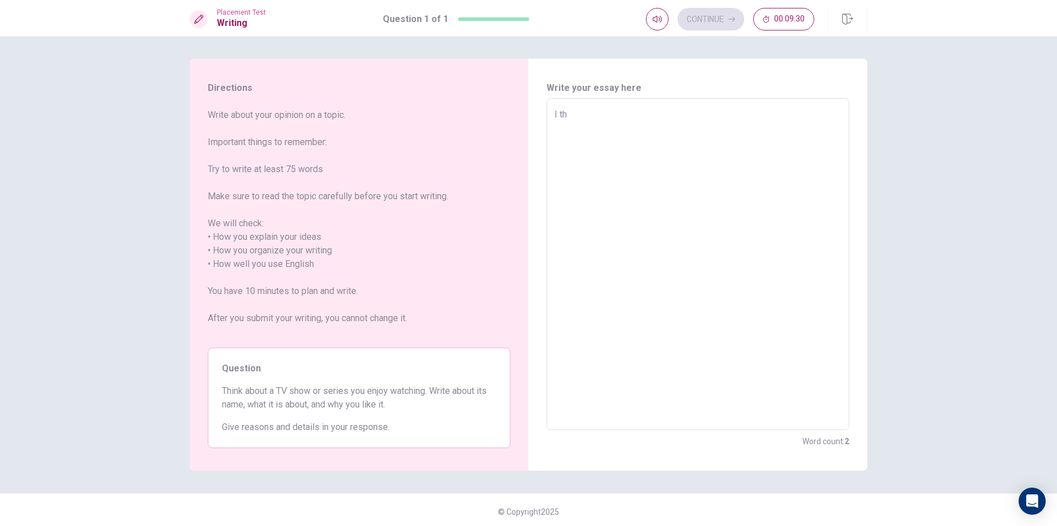
type textarea "I thi"
type textarea "x"
type textarea "I thin"
type textarea "x"
type textarea "I thinl"
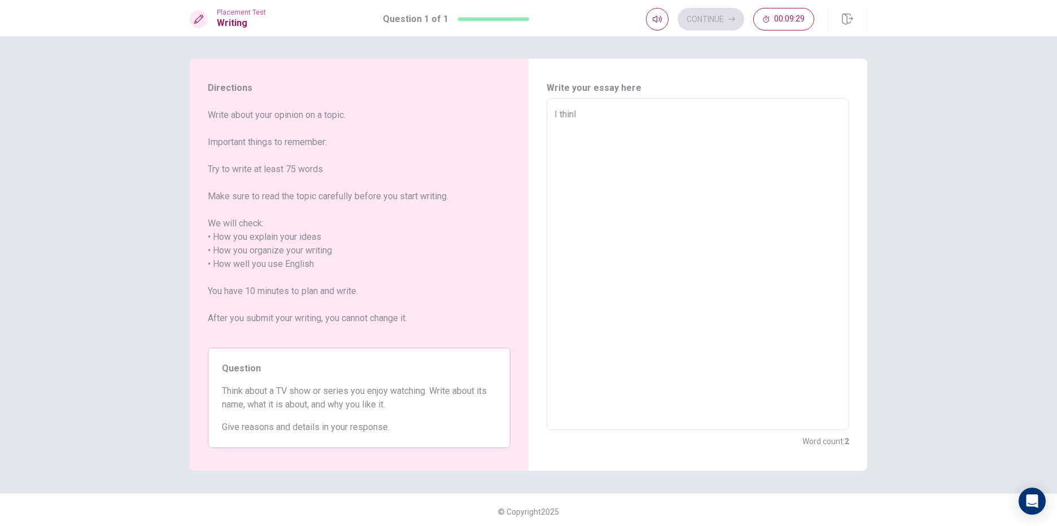
type textarea "x"
type textarea "I thin"
type textarea "x"
type textarea "I think"
type textarea "x"
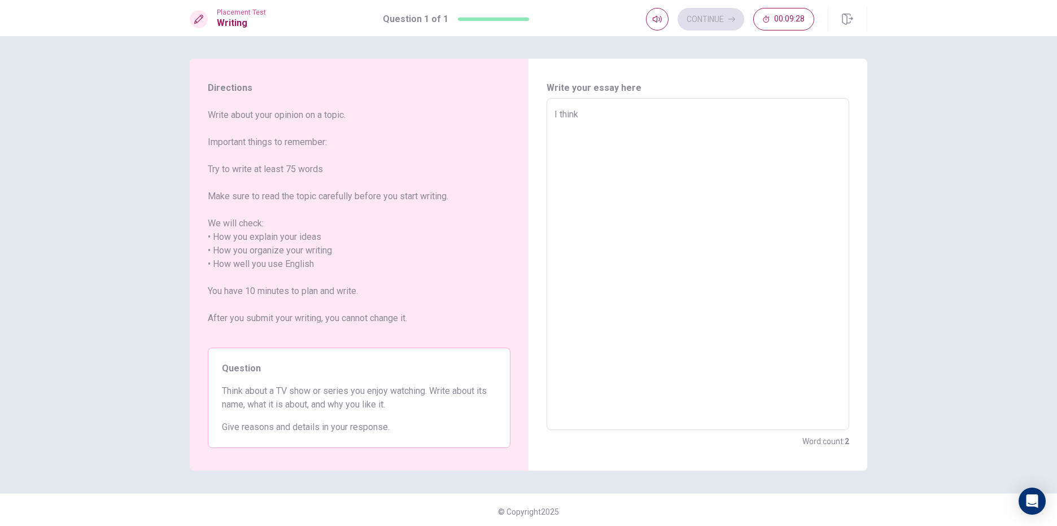
type textarea "I think"
type textarea "x"
type textarea "I think"
type textarea "x"
type textarea "I thin"
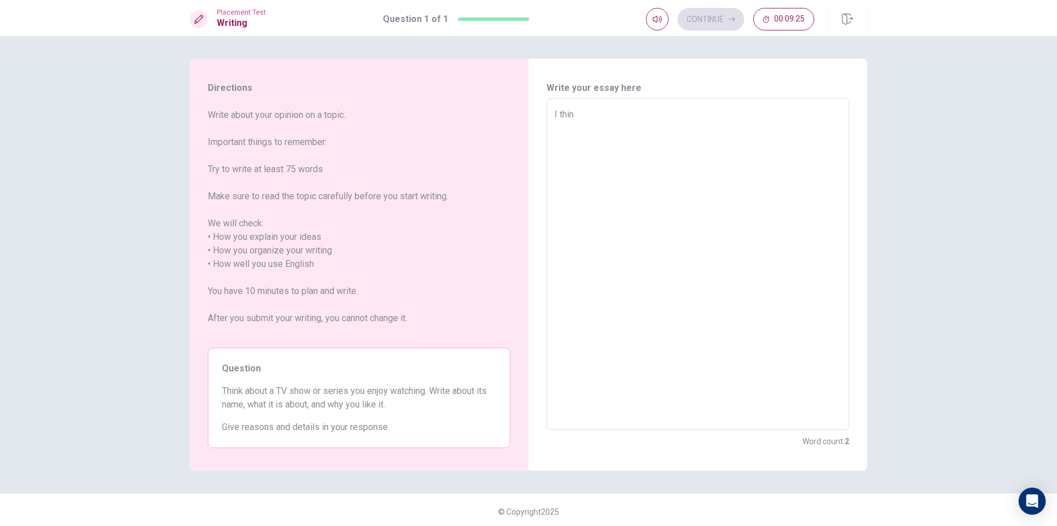
type textarea "x"
type textarea "I thi"
type textarea "x"
type textarea "I th"
type textarea "x"
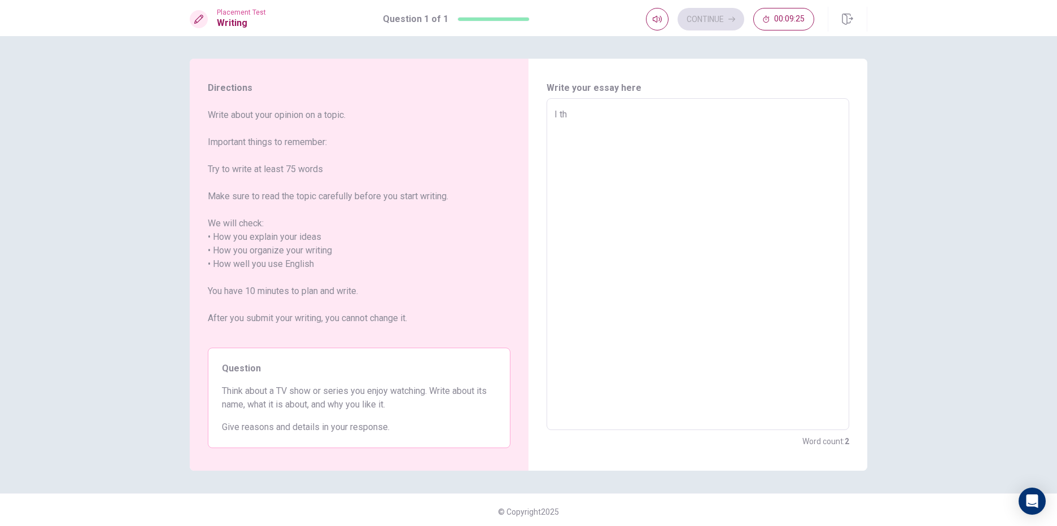
type textarea "I t"
type textarea "x"
type textarea "I"
type textarea "x"
type textarea "I u"
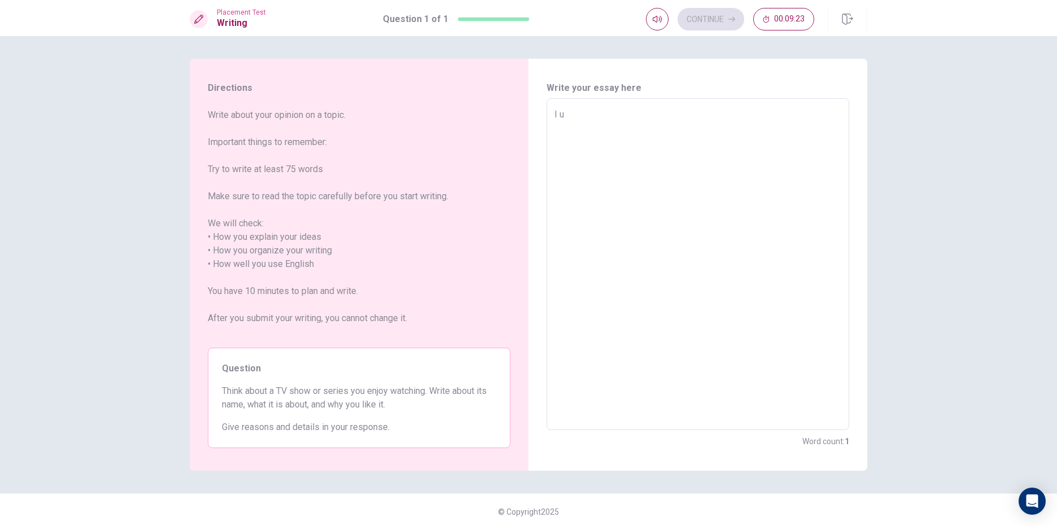
type textarea "x"
type textarea "I us"
type textarea "x"
type textarea "I usu"
type textarea "x"
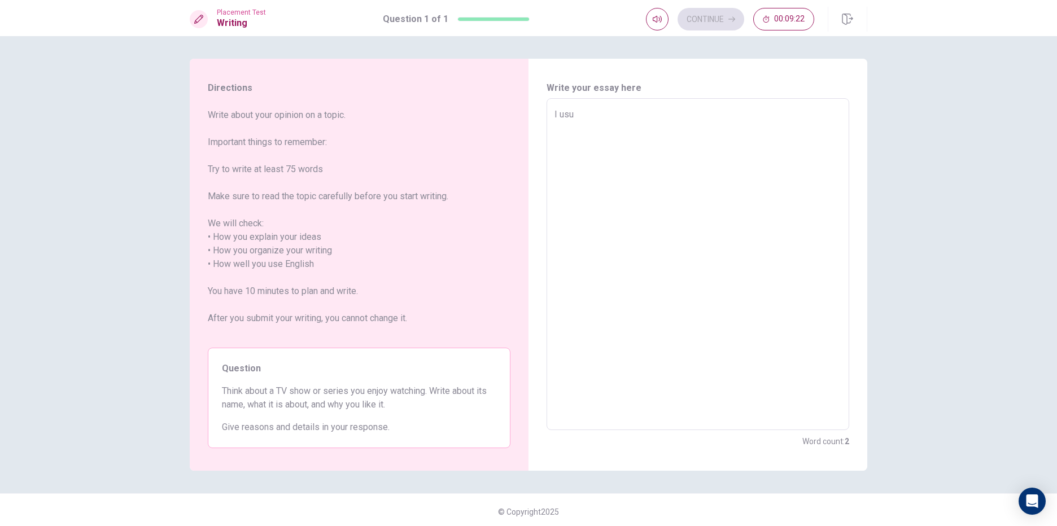
type textarea "I usua"
type textarea "x"
type textarea "I usual"
type textarea "x"
type textarea "I usuall"
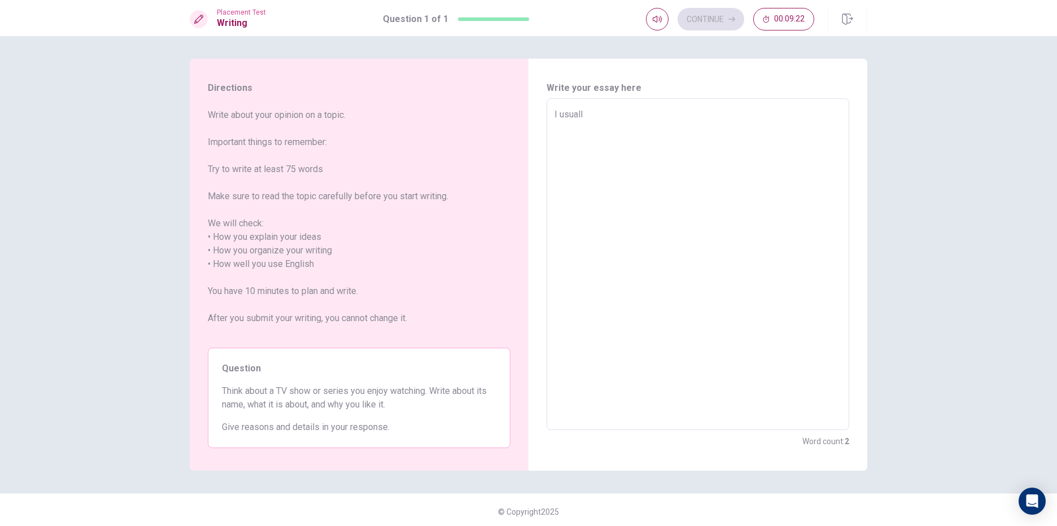
type textarea "x"
type textarea "I usually"
type textarea "x"
type textarea "I usually"
type textarea "x"
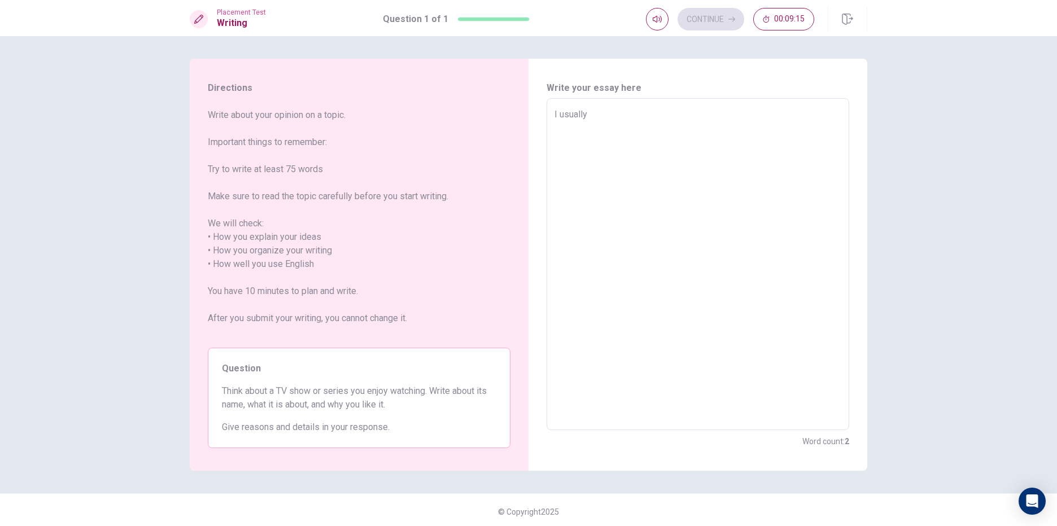
type textarea "I usually w"
type textarea "x"
type textarea "I usually wa"
type textarea "x"
type textarea "I usually wat"
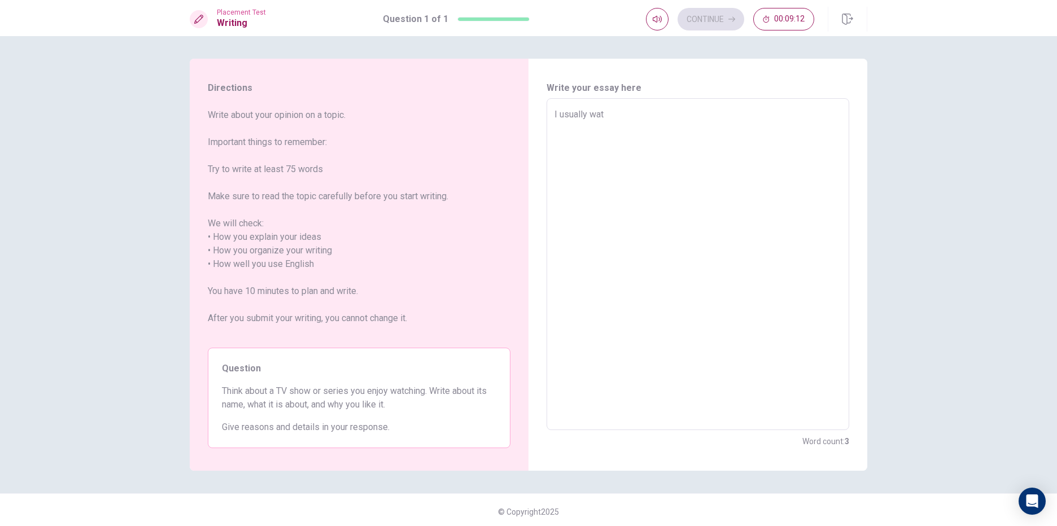
type textarea "x"
type textarea "I usually watc"
type textarea "x"
type textarea "I usually watch"
type textarea "x"
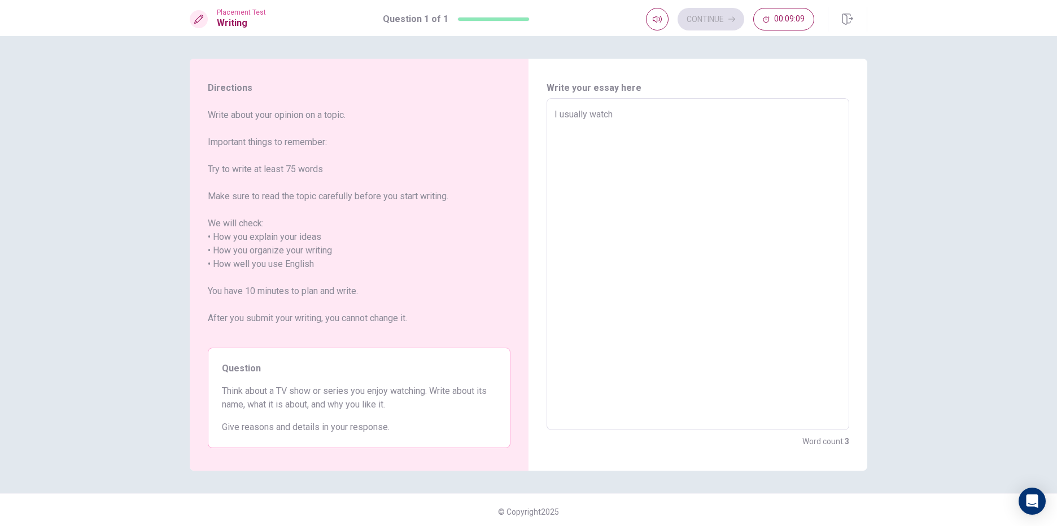
type textarea "I usually watchi"
type textarea "x"
type textarea "I usually watchin"
type textarea "x"
type textarea "I usually watching"
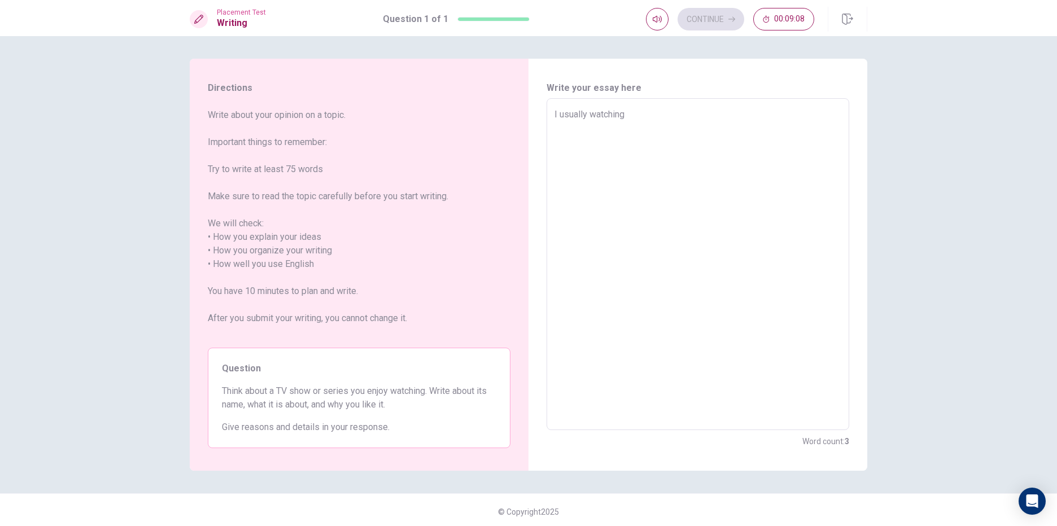
type textarea "x"
type textarea "I usually watching"
type textarea "x"
type textarea "I usually watching a"
type textarea "x"
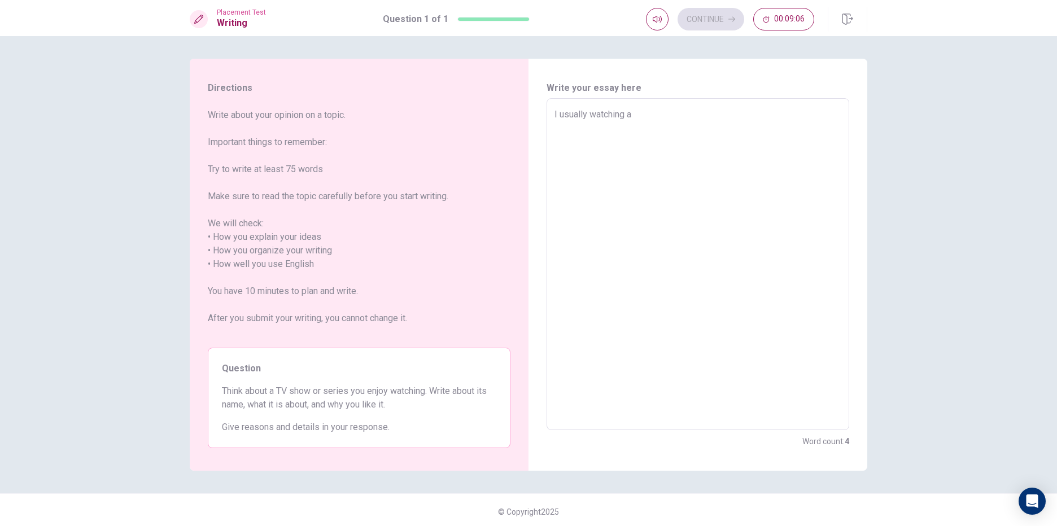
type textarea "I usually watching ab"
type textarea "x"
type textarea "I usually watching abo"
type textarea "x"
type textarea "I usually watching abou"
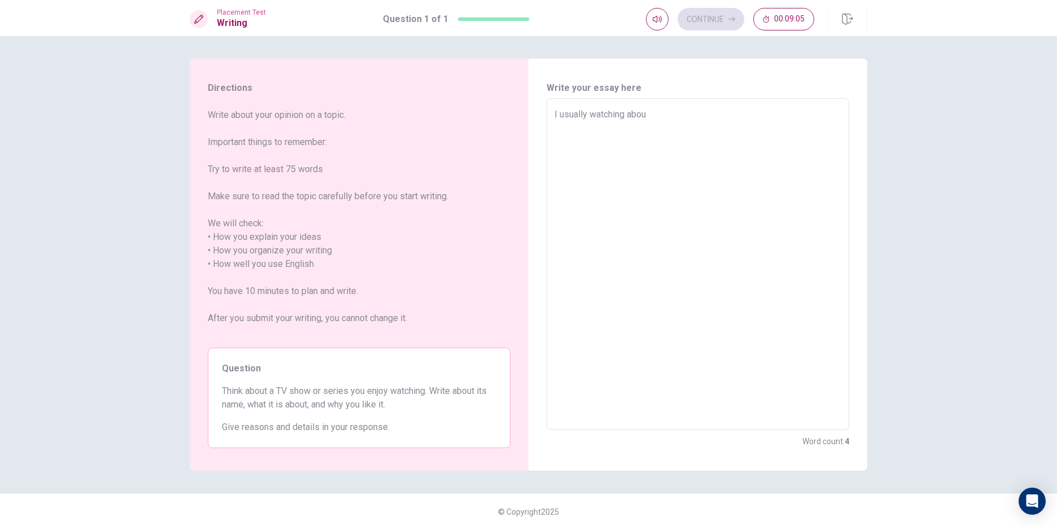
type textarea "x"
type textarea "I usually watching about"
type textarea "x"
type textarea "I usually watching about"
type textarea "x"
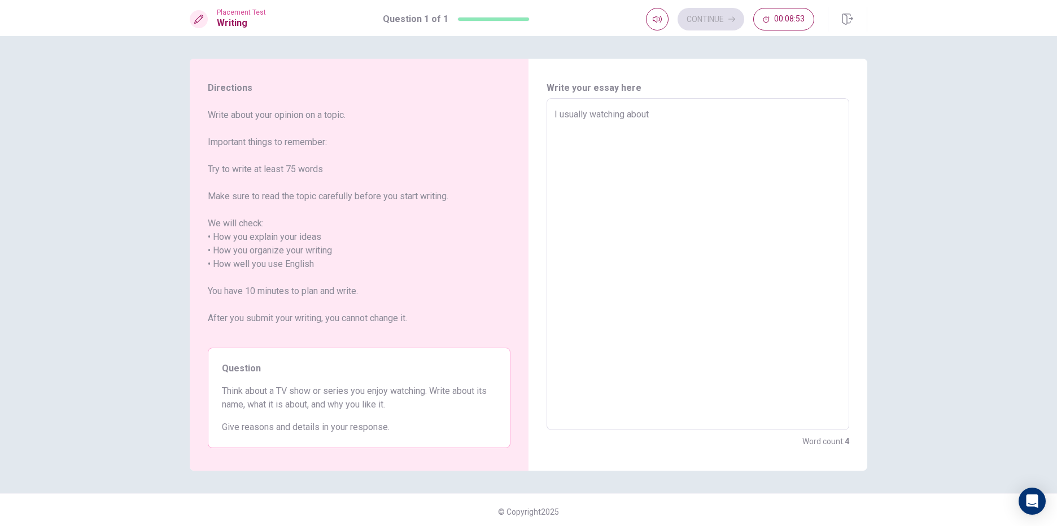
type textarea "I usually watching about f"
type textarea "x"
type textarea "I usually watching about fo"
type textarea "x"
type textarea "I usually watching about foo"
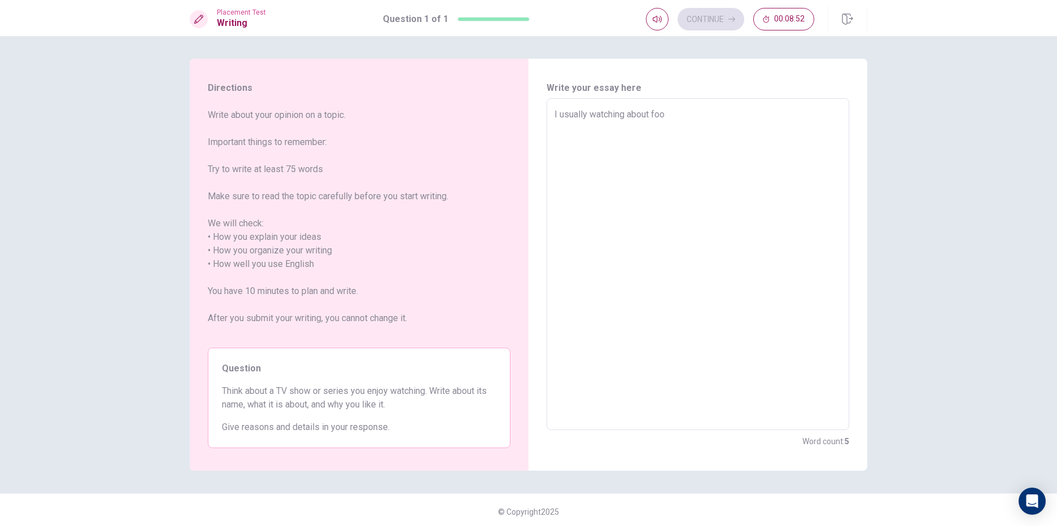
type textarea "x"
type textarea "I usually watching about foot"
type textarea "x"
type textarea "I usually watching about footb"
type textarea "x"
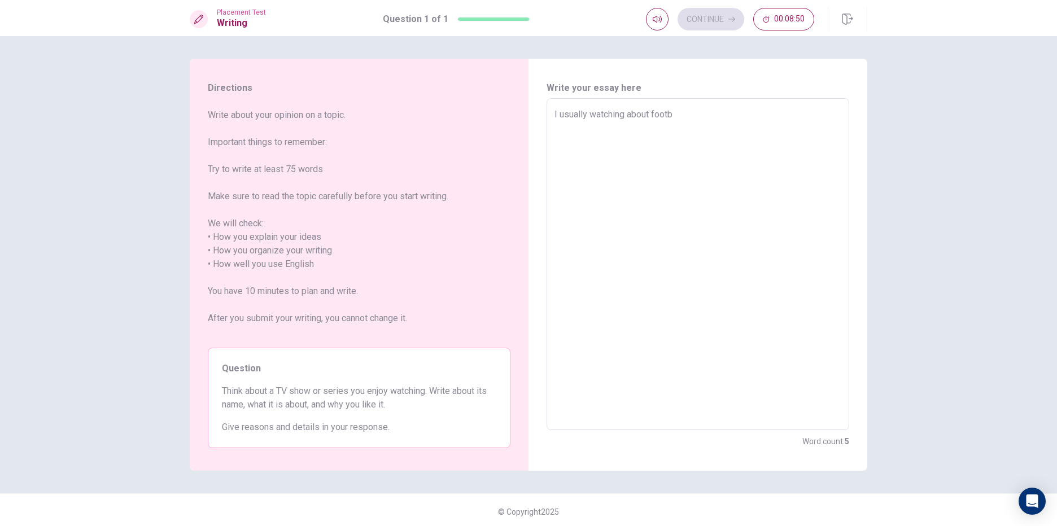
type textarea "I usually watching about footba"
type textarea "x"
type textarea "I usually watching about footbal"
type textarea "x"
type textarea "I usually watching about football"
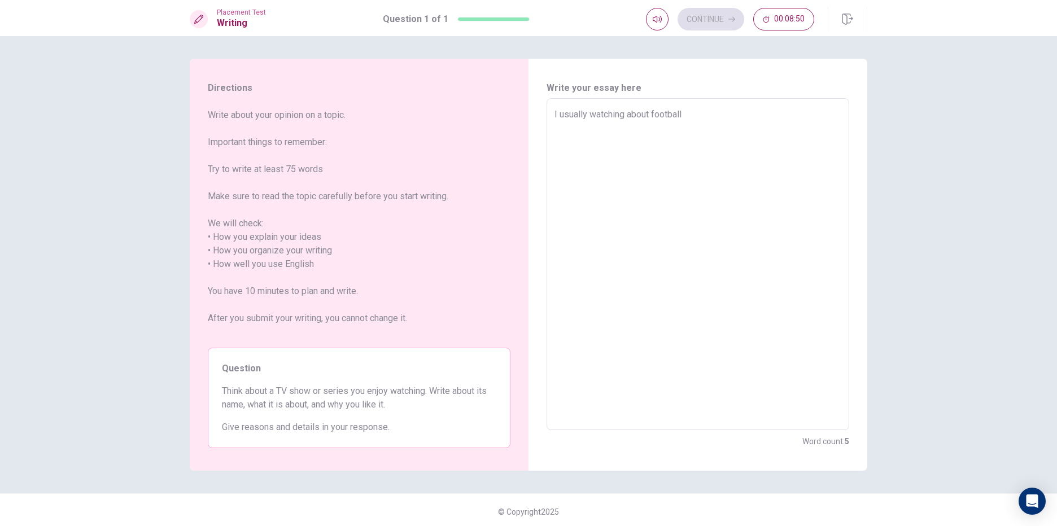
type textarea "x"
type textarea "I usually watching about football"
type textarea "x"
type textarea "I usually watching about football t"
type textarea "x"
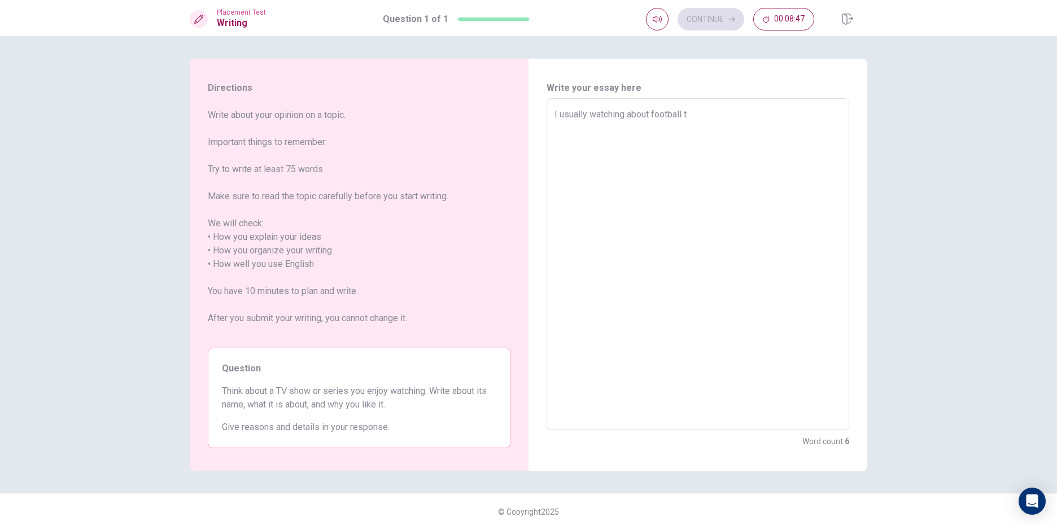
type textarea "I usually watching about football tv"
type textarea "x"
type textarea "I usually watching about football tvv"
type textarea "x"
type textarea "I usually watching about football tv"
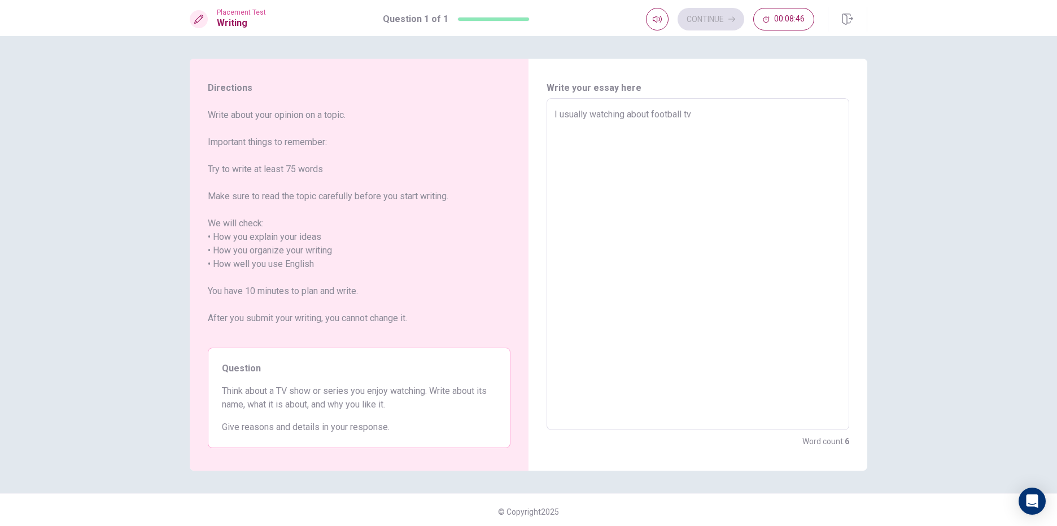
type textarea "x"
type textarea "I usually watching about football t"
type textarea "x"
type textarea "I usually watching about football"
type textarea "x"
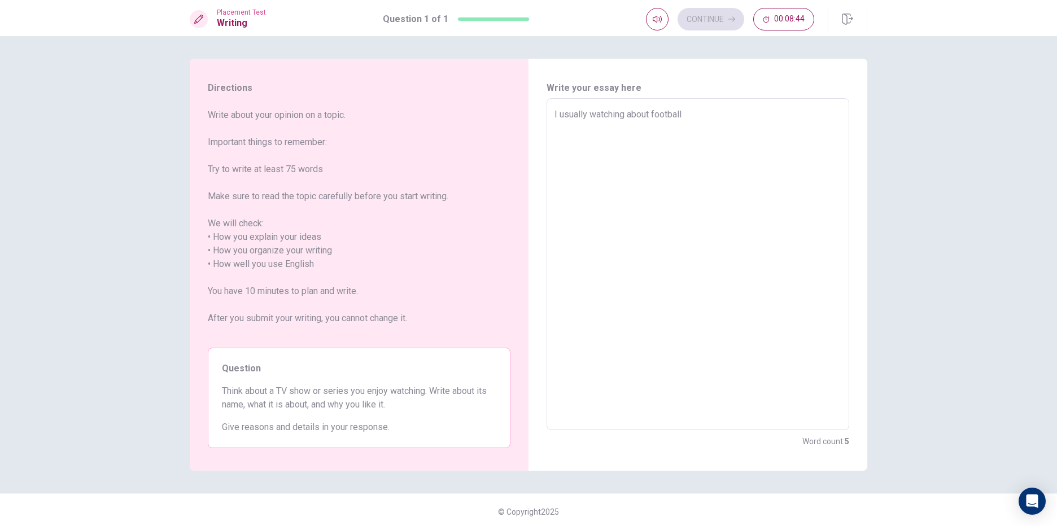
type textarea "I usually watching about football T"
type textarea "x"
type textarea "I usually watching about football TV"
type textarea "x"
type textarea "I usually watching about football TV."
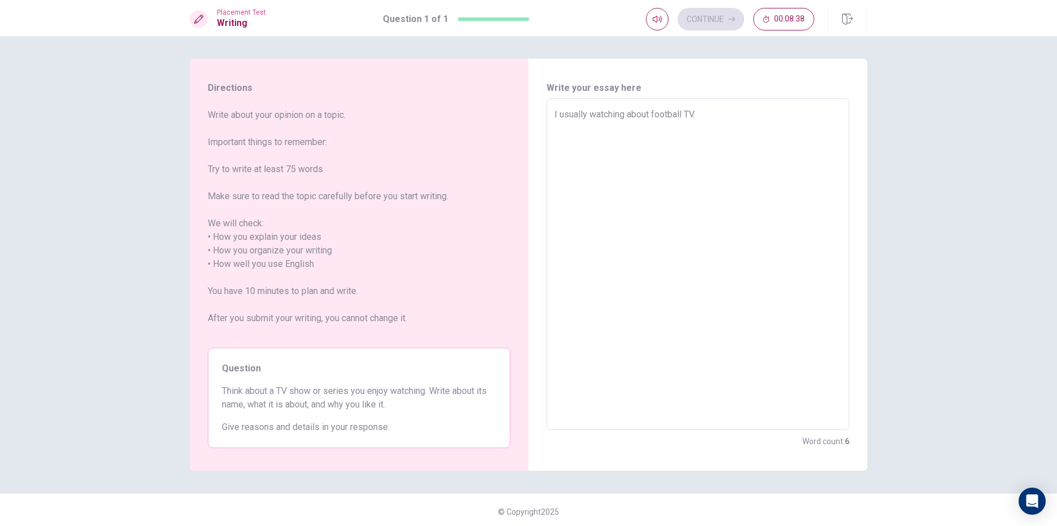
type textarea "x"
type textarea "I usually watching about football TV.t"
type textarea "x"
type textarea "I usually watching about football [DOMAIN_NAME]"
type textarea "x"
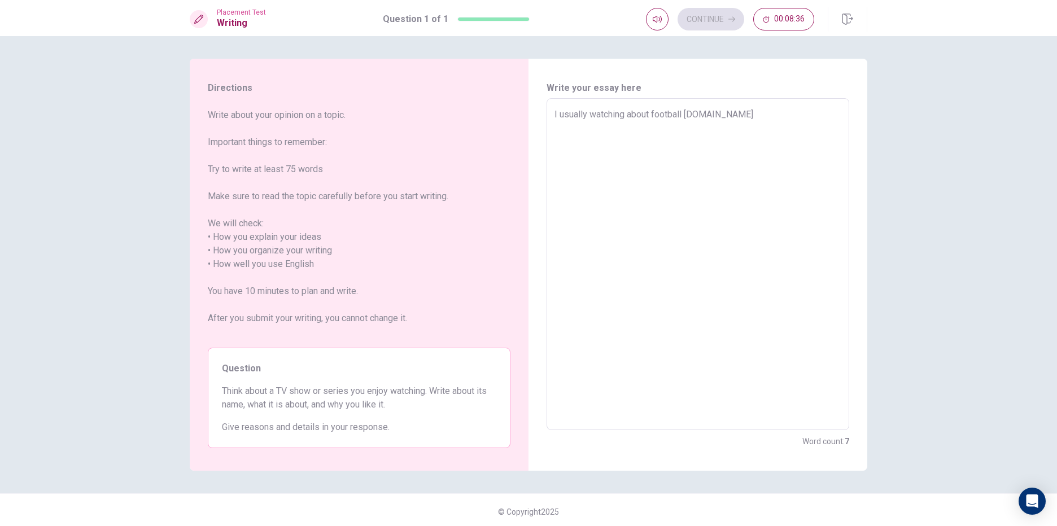
type textarea "I usually watching about football TV.t"
type textarea "x"
type textarea "I usually watching about football TV."
type textarea "x"
type textarea "I usually watching about football TV."
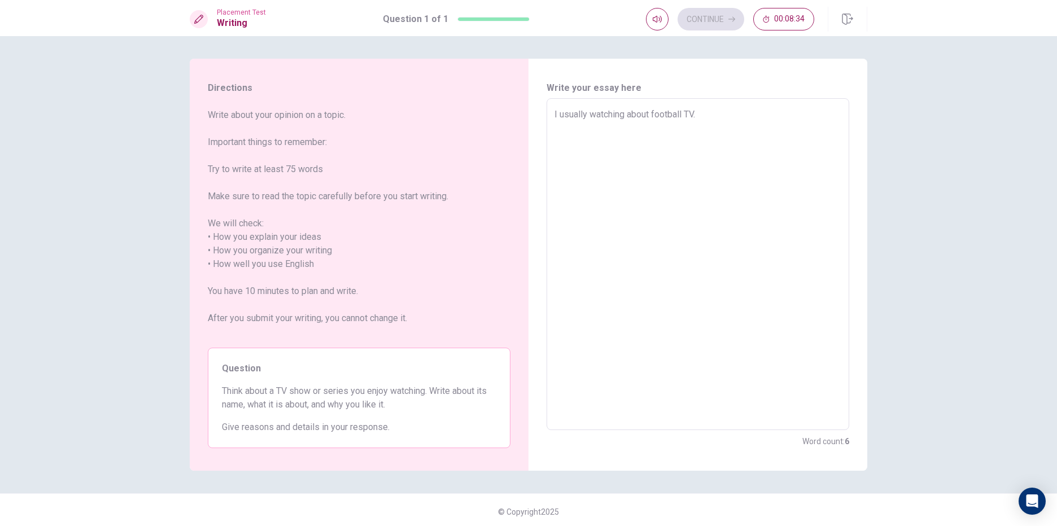
type textarea "x"
type textarea "I usually watching about football TV."
type textarea "x"
type textarea "I usually watching about football TV.T"
type textarea "x"
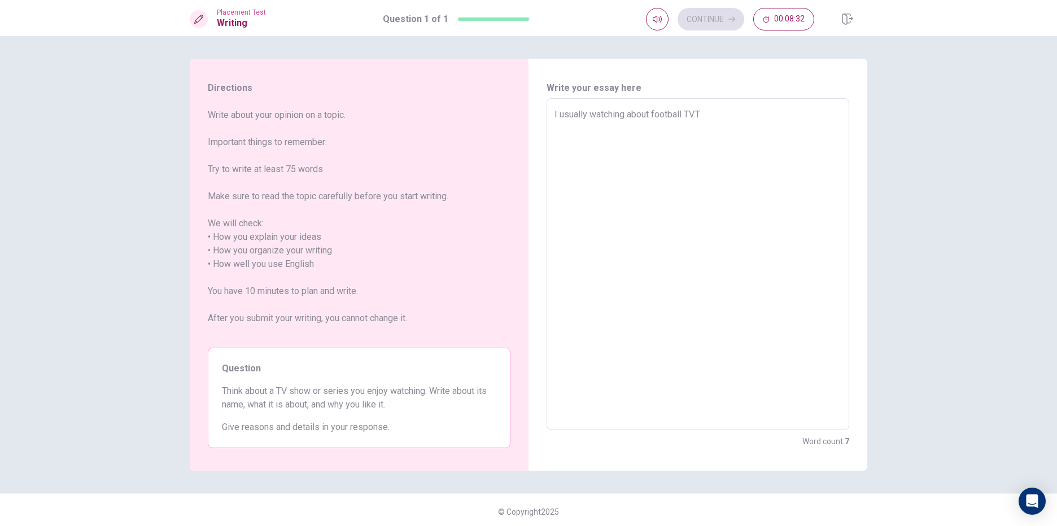
type textarea "I usually watching about football [DOMAIN_NAME]"
type textarea "x"
type textarea "I usually watching about football TV.The"
type textarea "x"
type textarea "I usually watching about football TV.The"
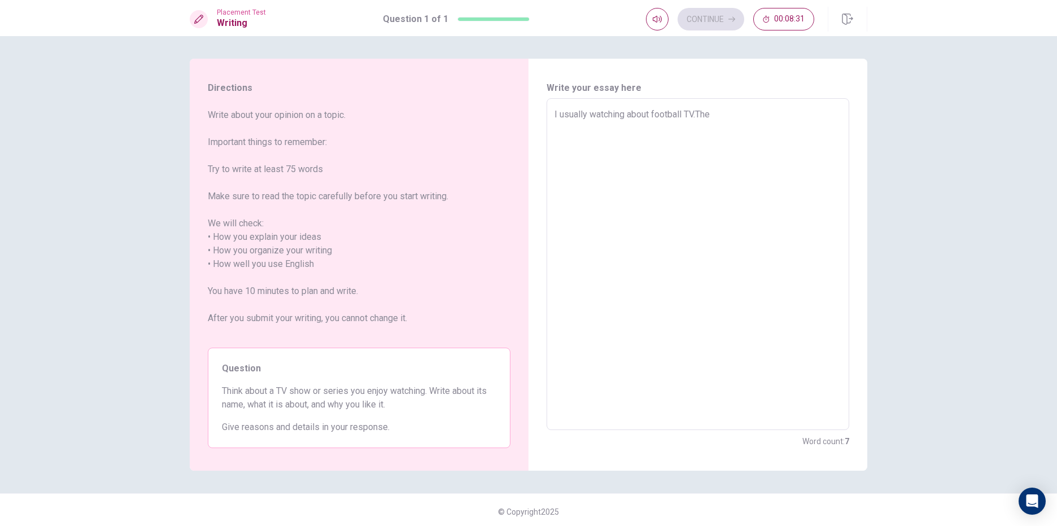
type textarea "x"
type textarea "I usually watching about football TV.The t"
type textarea "x"
type textarea "I usually watching about football TV.The tv"
type textarea "x"
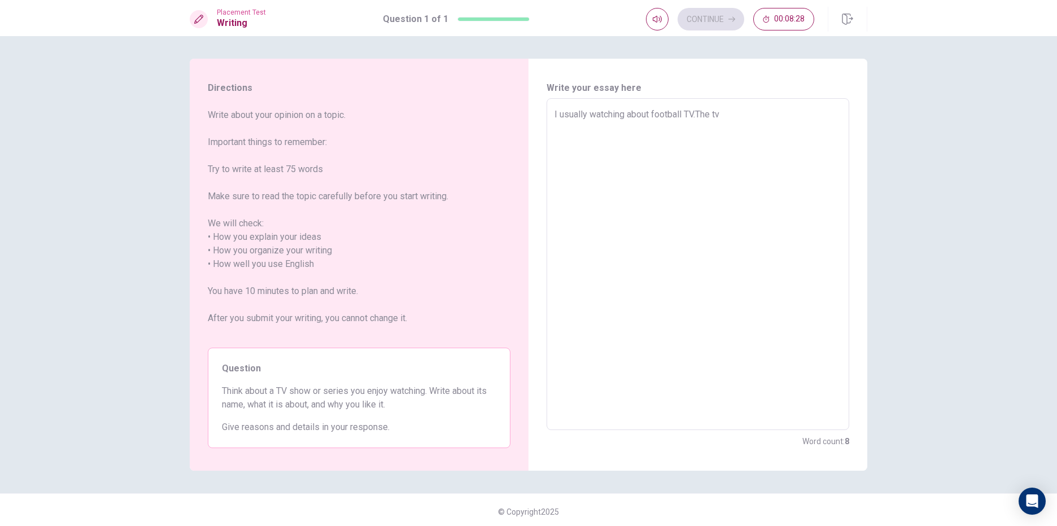
type textarea "I usually watching about football TV.The t"
type textarea "x"
type textarea "I usually watching about football TV.The"
type textarea "x"
type textarea "I usually watching about football TV.The T"
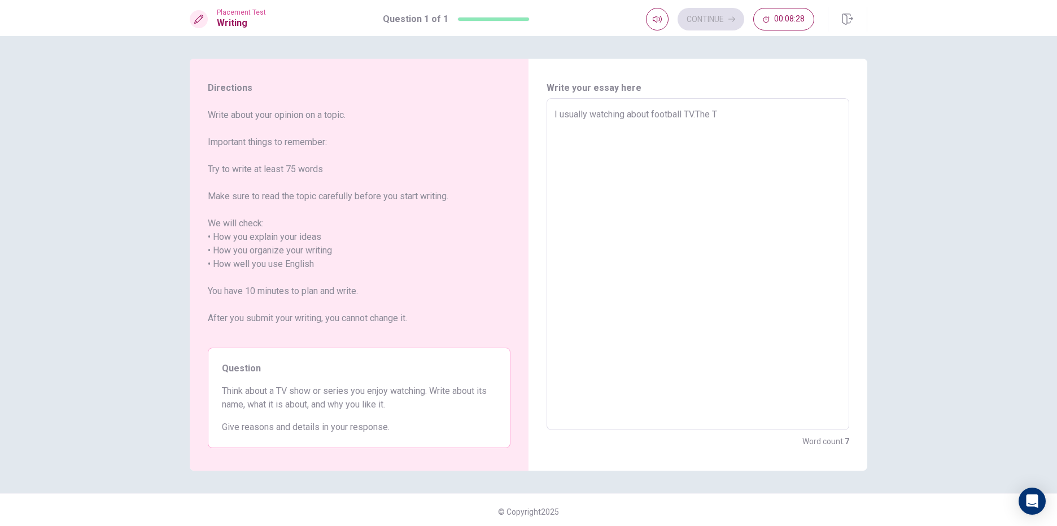
type textarea "x"
type textarea "I usually watching about football TV.The TV"
type textarea "x"
type textarea "I usually watching about football TV.The TV"
type textarea "x"
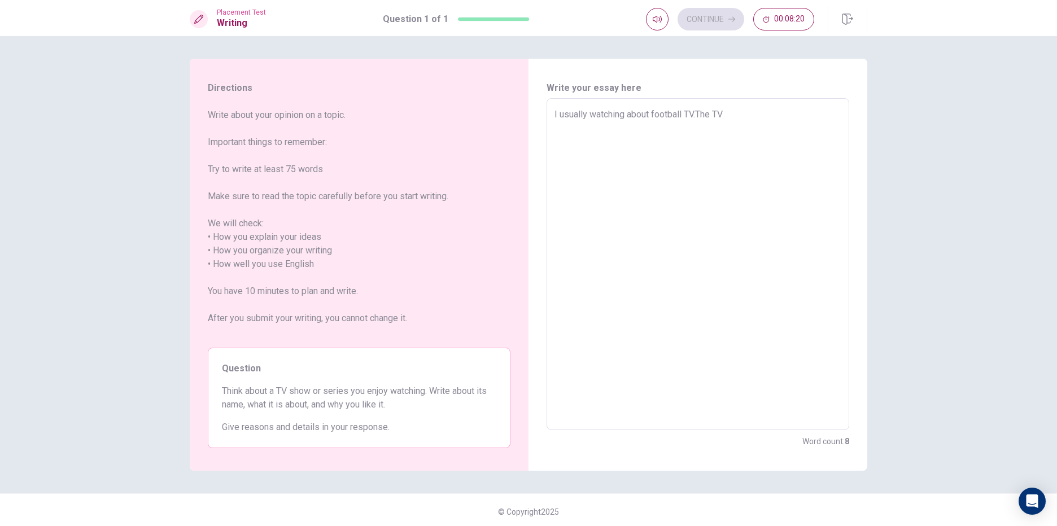
type textarea "I usually watching about football TV.The TV c"
type textarea "x"
type textarea "I usually watching about football TV.The TV ca"
type textarea "x"
type textarea "I usually watching about football TV.The TV can"
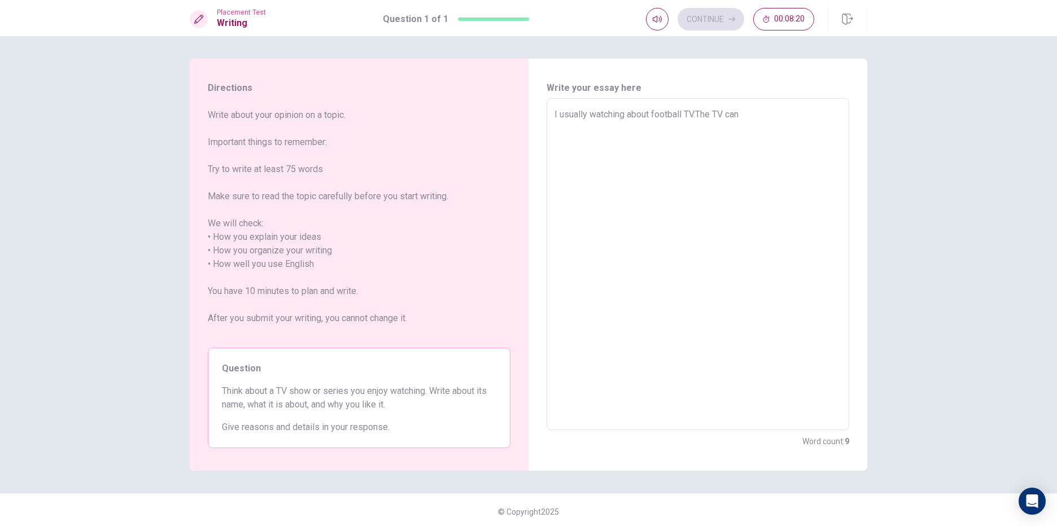
type textarea "x"
type textarea "I usually watching about football TV.The TV can"
type textarea "x"
type textarea "I usually watching about football TV.The TV can l"
type textarea "x"
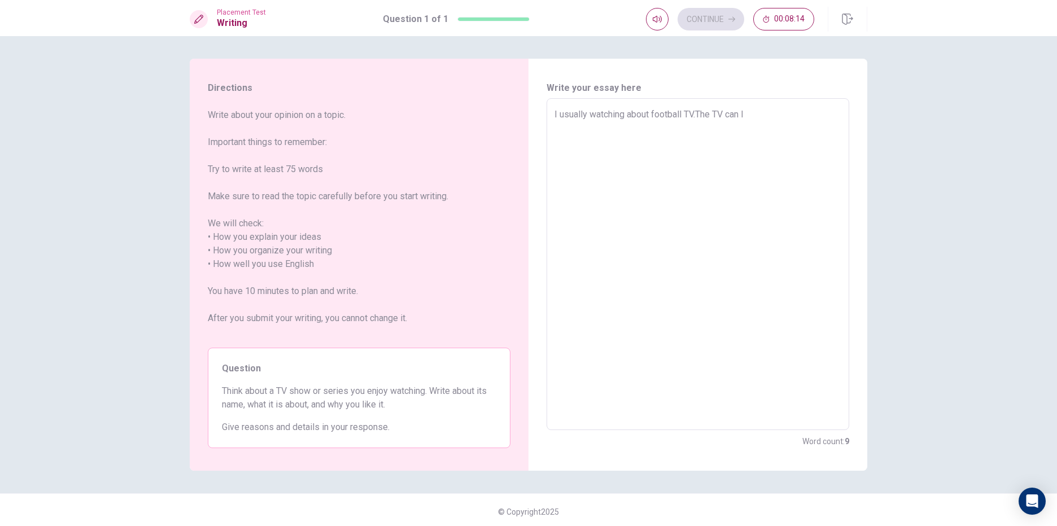
type textarea "I usually watching about football TV.The TV can le"
type textarea "x"
type textarea "I usually watching about football TV.The TV can let"
type textarea "x"
type textarea "I usually watching about football TV.The TV can let"
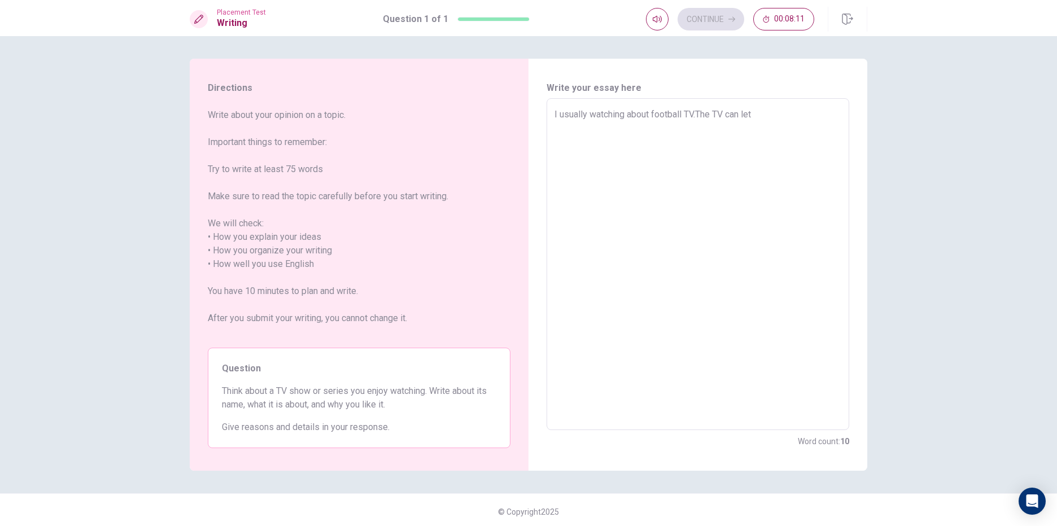
type textarea "x"
type textarea "I usually watching about football TV.The TV can let u"
type textarea "x"
type textarea "I usually watching about football TV.The TV can let us"
type textarea "x"
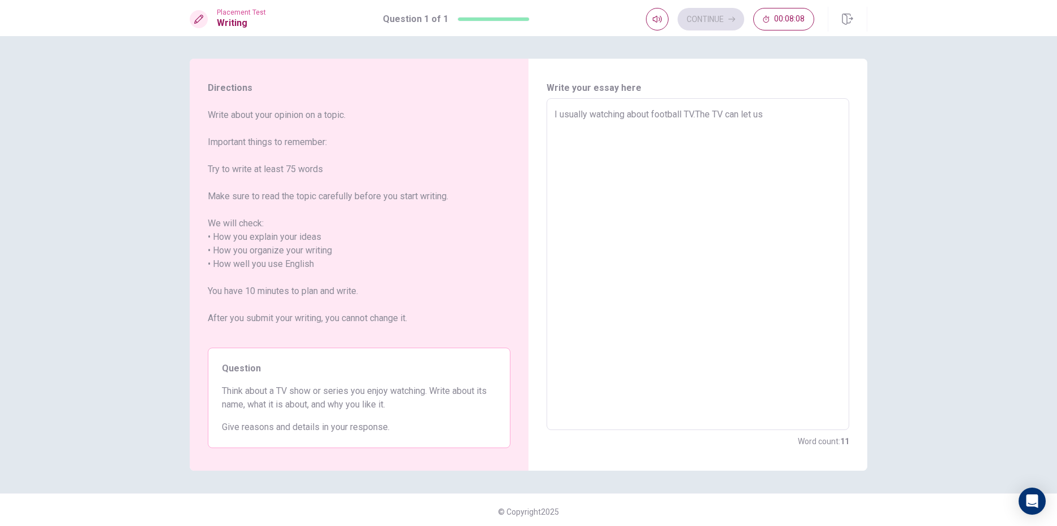
type textarea "I usually watching about football TV.The TV can let us"
type textarea "x"
type textarea "I usually watching about football TV.The TV can let us k"
type textarea "x"
type textarea "I usually watching about football TV.The TV can let us ko"
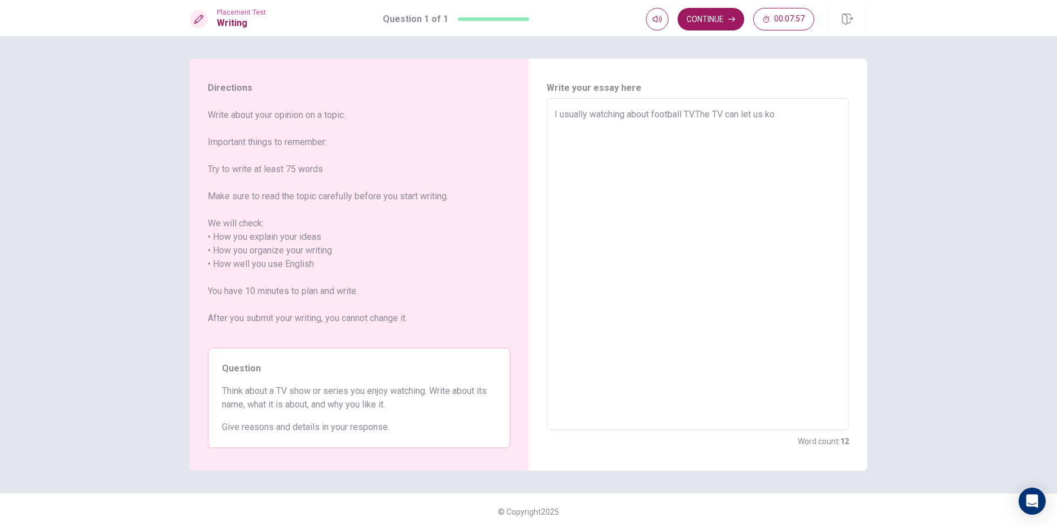
type textarea "x"
type textarea "I usually watching about football TV.The TV can let us k"
type textarea "x"
type textarea "I usually watching about football TV.The TV can let us kn"
type textarea "x"
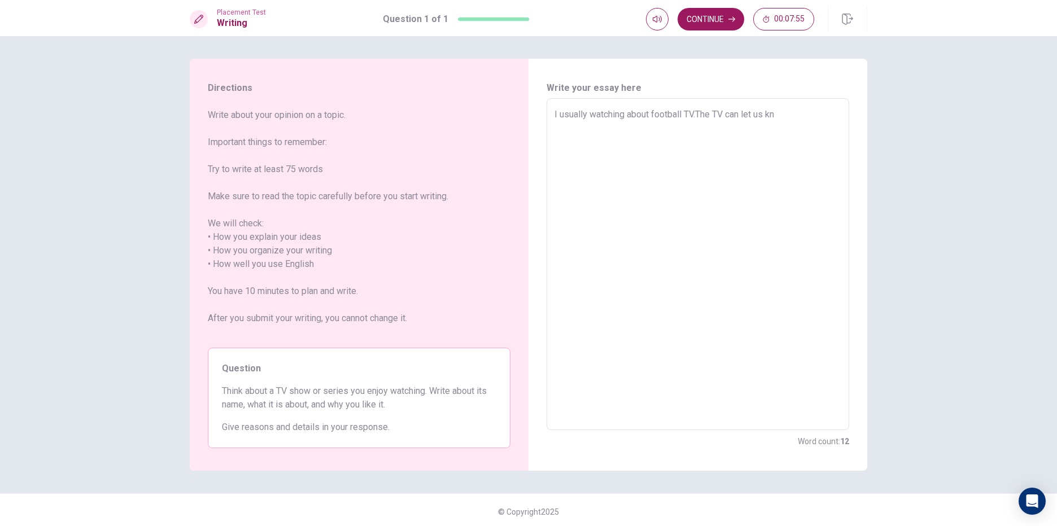
type textarea "I usually watching about football TV.The TV can let us kno"
type textarea "x"
type textarea "I usually watching about football TV.The TV can let us know"
type textarea "x"
type textarea "I usually watching about football TV.The TV can let us know"
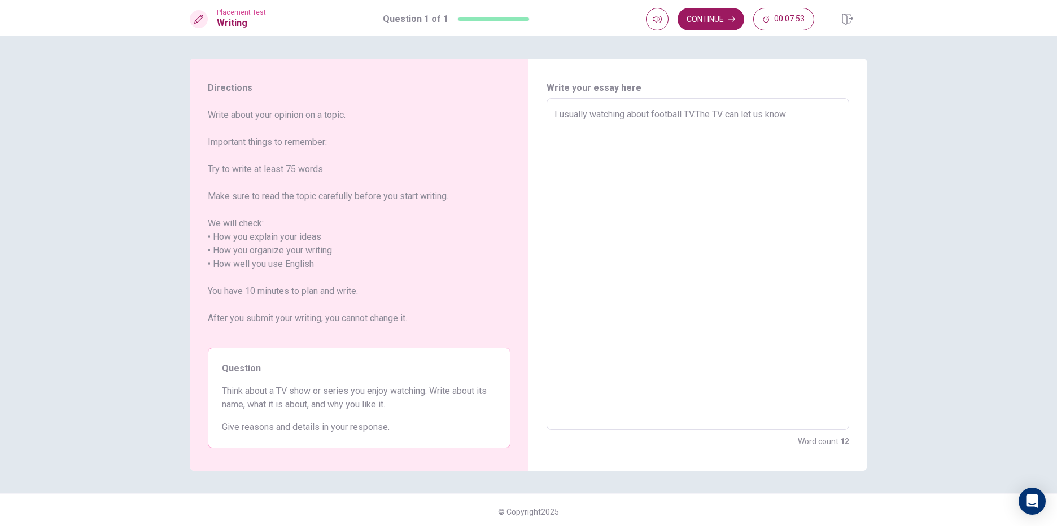
type textarea "x"
type textarea "I usually watching about football TV.The TV can let us know s"
type textarea "x"
type textarea "I usually watching about football TV.The TV can let us know so"
type textarea "x"
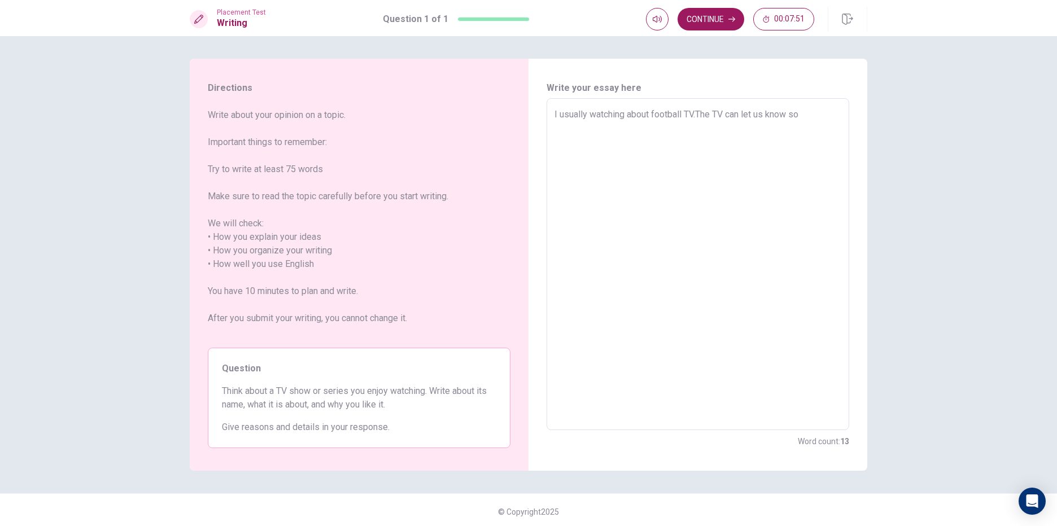
type textarea "I usually watching about football TV.The TV can let us know som"
type textarea "x"
type textarea "I usually watching about football TV.The TV can let us know some"
type textarea "x"
type textarea "I usually watching about football TV.The TV can let us know somet"
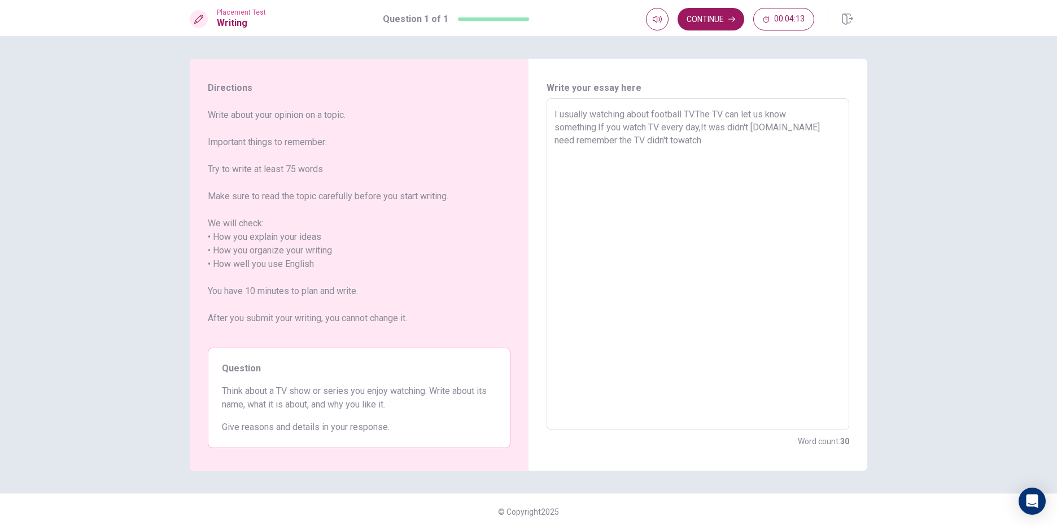
click at [657, 140] on textarea "I usually watching about football TV.The TV can let us know something.If you wa…" at bounding box center [697, 264] width 287 height 313
click at [682, 144] on textarea "I usually watching about football TV.The TV can let us know something.If you wa…" at bounding box center [697, 264] width 287 height 313
click at [711, 14] on button "Continue" at bounding box center [710, 19] width 67 height 23
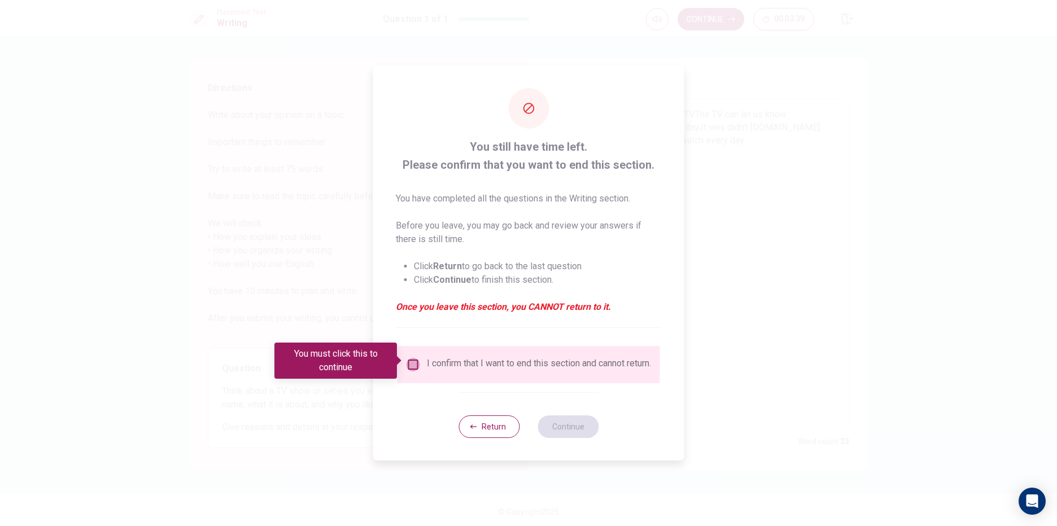
click at [410, 361] on input "You must click this to continue" at bounding box center [413, 365] width 14 height 14
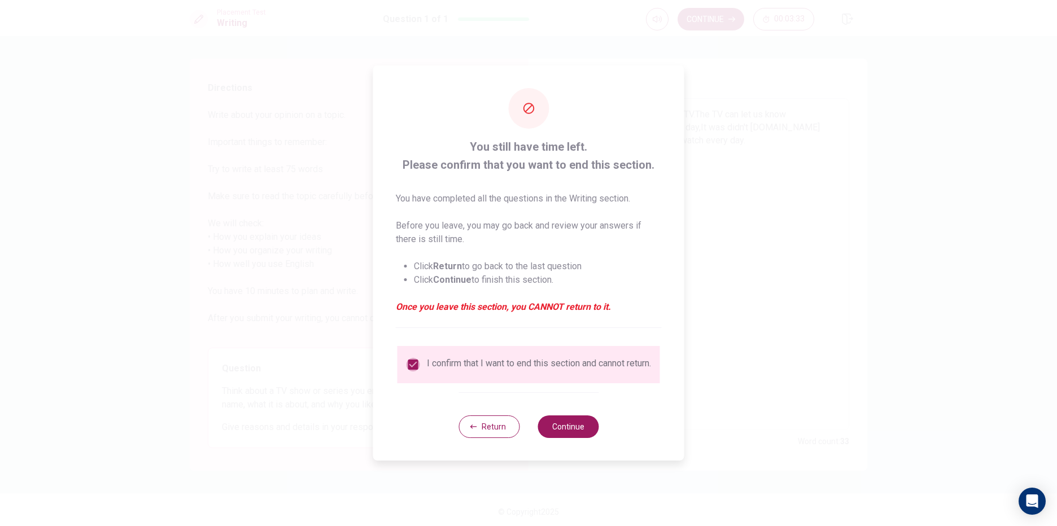
click at [417, 361] on input "checkbox" at bounding box center [413, 365] width 14 height 14
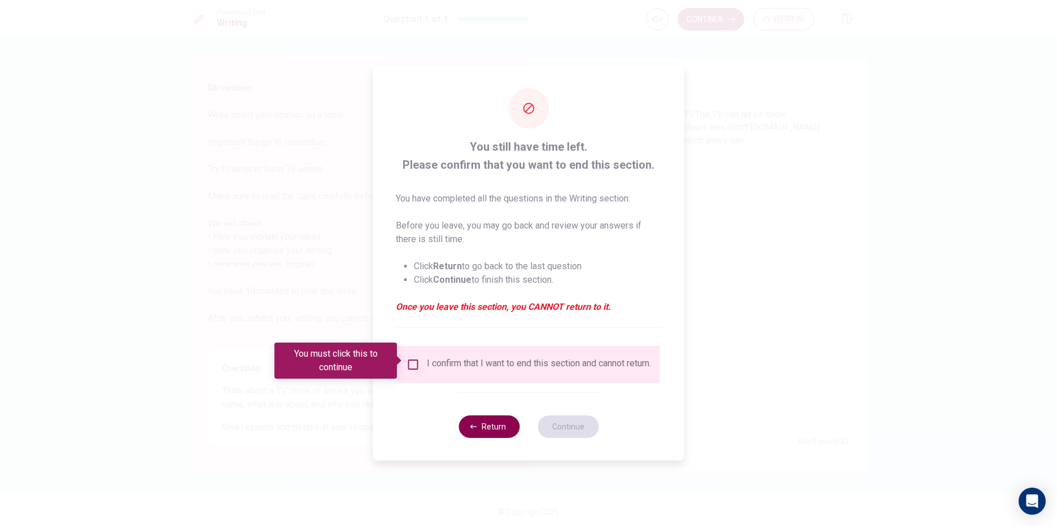
click at [497, 432] on button "Return" at bounding box center [488, 426] width 61 height 23
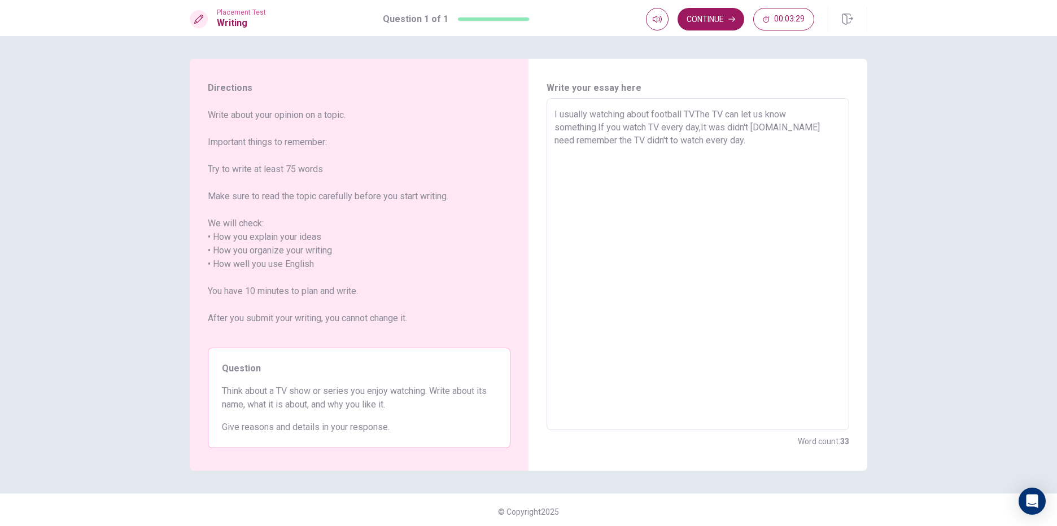
click at [740, 149] on textarea "I usually watching about football TV.The TV can let us know something.If you wa…" at bounding box center [697, 264] width 287 height 313
click at [730, 15] on button "Continue" at bounding box center [710, 19] width 67 height 23
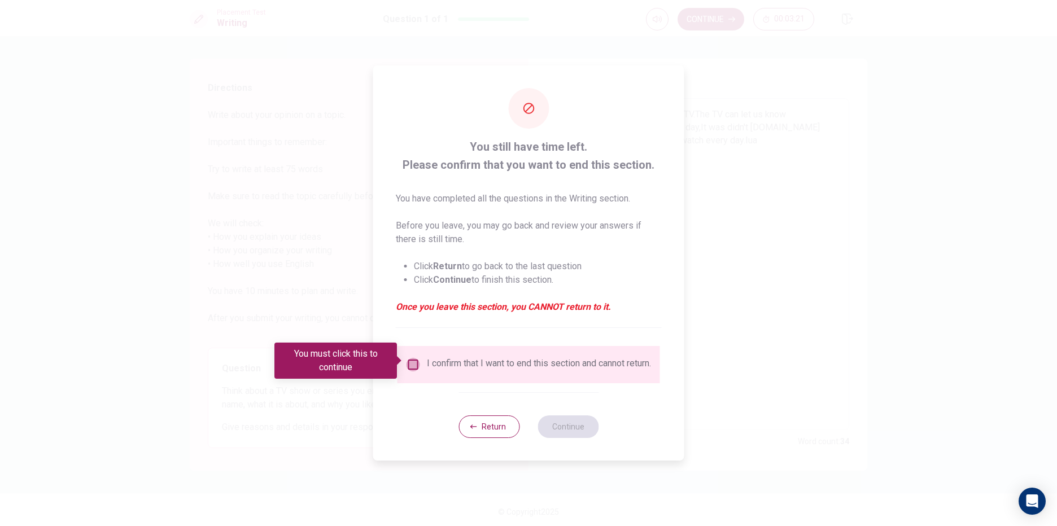
click at [408, 359] on input "You must click this to continue" at bounding box center [413, 365] width 14 height 14
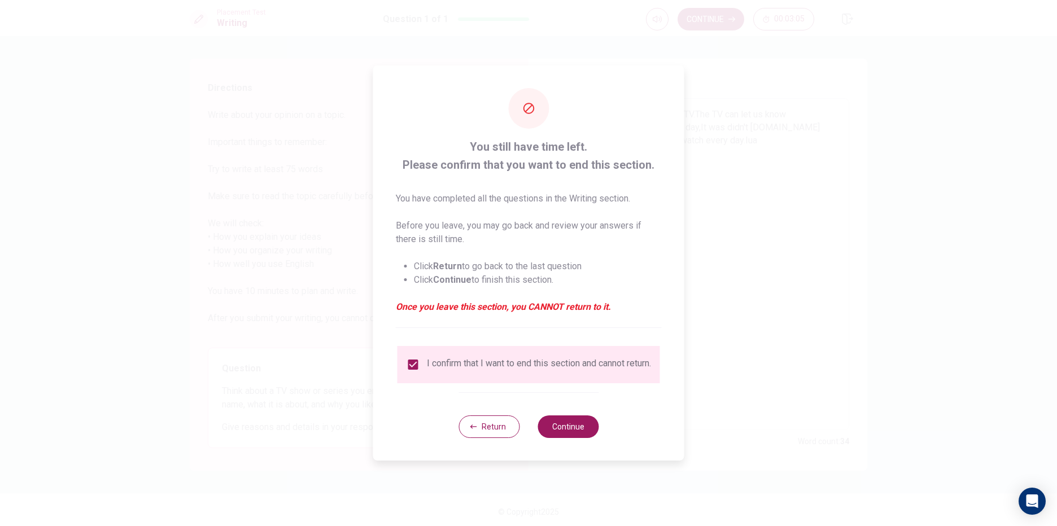
click at [408, 359] on input "checkbox" at bounding box center [413, 365] width 14 height 14
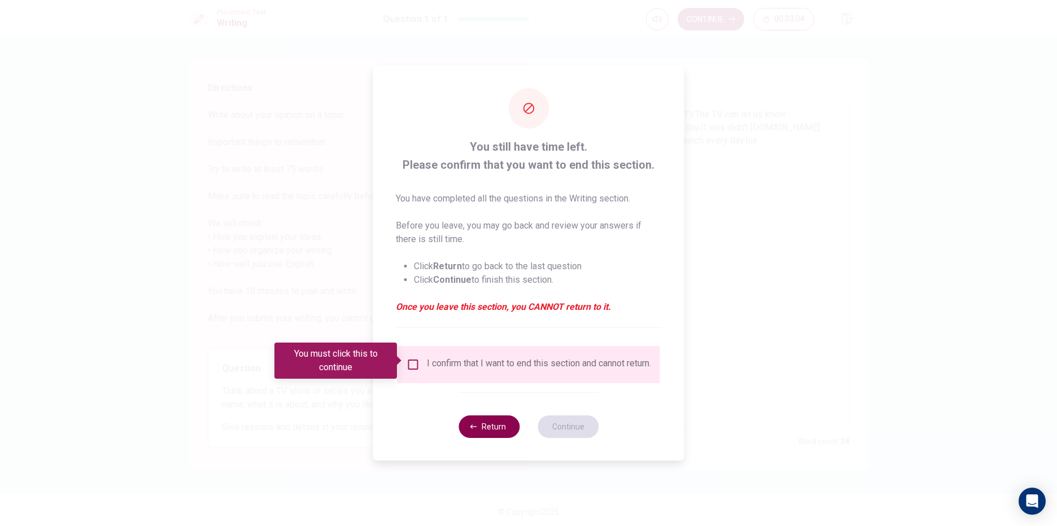
click at [504, 431] on button "Return" at bounding box center [488, 426] width 61 height 23
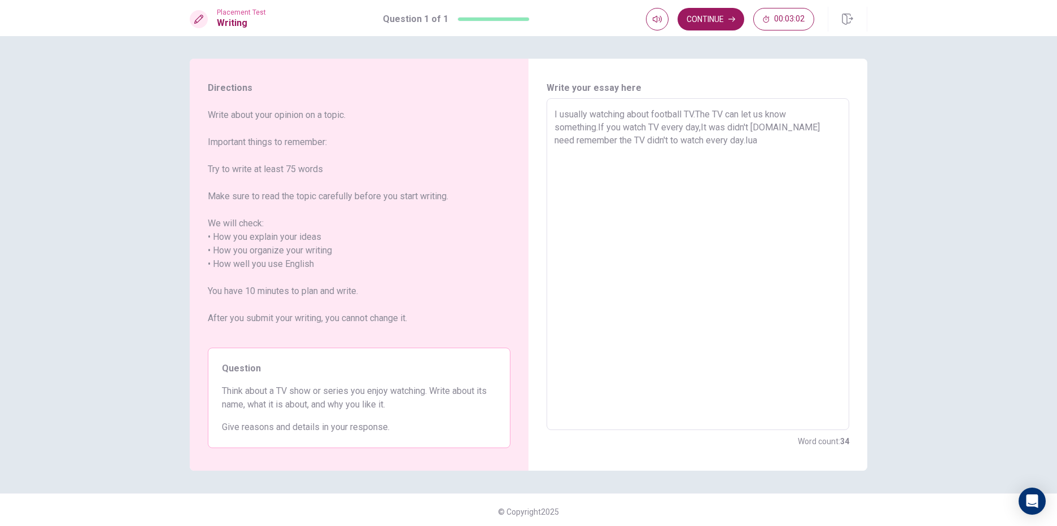
click at [752, 152] on textarea "I usually watching about football TV.The TV can let us know something.If you wa…" at bounding box center [697, 264] width 287 height 313
click at [729, 14] on button "Continue" at bounding box center [710, 19] width 67 height 23
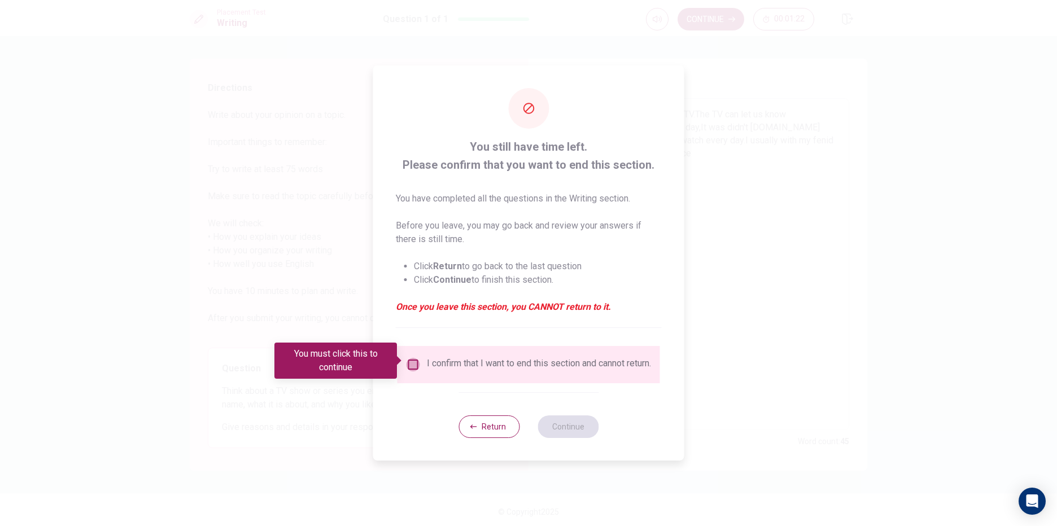
click at [415, 360] on input "You must click this to continue" at bounding box center [413, 365] width 14 height 14
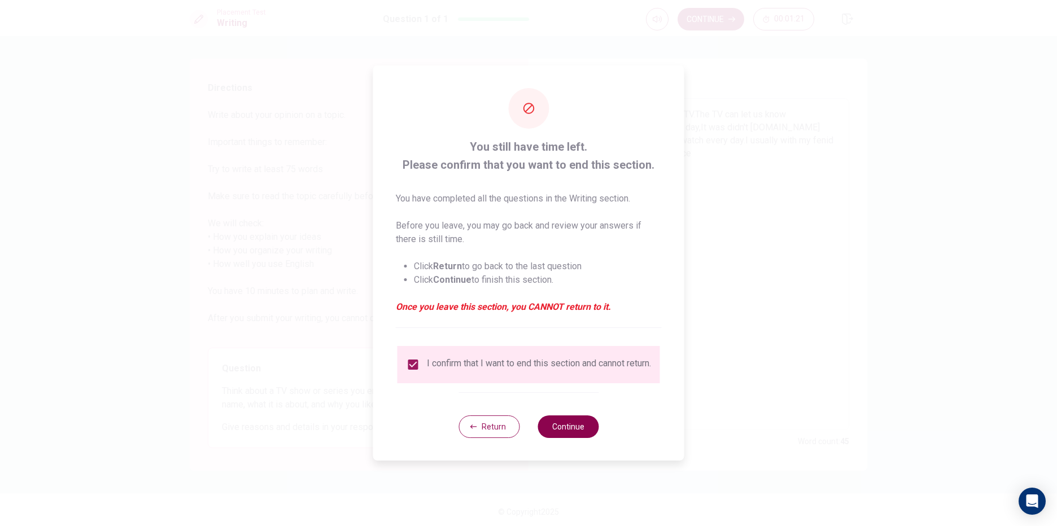
click at [555, 428] on button "Continue" at bounding box center [567, 426] width 61 height 23
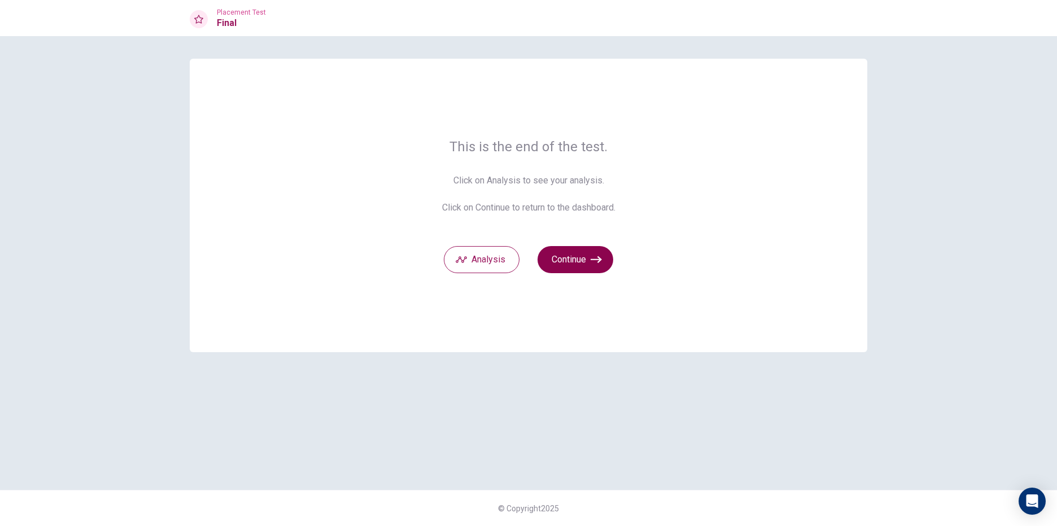
click at [567, 258] on button "Continue" at bounding box center [575, 259] width 76 height 27
